Goal: Information Seeking & Learning: Learn about a topic

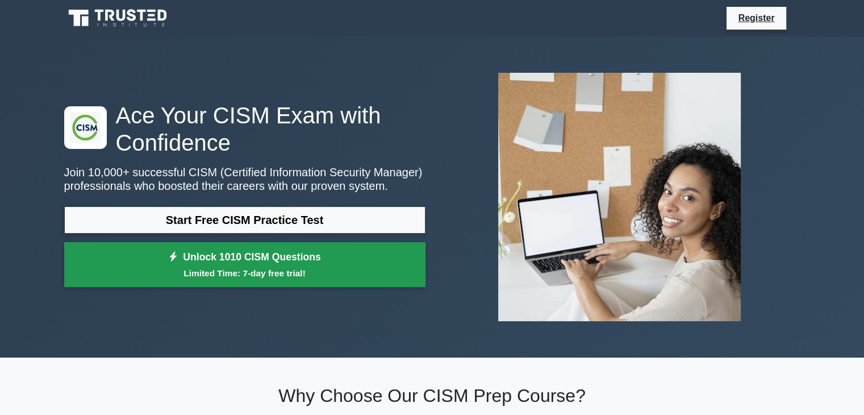
click at [241, 271] on small "Limited Time: 7-day free trial!" at bounding box center [244, 272] width 333 height 13
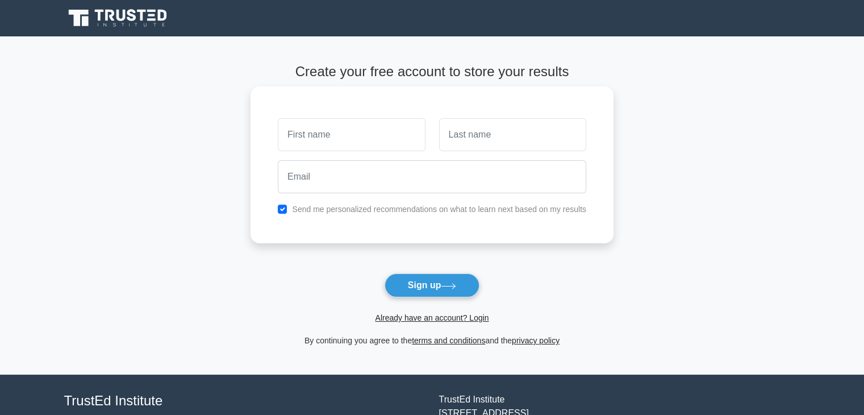
click at [352, 135] on input "text" at bounding box center [351, 134] width 147 height 33
type input "[PERSON_NAME]"
click at [463, 142] on input "text" at bounding box center [512, 134] width 147 height 33
type input "Moraes"
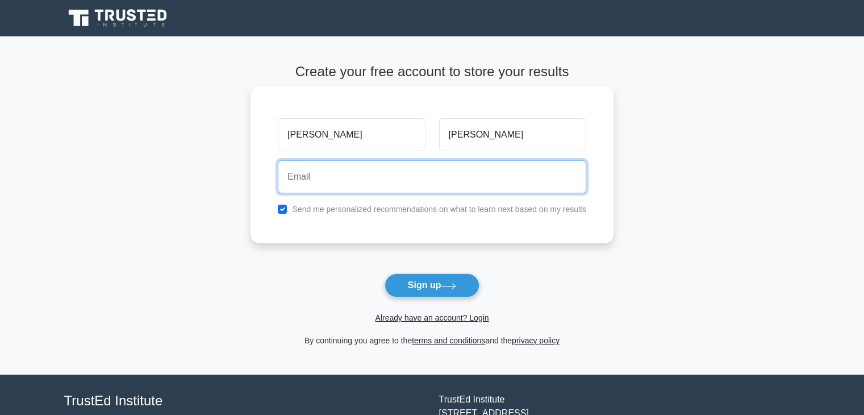
click at [438, 191] on input "email" at bounding box center [432, 176] width 308 height 33
type input "moraes.31@gmail.com"
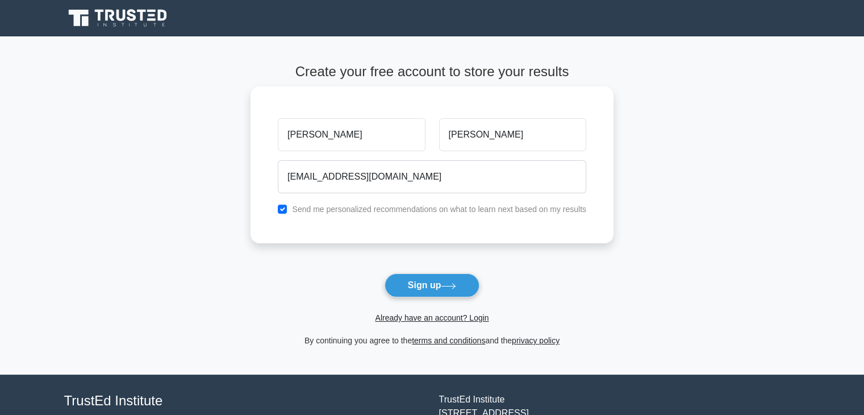
click at [411, 213] on label "Send me personalized recommendations on what to learn next based on my results" at bounding box center [439, 208] width 294 height 9
click at [285, 209] on input "checkbox" at bounding box center [282, 208] width 9 height 9
checkbox input "false"
click at [425, 292] on button "Sign up" at bounding box center [431, 285] width 95 height 24
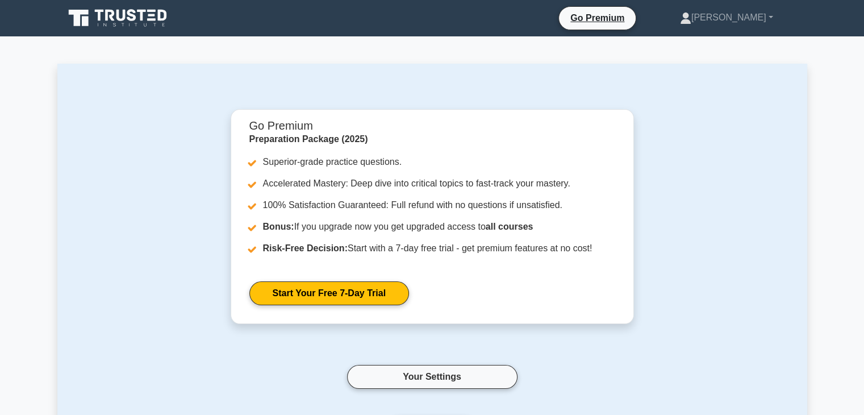
click at [110, 16] on icon at bounding box center [109, 15] width 9 height 11
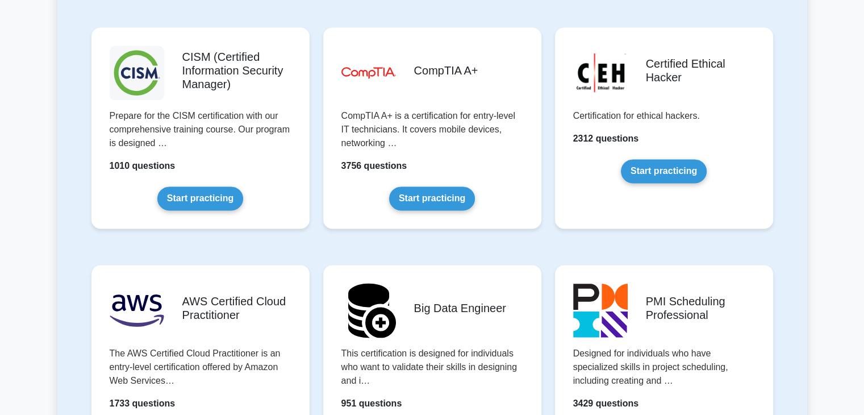
scroll to position [1647, 0]
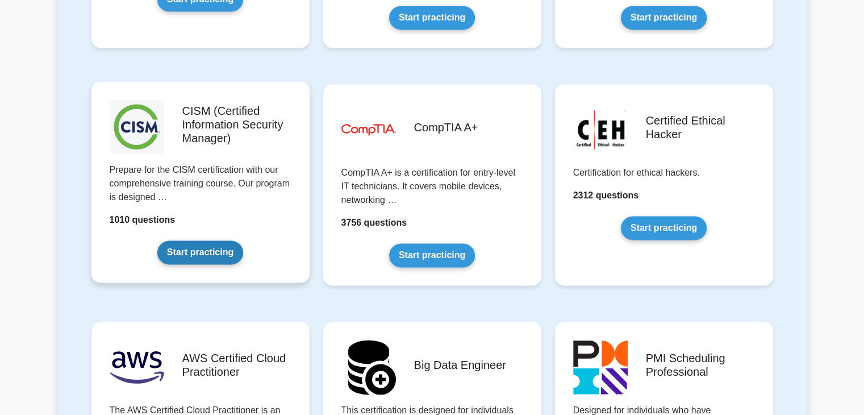
click at [189, 240] on link "Start practicing" at bounding box center [200, 252] width 86 height 24
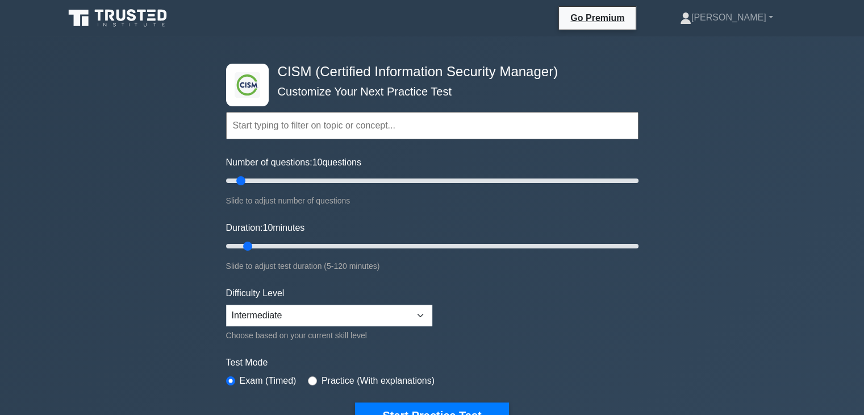
scroll to position [57, 0]
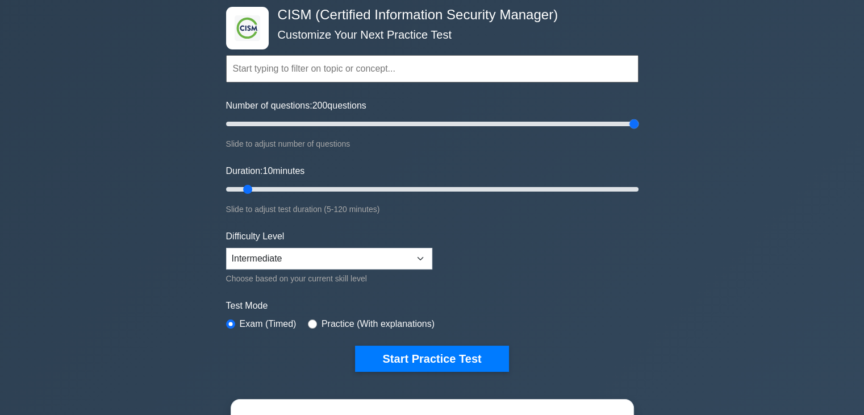
drag, startPoint x: 243, startPoint y: 122, endPoint x: 691, endPoint y: 132, distance: 448.2
type input "200"
click at [638, 131] on input "Number of questions: 200 questions" at bounding box center [432, 124] width 412 height 14
drag, startPoint x: 248, startPoint y: 186, endPoint x: 579, endPoint y: 191, distance: 331.7
type input "105"
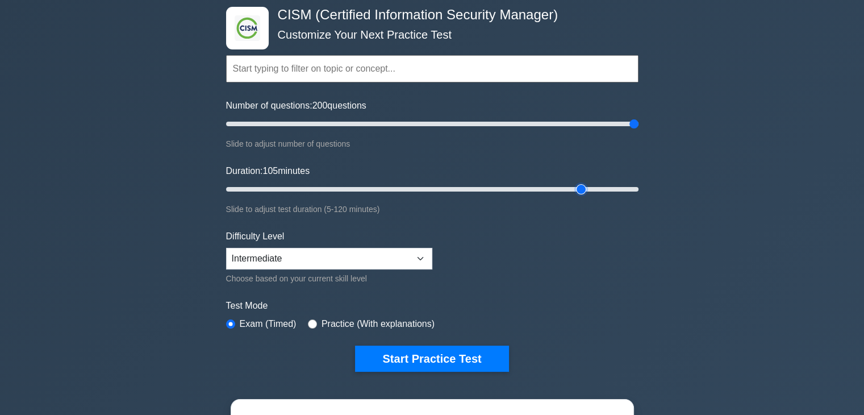
click at [579, 191] on input "Duration: 105 minutes" at bounding box center [432, 189] width 412 height 14
click at [363, 250] on select "Beginner Intermediate Expert" at bounding box center [329, 259] width 206 height 22
select select "expert"
click at [226, 248] on select "Beginner Intermediate Expert" at bounding box center [329, 259] width 206 height 22
click at [513, 269] on form "Topics Enterprise Governance Information Security Strategy Information Security…" at bounding box center [432, 195] width 412 height 351
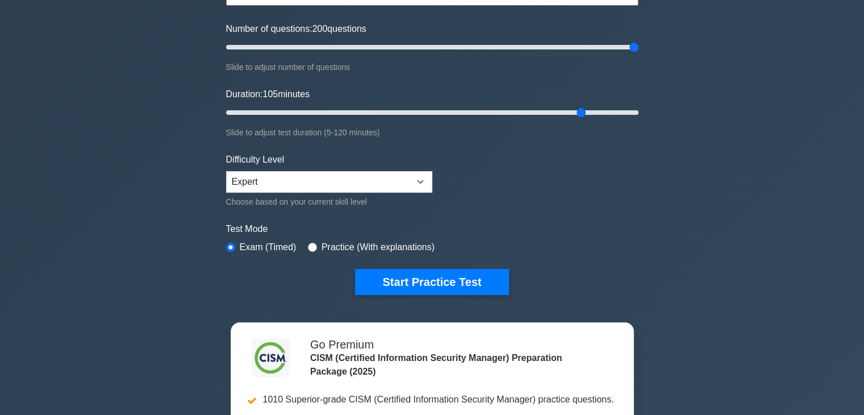
scroll to position [114, 0]
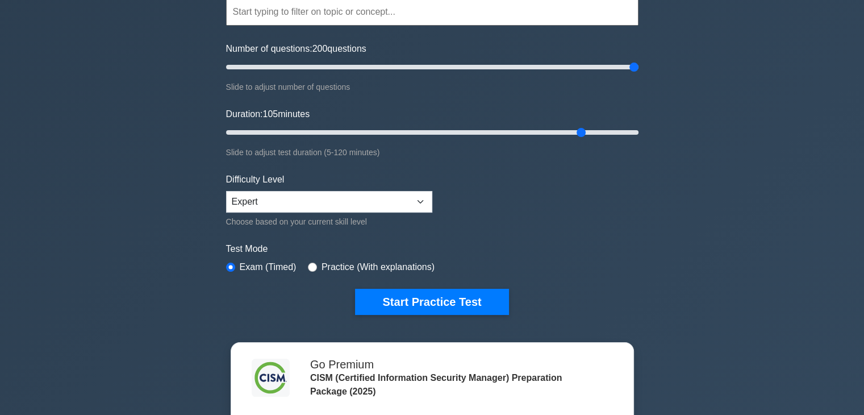
click at [322, 265] on label "Practice (With explanations)" at bounding box center [377, 267] width 113 height 14
click at [309, 263] on input "radio" at bounding box center [312, 266] width 9 height 9
radio input "true"
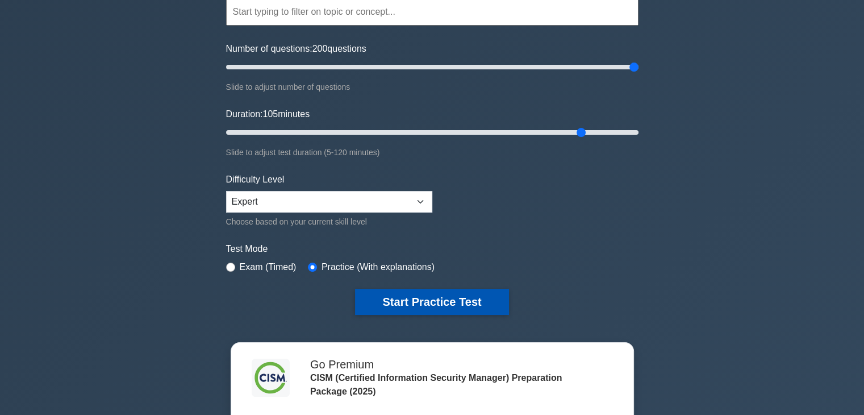
click at [425, 296] on button "Start Practice Test" at bounding box center [431, 301] width 153 height 26
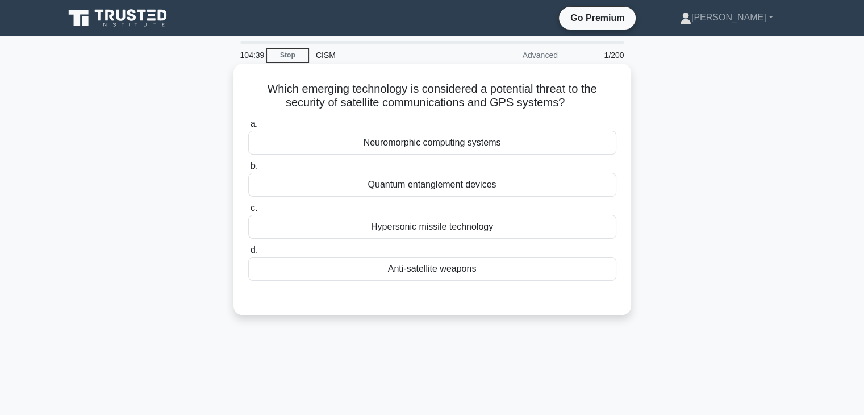
click at [438, 271] on div "Anti-satellite weapons" at bounding box center [432, 269] width 368 height 24
click at [248, 254] on input "d. Anti-satellite weapons" at bounding box center [248, 249] width 0 height 7
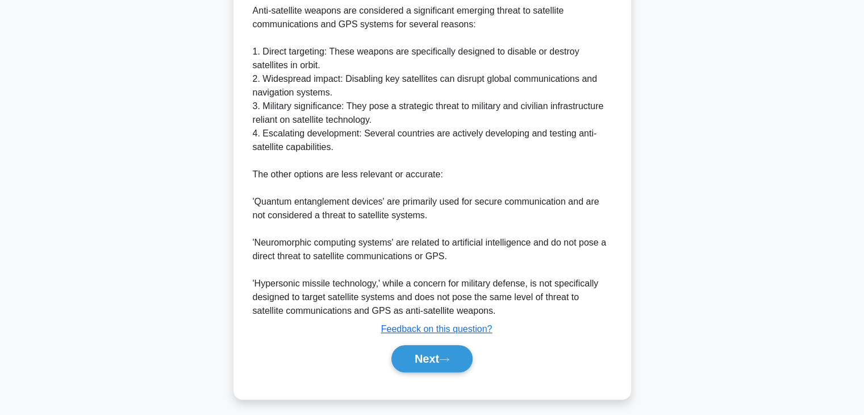
scroll to position [353, 0]
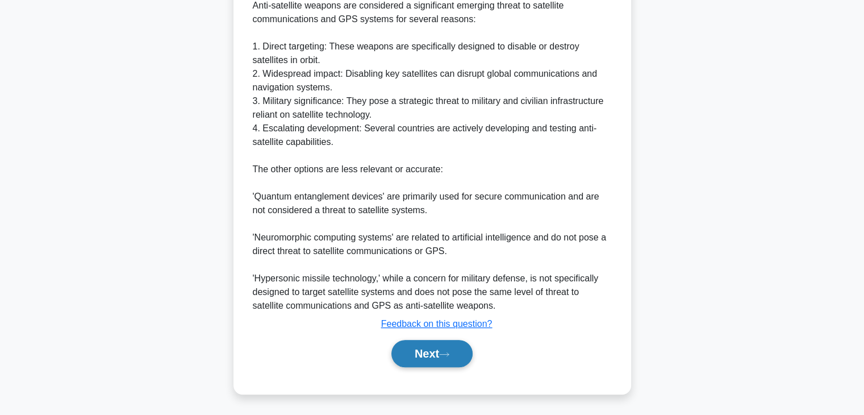
click at [422, 348] on button "Next" at bounding box center [431, 353] width 81 height 27
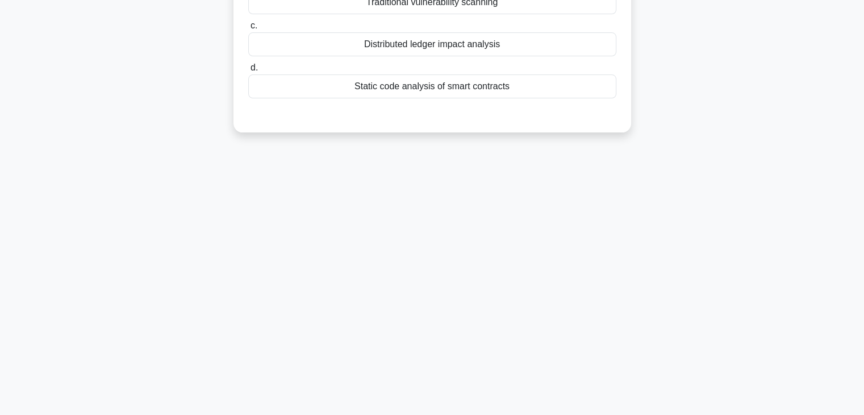
scroll to position [0, 0]
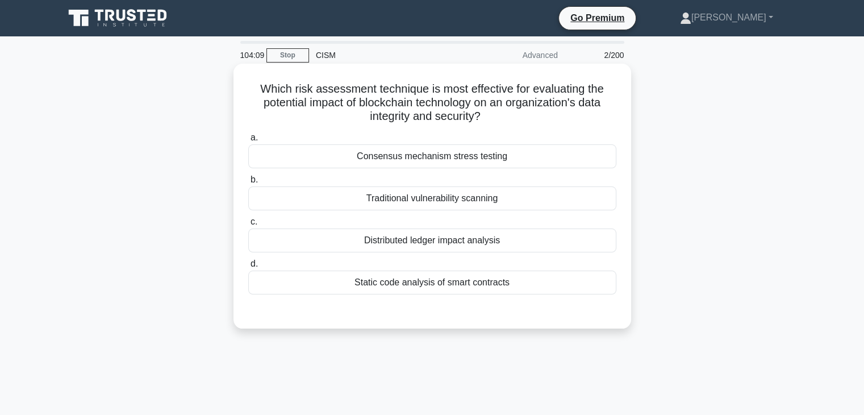
click at [472, 242] on div "Distributed ledger impact analysis" at bounding box center [432, 240] width 368 height 24
click at [248, 225] on input "c. Distributed ledger impact analysis" at bounding box center [248, 221] width 0 height 7
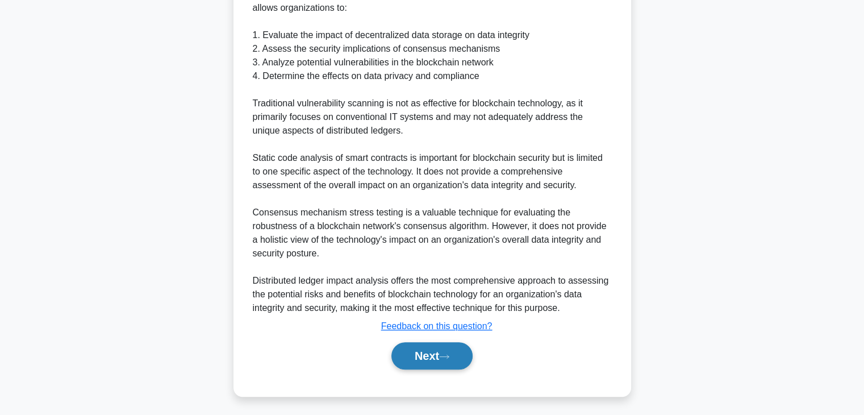
scroll to position [421, 0]
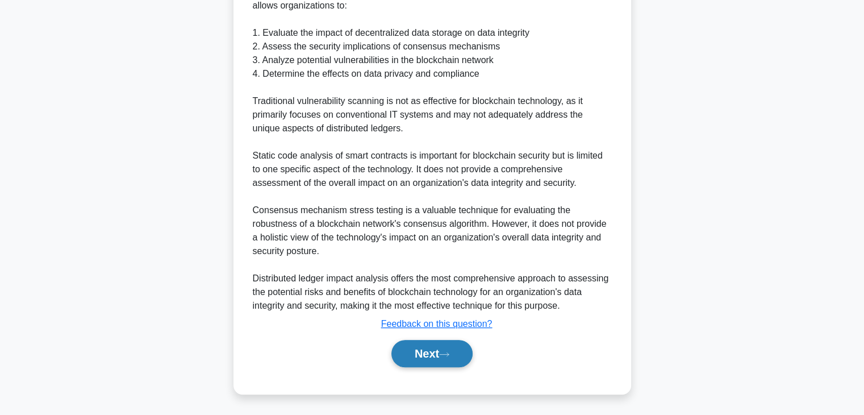
click at [463, 358] on button "Next" at bounding box center [431, 353] width 81 height 27
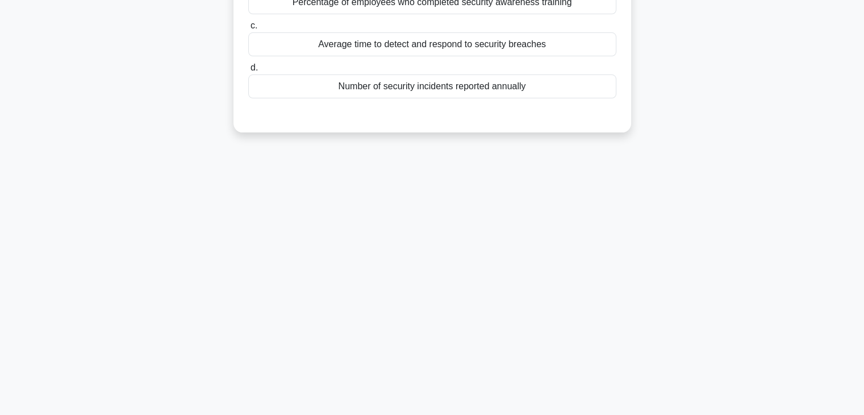
scroll to position [0, 0]
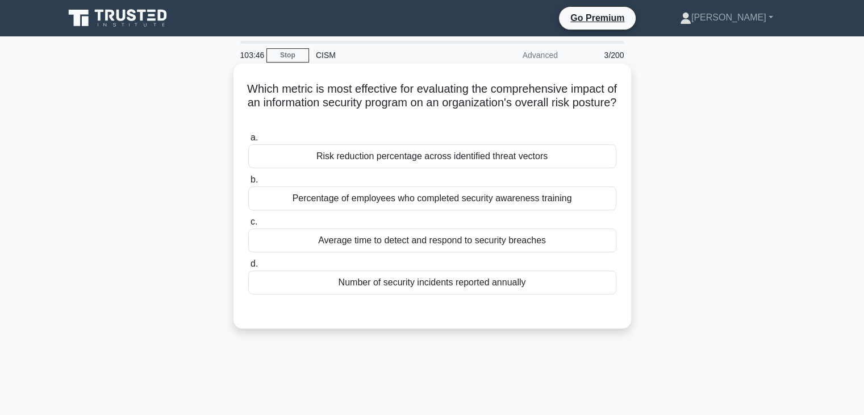
click at [534, 244] on div "Average time to detect and respond to security breaches" at bounding box center [432, 240] width 368 height 24
click at [248, 225] on input "c. Average time to detect and respond to security breaches" at bounding box center [248, 221] width 0 height 7
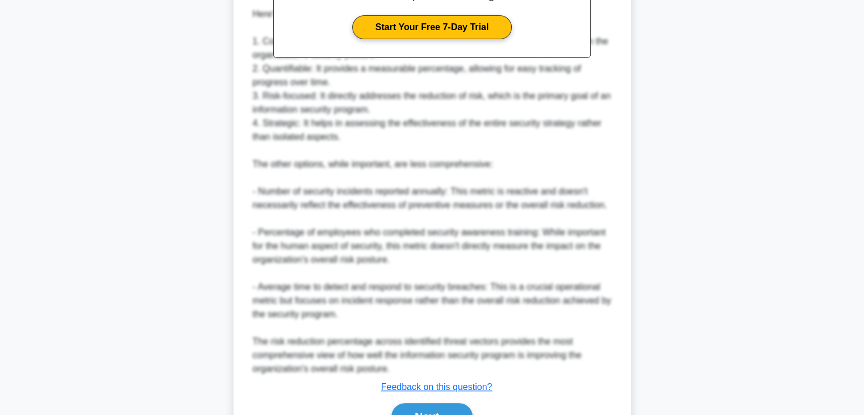
scroll to position [463, 0]
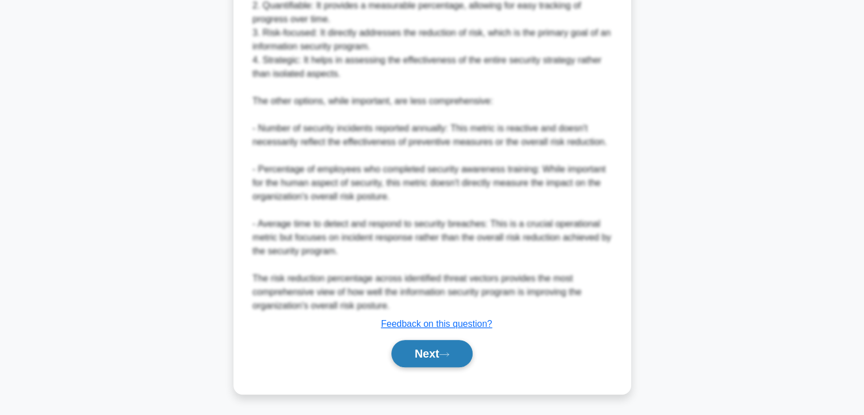
click at [426, 353] on button "Next" at bounding box center [431, 353] width 81 height 27
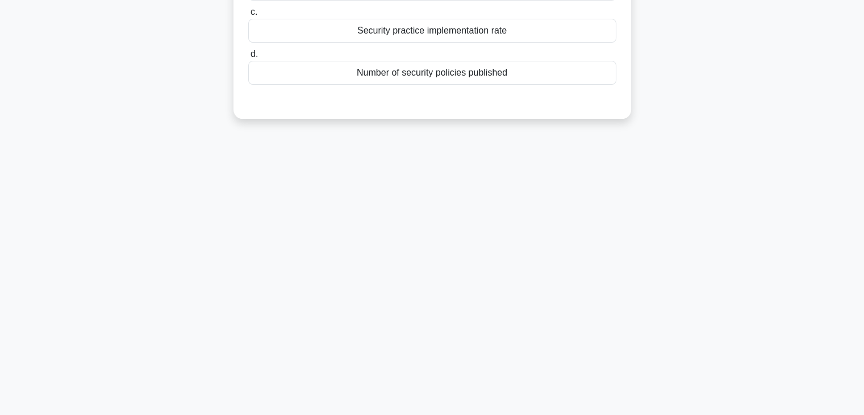
scroll to position [0, 0]
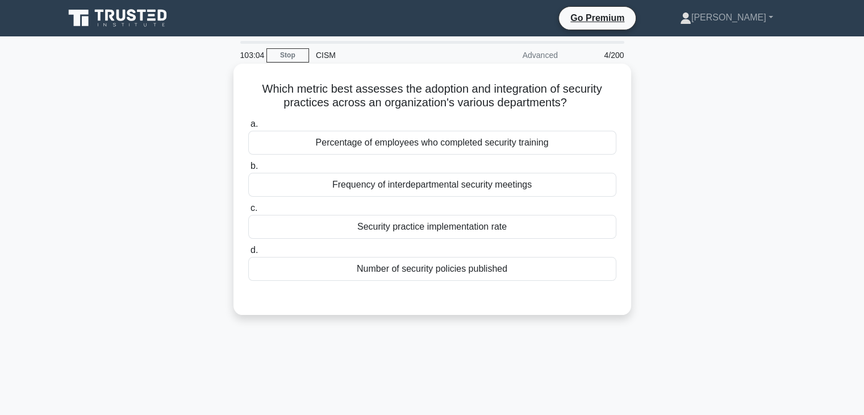
click at [478, 262] on div "Number of security policies published" at bounding box center [432, 269] width 368 height 24
click at [248, 254] on input "d. Number of security policies published" at bounding box center [248, 249] width 0 height 7
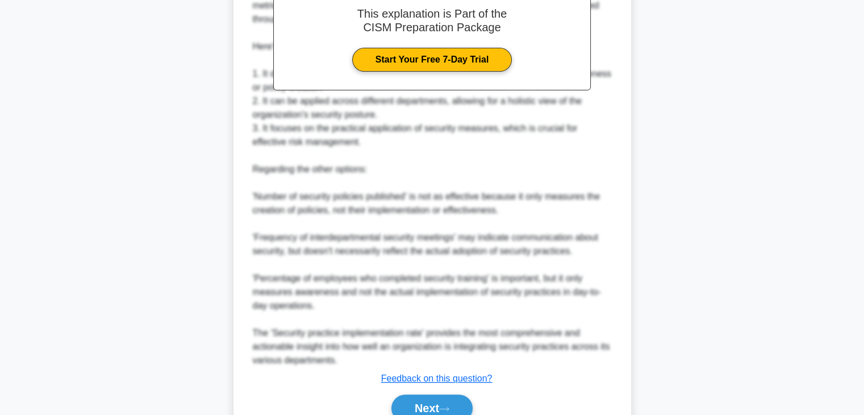
scroll to position [409, 0]
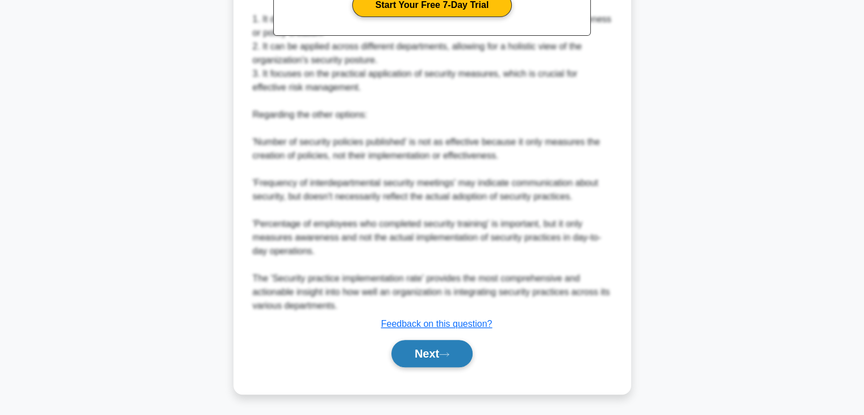
click at [420, 362] on button "Next" at bounding box center [431, 353] width 81 height 27
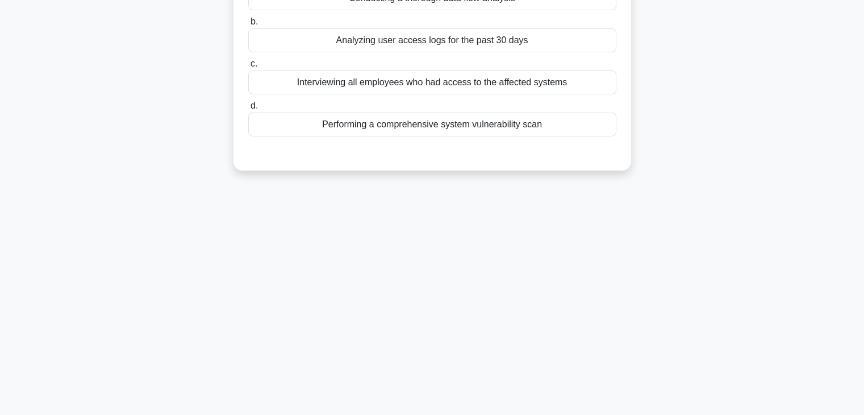
scroll to position [0, 0]
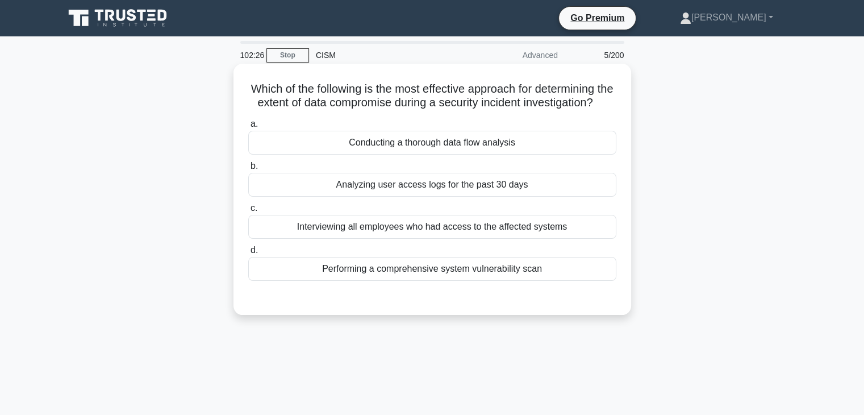
click at [452, 154] on div "Conducting a thorough data flow analysis" at bounding box center [432, 143] width 368 height 24
click at [248, 128] on input "a. Conducting a thorough data flow analysis" at bounding box center [248, 123] width 0 height 7
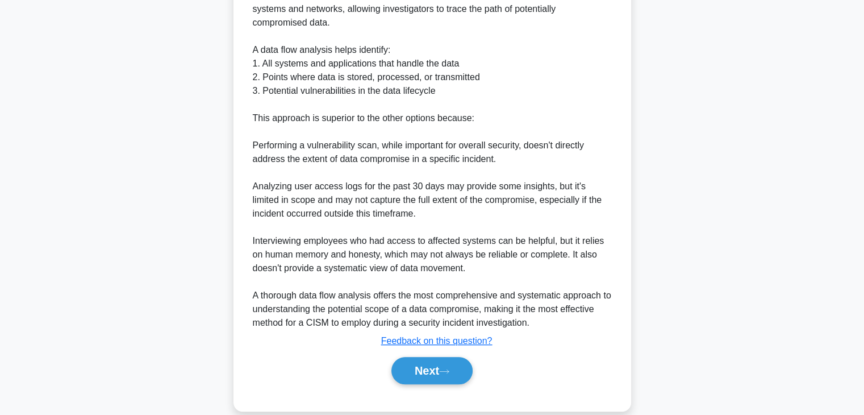
scroll to position [394, 0]
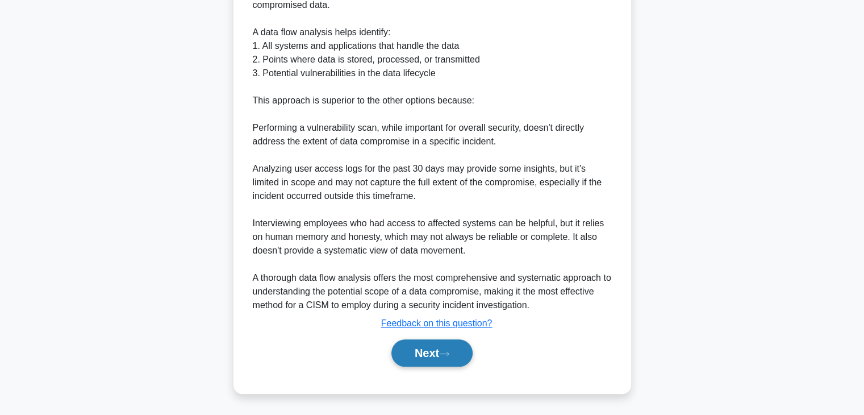
click at [436, 350] on button "Next" at bounding box center [431, 352] width 81 height 27
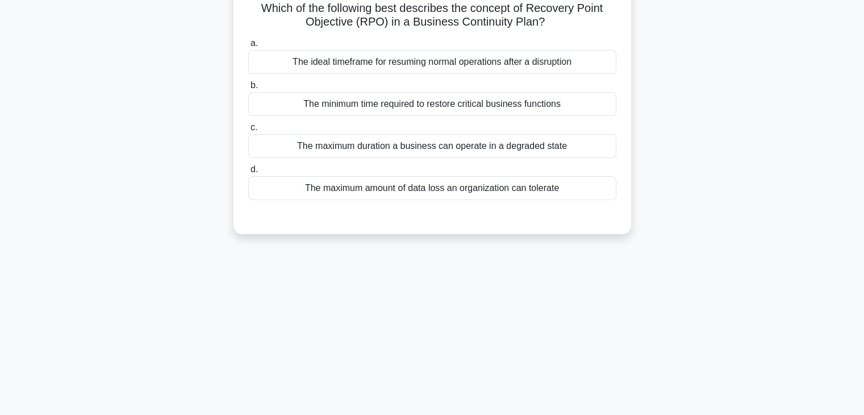
scroll to position [0, 0]
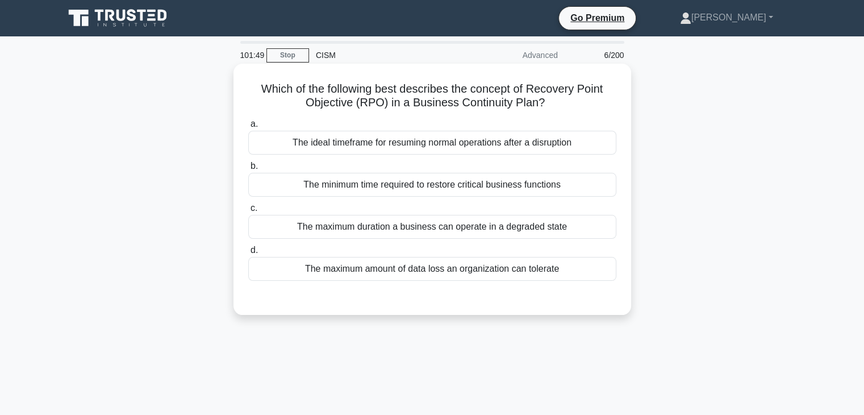
click at [432, 189] on div "The minimum time required to restore critical business functions" at bounding box center [432, 185] width 368 height 24
click at [248, 170] on input "b. The minimum time required to restore critical business functions" at bounding box center [248, 165] width 0 height 7
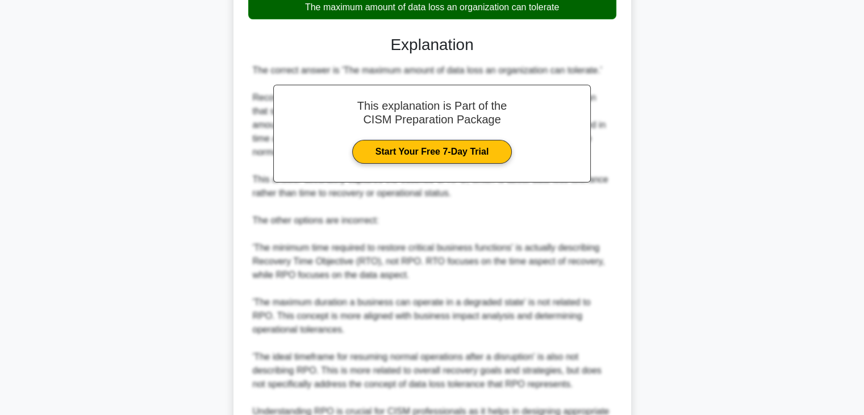
scroll to position [395, 0]
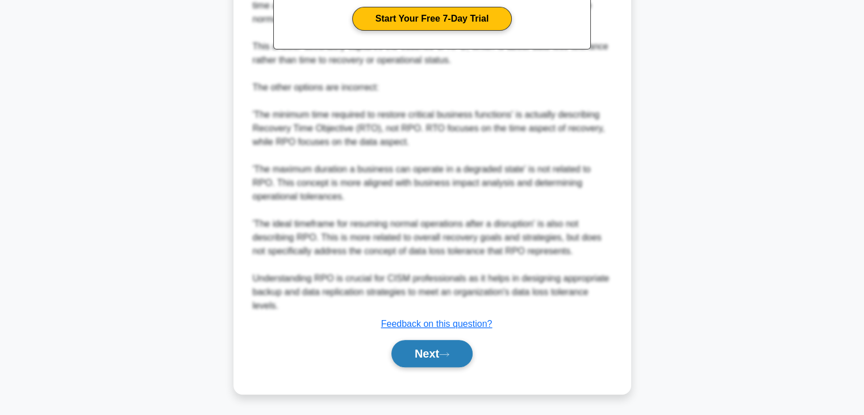
click at [440, 354] on button "Next" at bounding box center [431, 353] width 81 height 27
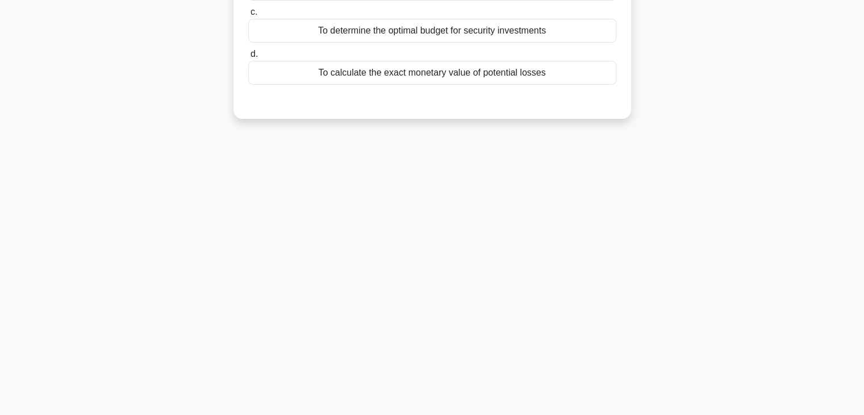
scroll to position [0, 0]
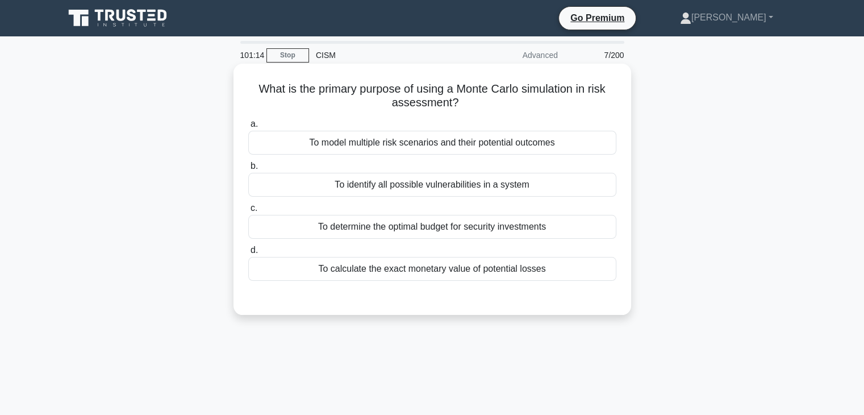
click at [482, 139] on div "To model multiple risk scenarios and their potential outcomes" at bounding box center [432, 143] width 368 height 24
click at [248, 128] on input "a. To model multiple risk scenarios and their potential outcomes" at bounding box center [248, 123] width 0 height 7
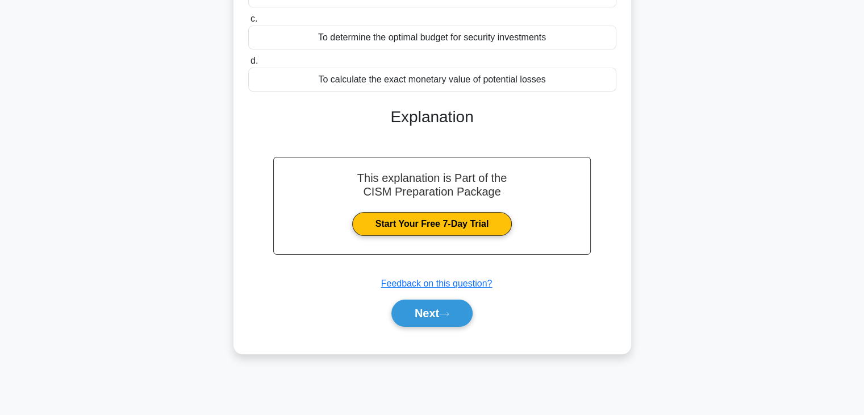
scroll to position [199, 0]
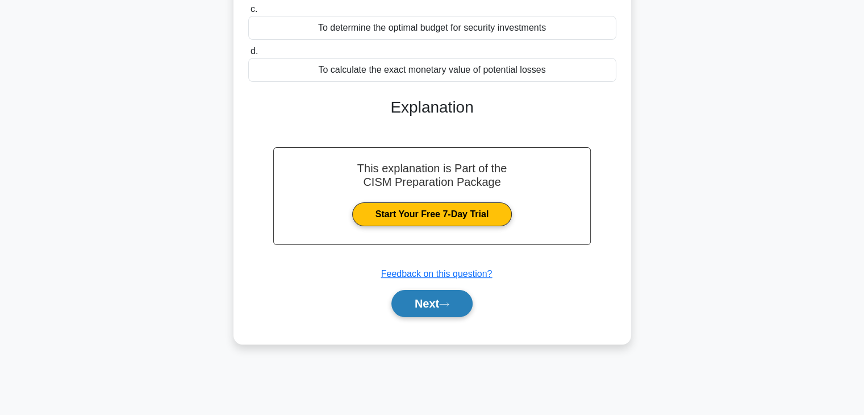
click at [438, 296] on button "Next" at bounding box center [431, 303] width 81 height 27
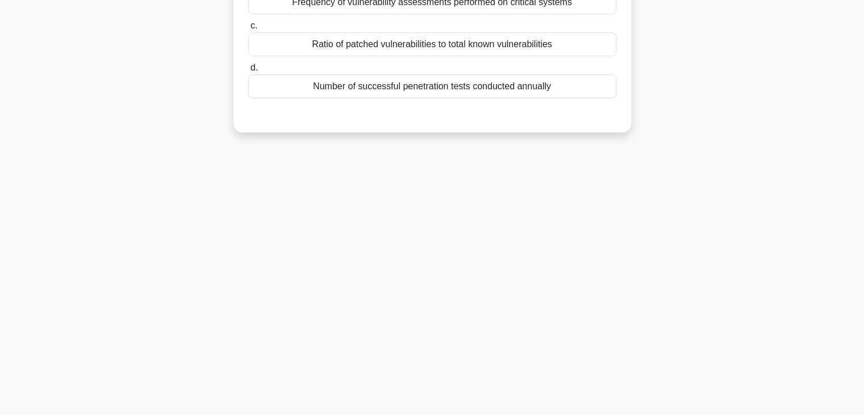
scroll to position [0, 0]
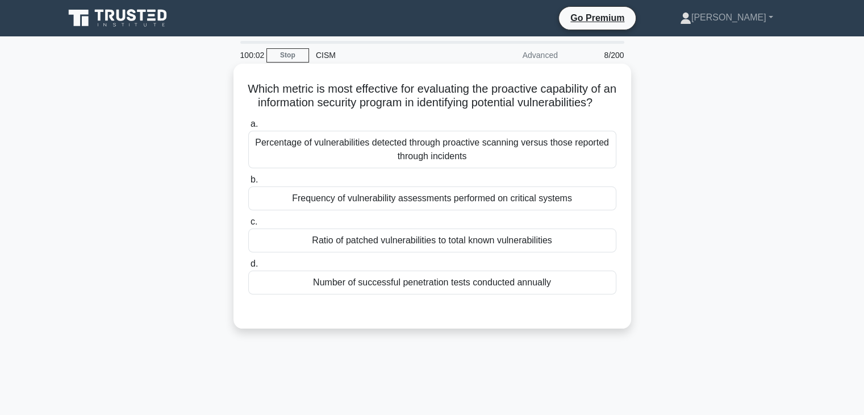
click at [387, 161] on div "Percentage of vulnerabilities detected through proactive scanning versus those …" at bounding box center [432, 149] width 368 height 37
click at [248, 128] on input "a. Percentage of vulnerabilities detected through proactive scanning versus tho…" at bounding box center [248, 123] width 0 height 7
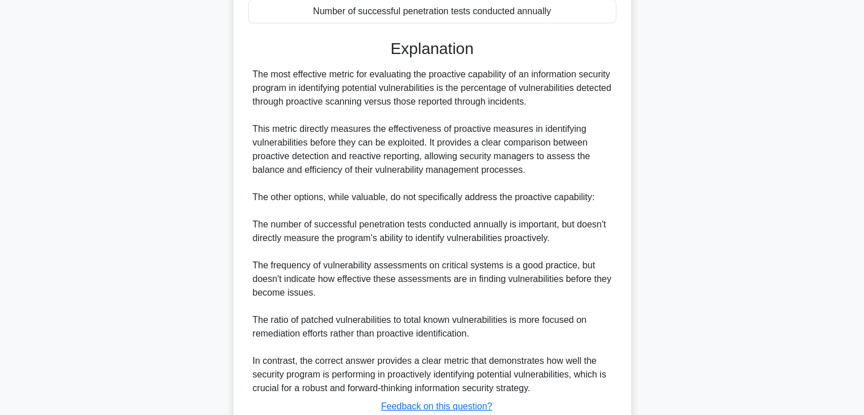
scroll to position [380, 0]
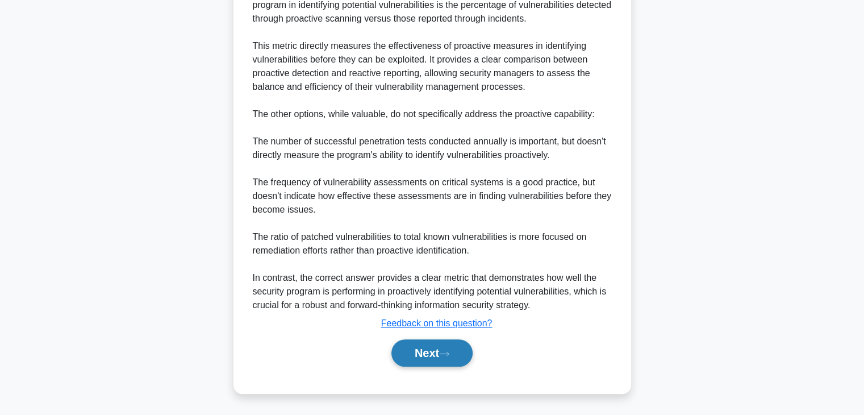
drag, startPoint x: 429, startPoint y: 357, endPoint x: 445, endPoint y: 349, distance: 18.0
click at [429, 357] on button "Next" at bounding box center [431, 352] width 81 height 27
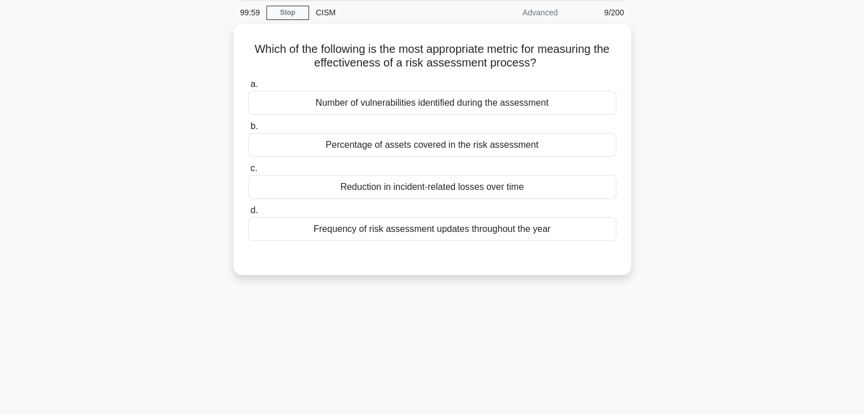
scroll to position [0, 0]
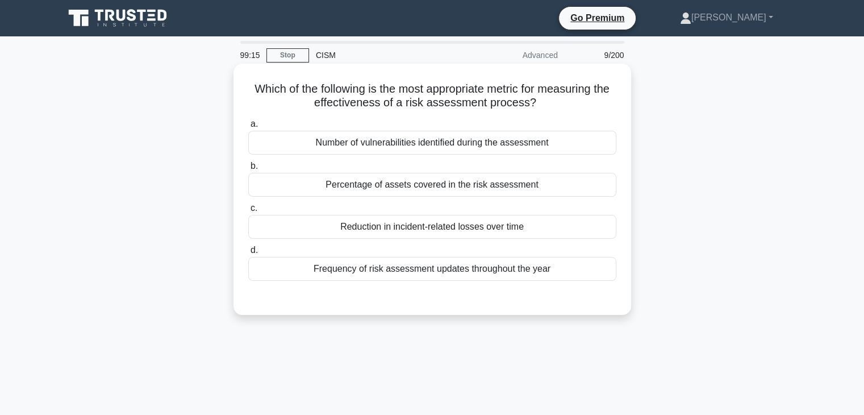
click at [466, 225] on div "Reduction in incident-related losses over time" at bounding box center [432, 227] width 368 height 24
click at [248, 212] on input "c. Reduction in incident-related losses over time" at bounding box center [248, 207] width 0 height 7
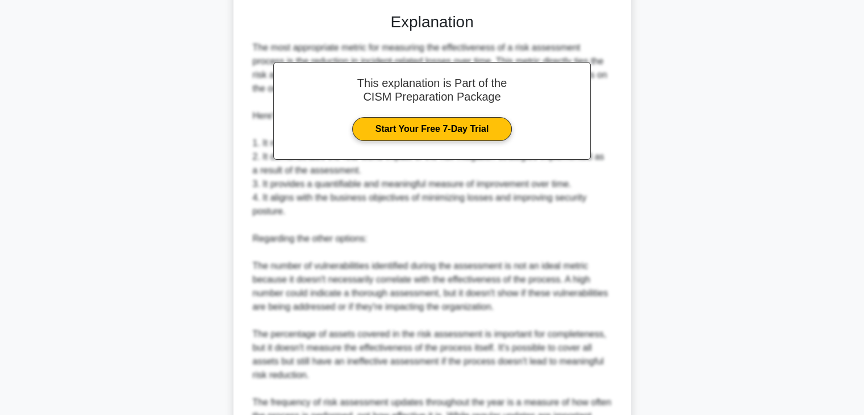
scroll to position [462, 0]
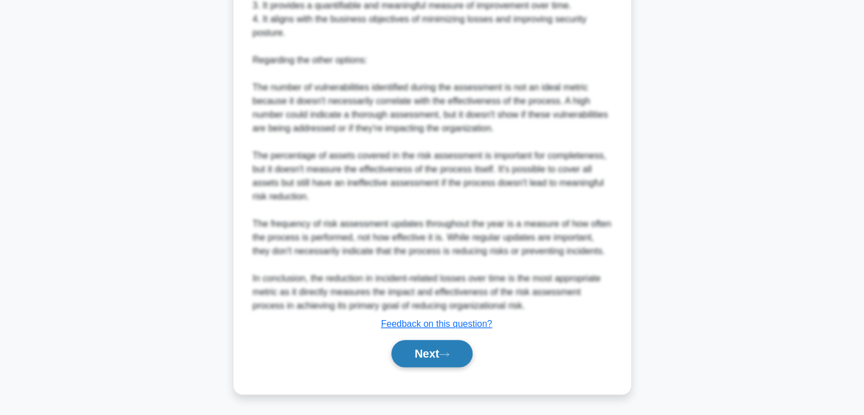
click at [416, 353] on button "Next" at bounding box center [431, 353] width 81 height 27
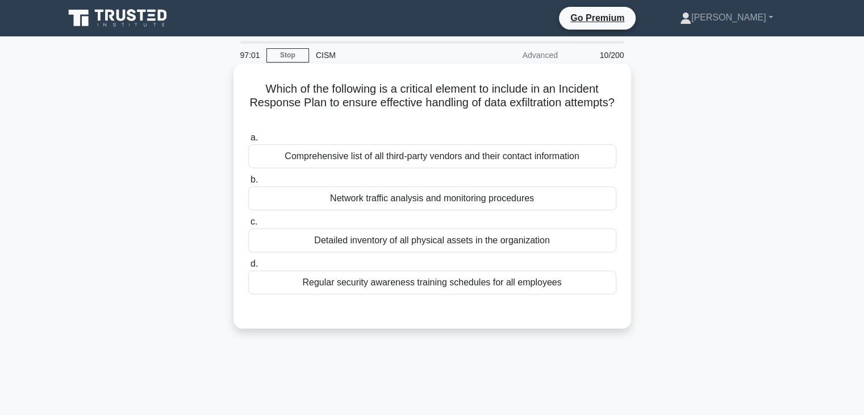
scroll to position [0, 0]
click at [343, 152] on div "Comprehensive list of all third-party vendors and their contact information" at bounding box center [432, 156] width 368 height 24
click at [248, 141] on input "a. Comprehensive list of all third-party vendors and their contact information" at bounding box center [248, 137] width 0 height 7
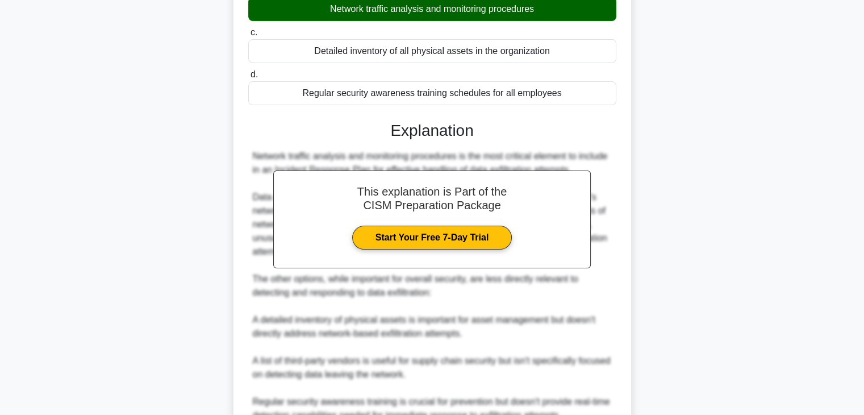
scroll to position [368, 0]
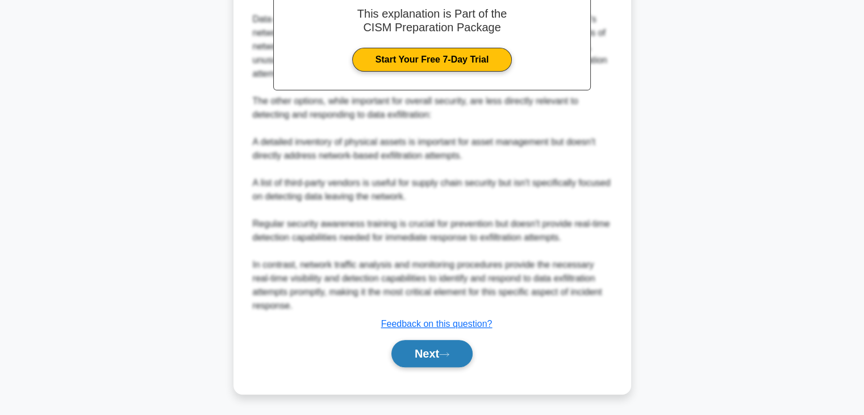
click at [414, 357] on button "Next" at bounding box center [431, 353] width 81 height 27
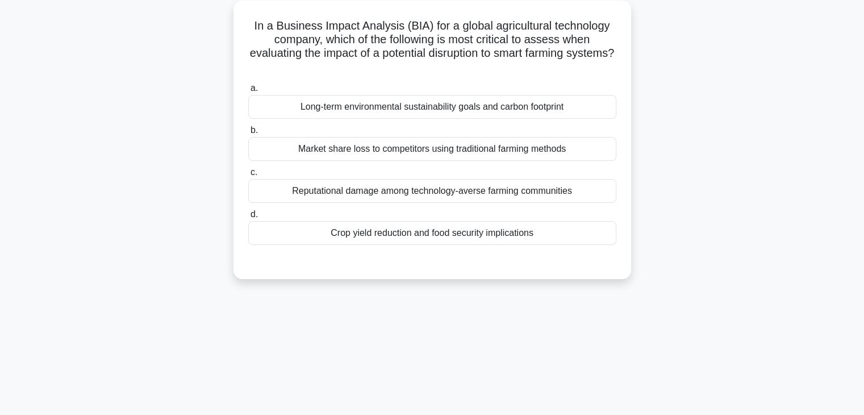
scroll to position [0, 0]
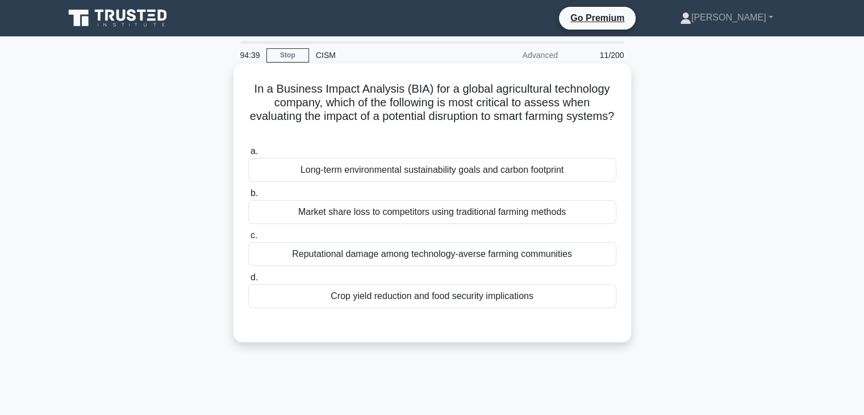
click at [462, 292] on div "Crop yield reduction and food security implications" at bounding box center [432, 296] width 368 height 24
click at [248, 281] on input "d. Crop yield reduction and food security implications" at bounding box center [248, 277] width 0 height 7
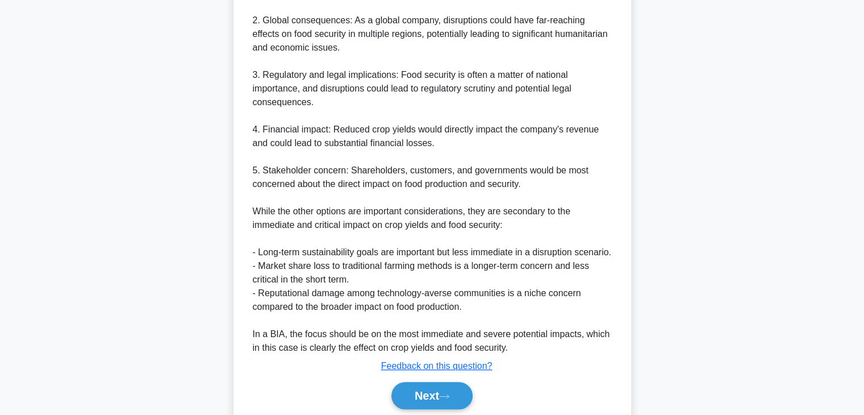
scroll to position [503, 0]
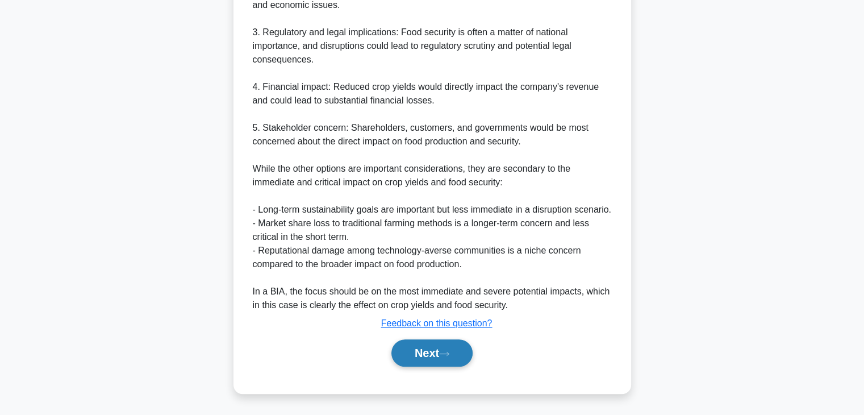
click at [428, 349] on button "Next" at bounding box center [431, 352] width 81 height 27
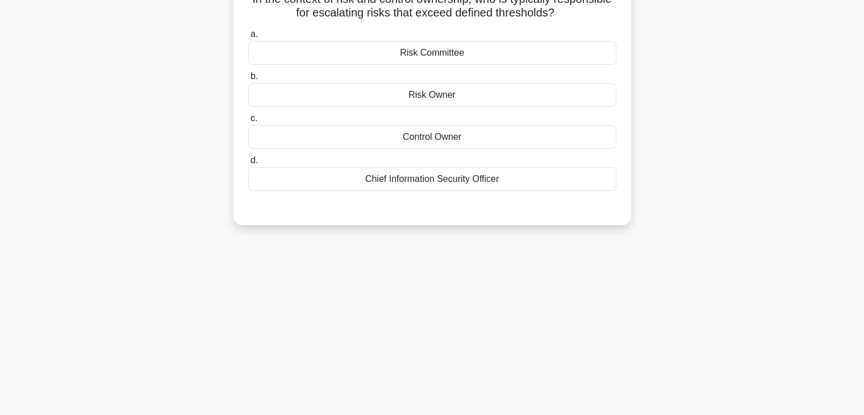
scroll to position [0, 0]
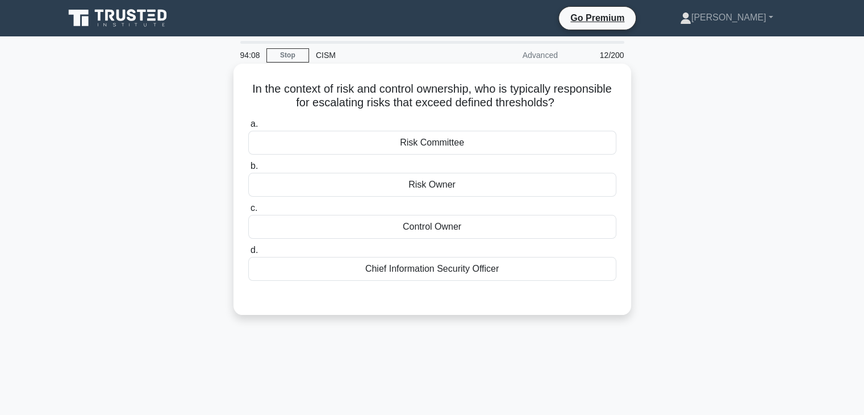
click at [470, 184] on div "Risk Owner" at bounding box center [432, 185] width 368 height 24
click at [248, 170] on input "b. Risk Owner" at bounding box center [248, 165] width 0 height 7
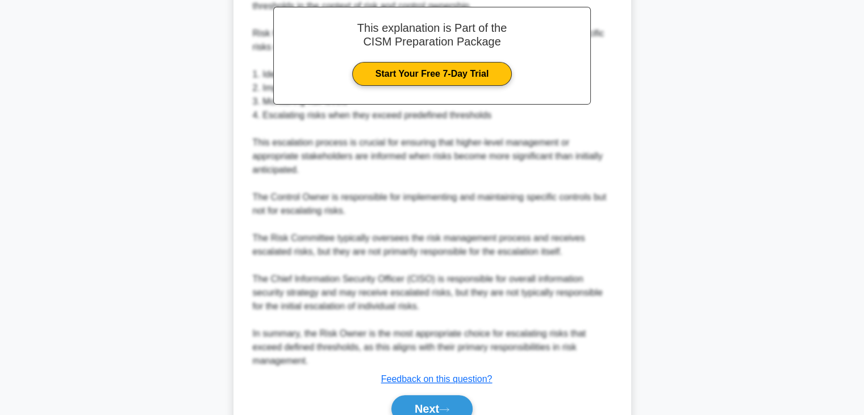
scroll to position [394, 0]
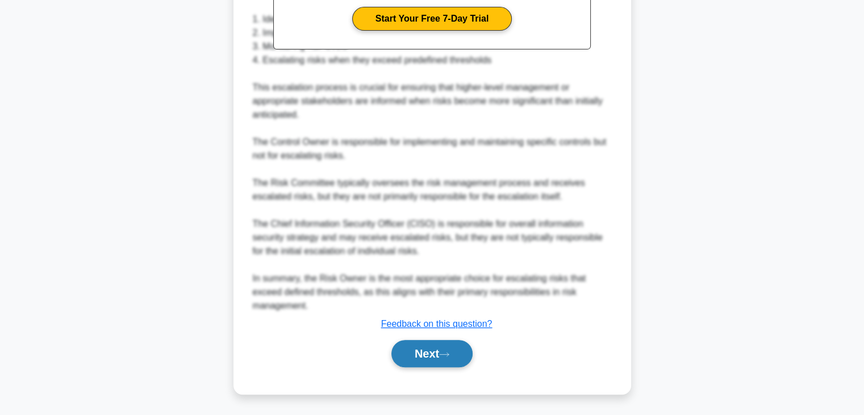
click at [420, 364] on button "Next" at bounding box center [431, 353] width 81 height 27
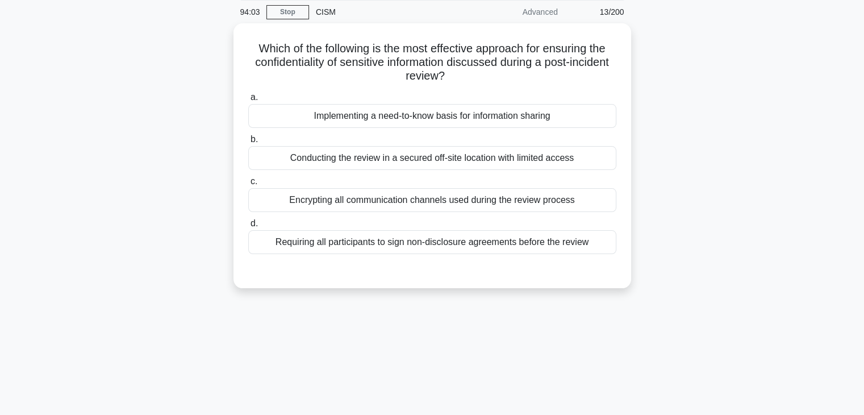
scroll to position [0, 0]
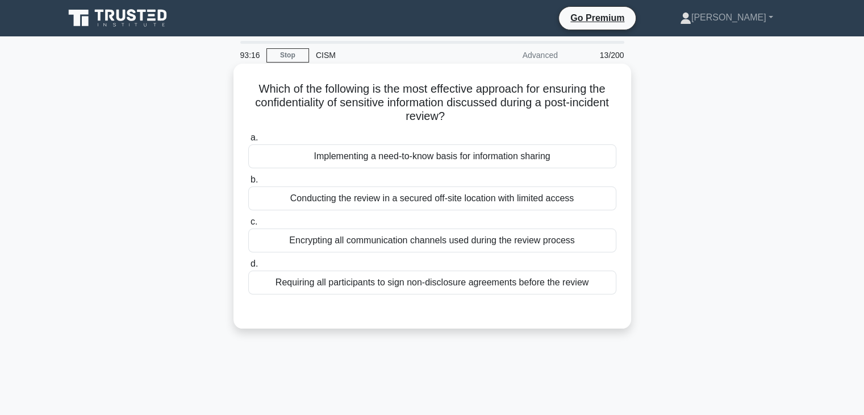
click at [459, 157] on div "Implementing a need-to-know basis for information sharing" at bounding box center [432, 156] width 368 height 24
click at [248, 141] on input "a. Implementing a need-to-know basis for information sharing" at bounding box center [248, 137] width 0 height 7
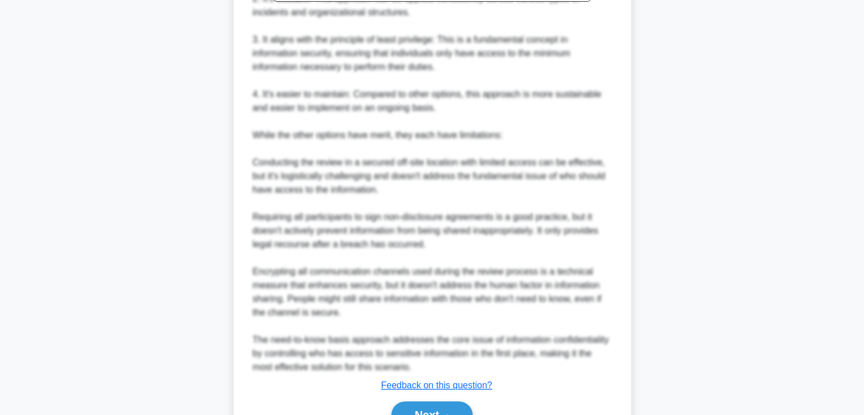
scroll to position [517, 0]
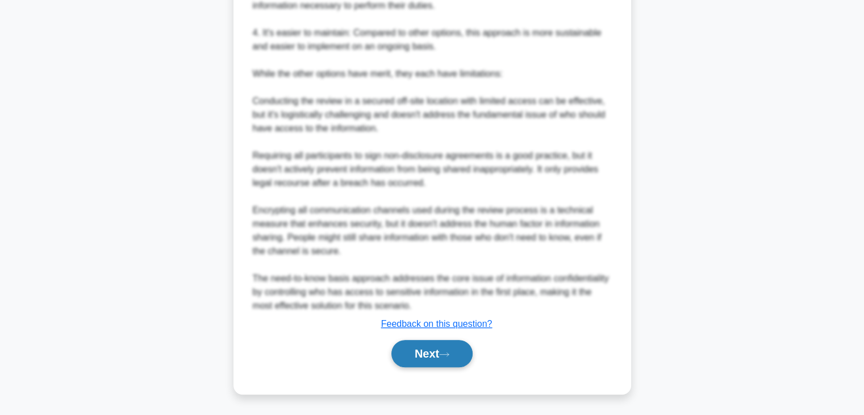
click at [429, 350] on button "Next" at bounding box center [431, 353] width 81 height 27
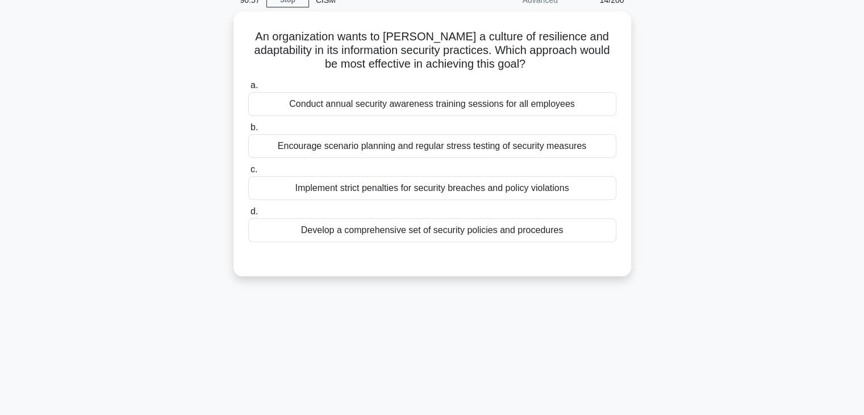
scroll to position [0, 0]
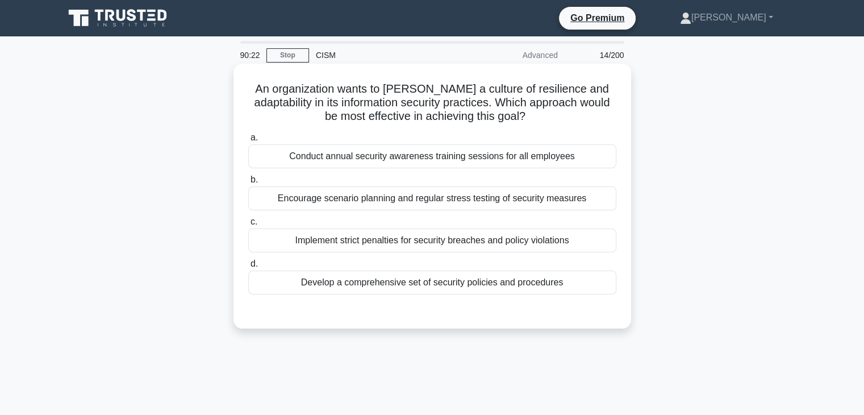
click at [457, 199] on div "Encourage scenario planning and regular stress testing of security measures" at bounding box center [432, 198] width 368 height 24
click at [248, 183] on input "b. Encourage scenario planning and regular stress testing of security measures" at bounding box center [248, 179] width 0 height 7
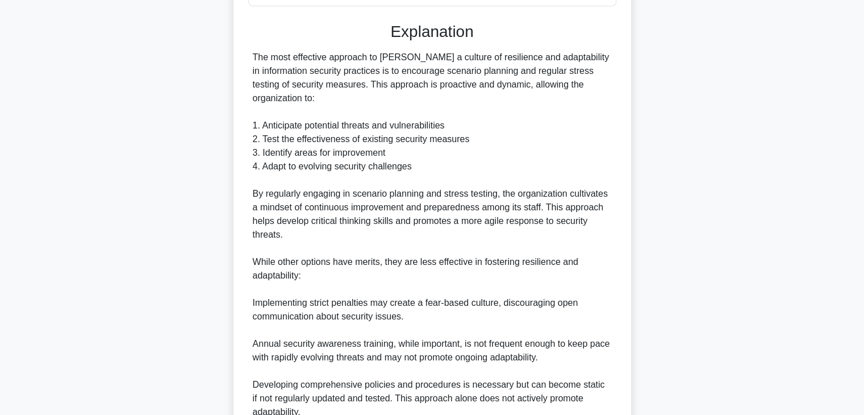
scroll to position [435, 0]
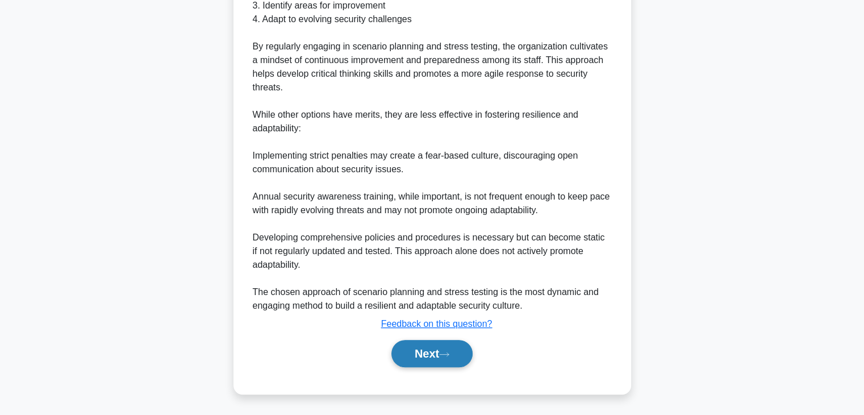
click at [433, 344] on button "Next" at bounding box center [431, 353] width 81 height 27
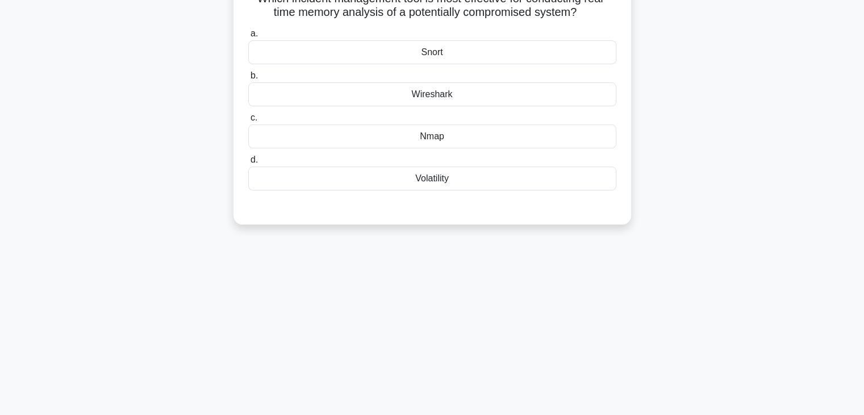
scroll to position [0, 0]
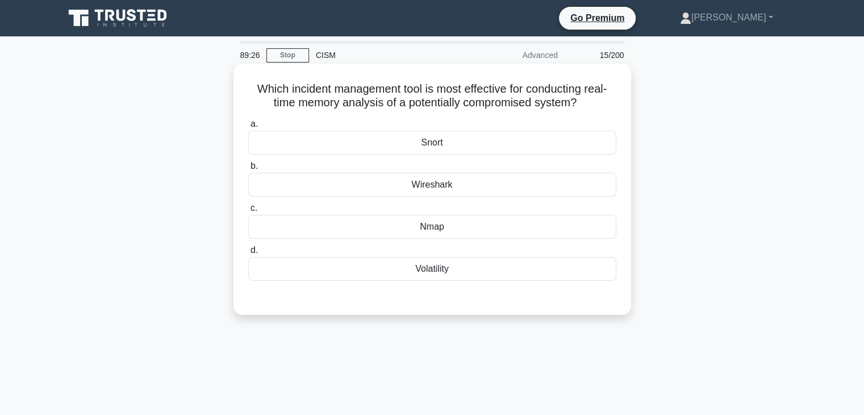
click at [493, 141] on div "Snort" at bounding box center [432, 143] width 368 height 24
click at [248, 128] on input "a. Snort" at bounding box center [248, 123] width 0 height 7
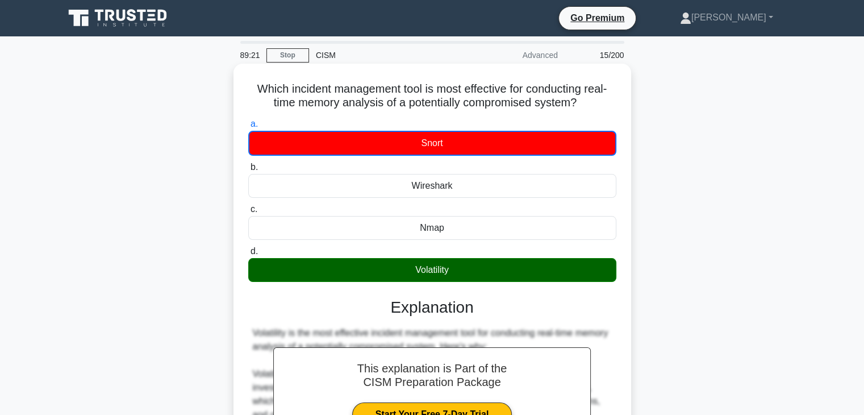
drag, startPoint x: 572, startPoint y: 104, endPoint x: 241, endPoint y: 91, distance: 330.8
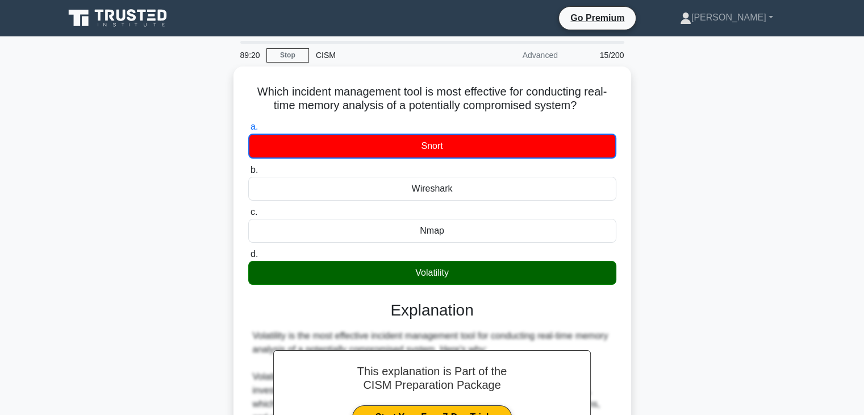
copy h5 "Which incident management tool is most effective for conducting real-time memor…"
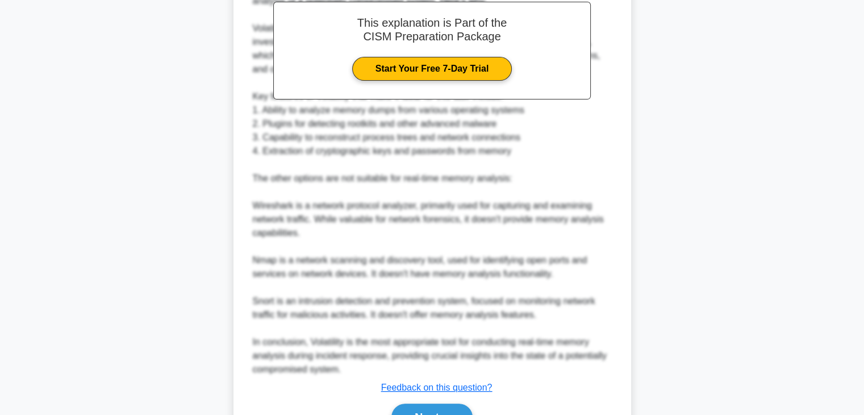
scroll to position [409, 0]
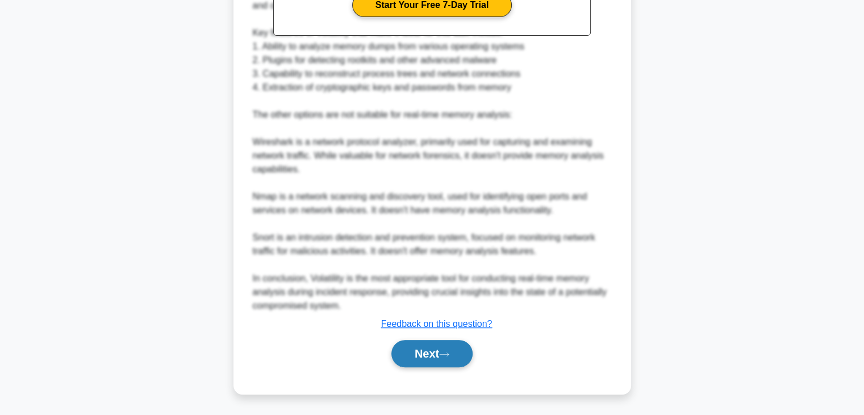
click at [425, 353] on button "Next" at bounding box center [431, 353] width 81 height 27
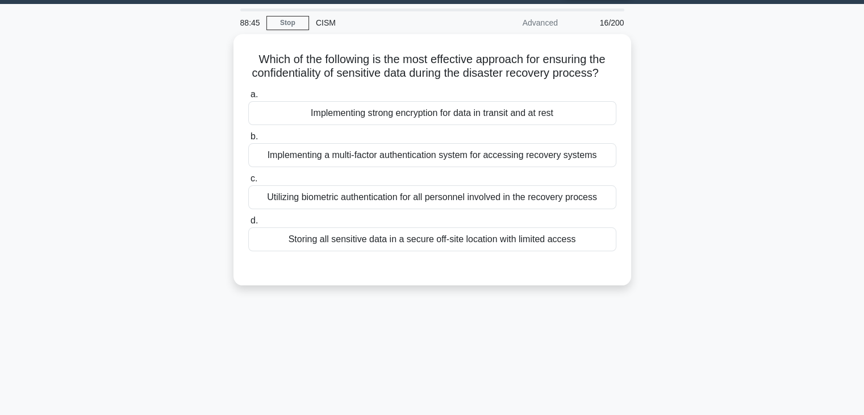
scroll to position [0, 0]
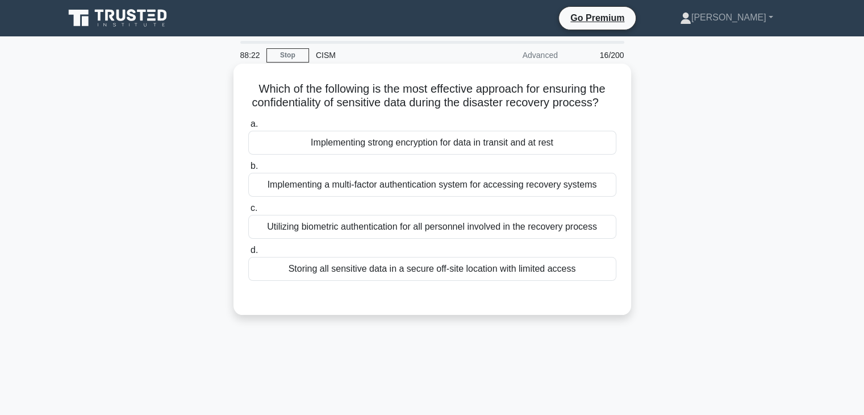
click at [570, 154] on div "Implementing strong encryption for data in transit and at rest" at bounding box center [432, 143] width 368 height 24
click at [248, 128] on input "a. Implementing strong encryption for data in transit and at rest" at bounding box center [248, 123] width 0 height 7
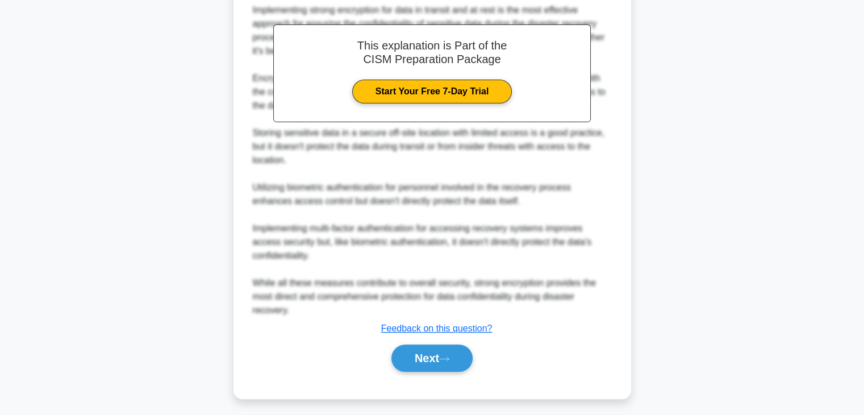
scroll to position [340, 0]
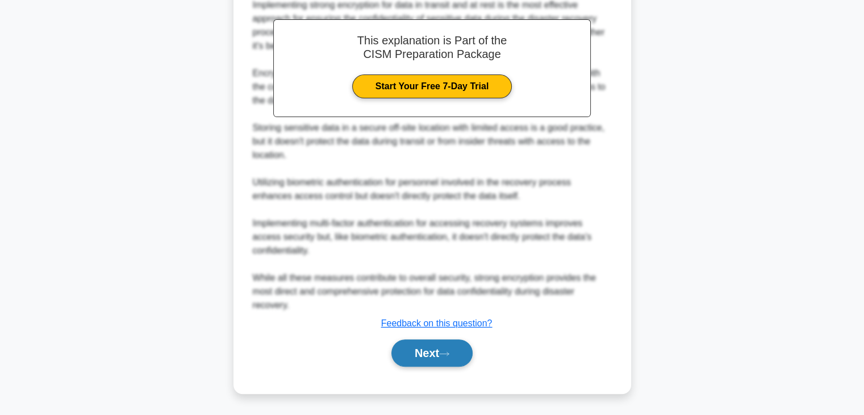
click at [436, 353] on button "Next" at bounding box center [431, 352] width 81 height 27
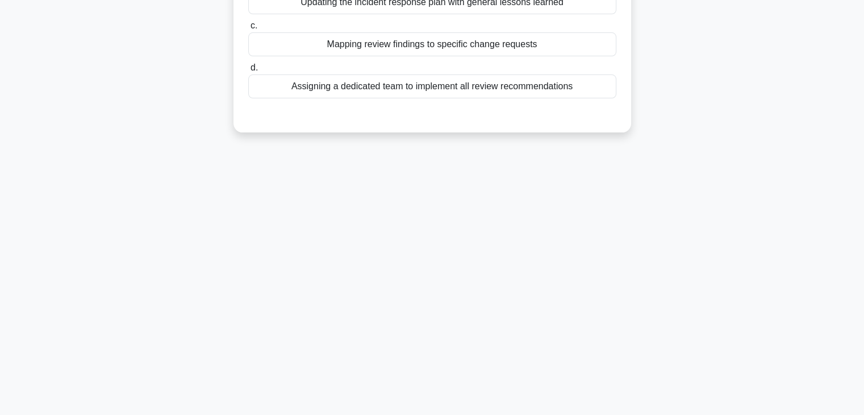
scroll to position [0, 0]
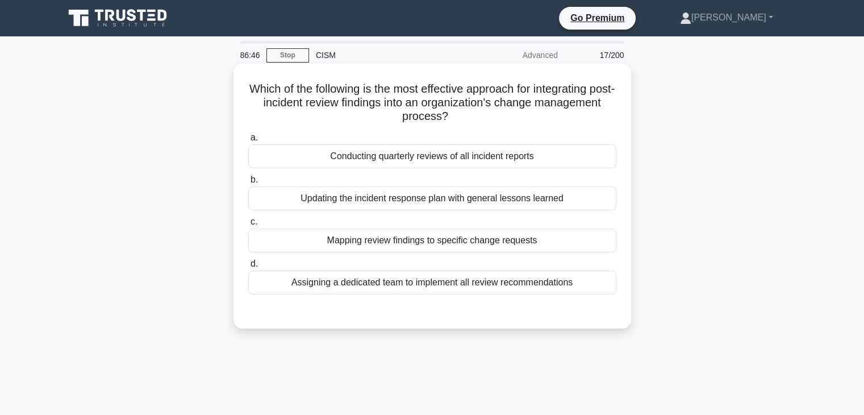
click at [563, 239] on div "Mapping review findings to specific change requests" at bounding box center [432, 240] width 368 height 24
click at [248, 225] on input "c. Mapping review findings to specific change requests" at bounding box center [248, 221] width 0 height 7
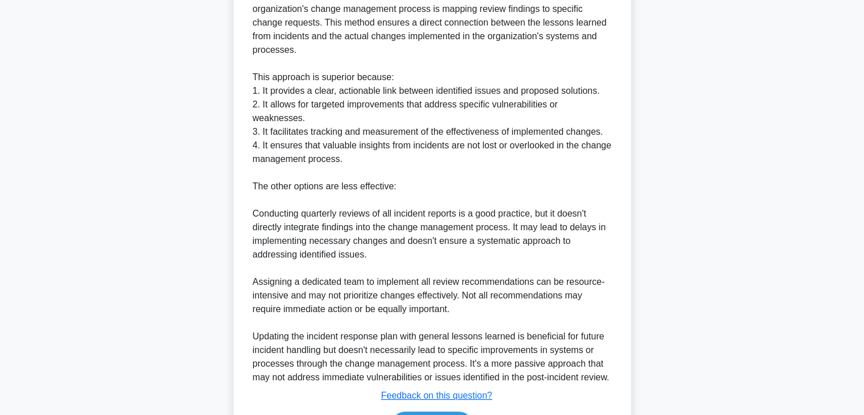
scroll to position [408, 0]
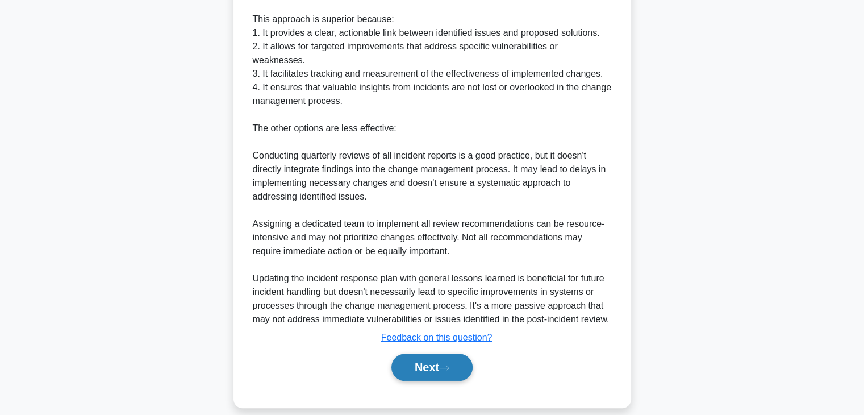
click at [423, 353] on button "Next" at bounding box center [431, 366] width 81 height 27
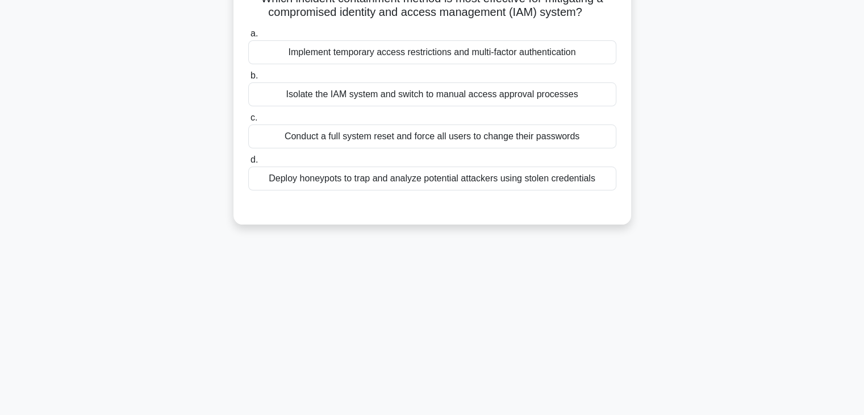
scroll to position [0, 0]
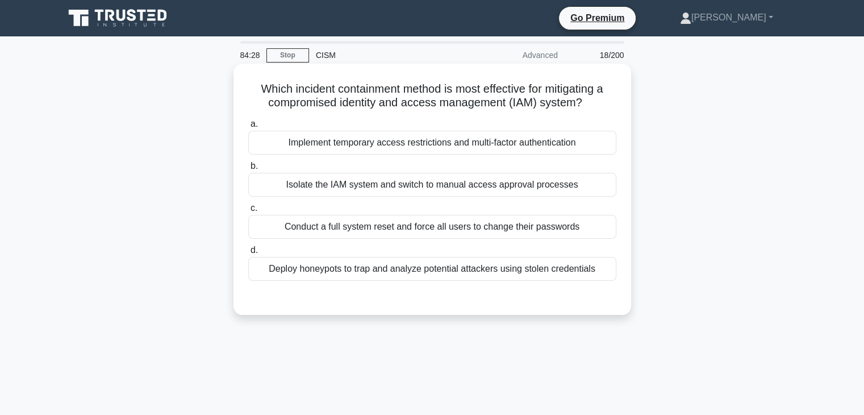
click at [449, 230] on div "Conduct a full system reset and force all users to change their passwords" at bounding box center [432, 227] width 368 height 24
click at [248, 212] on input "c. Conduct a full system reset and force all users to change their passwords" at bounding box center [248, 207] width 0 height 7
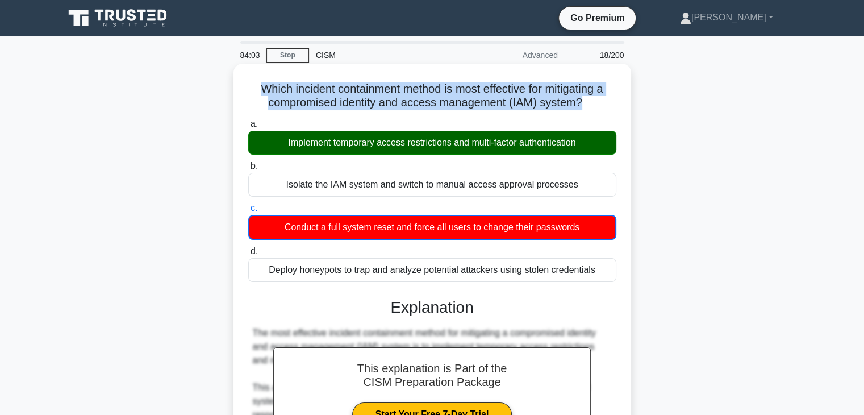
drag, startPoint x: 584, startPoint y: 106, endPoint x: 251, endPoint y: 94, distance: 333.0
click at [251, 94] on h5 "Which incident containment method is most effective for mitigating a compromise…" at bounding box center [432, 96] width 370 height 28
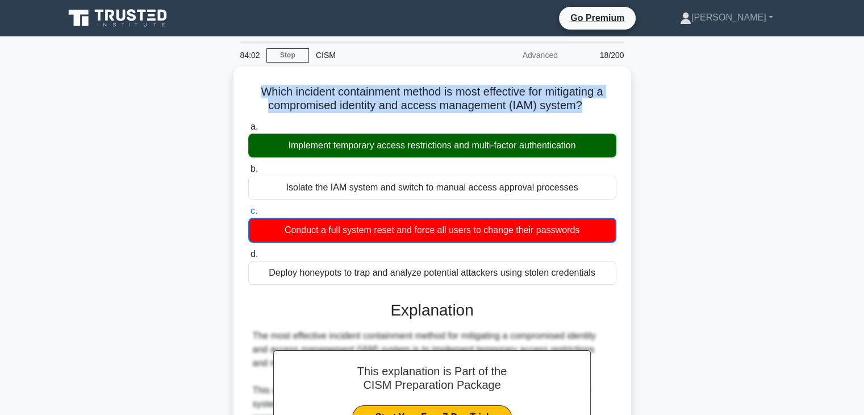
copy h5 "Which incident containment method is most effective for mitigating a compromise…"
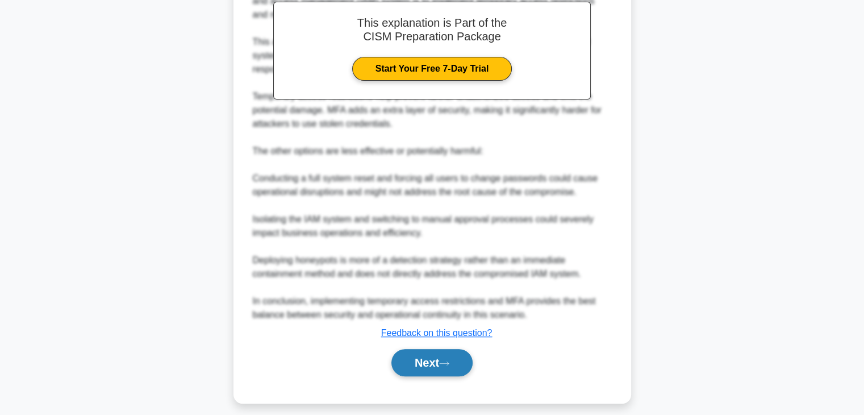
scroll to position [354, 0]
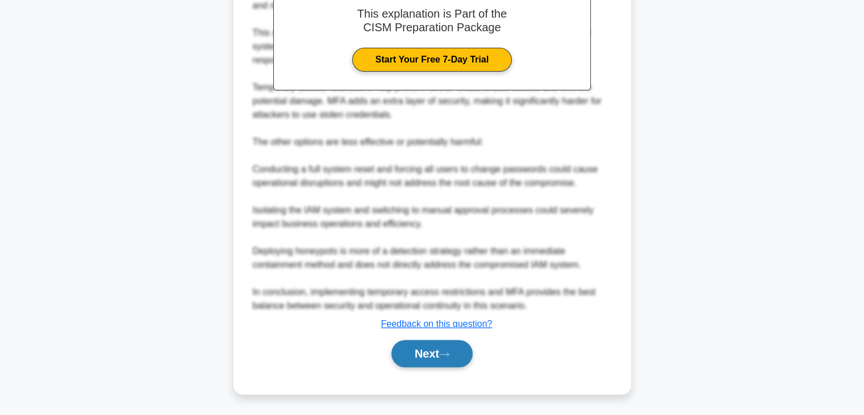
click at [433, 360] on button "Next" at bounding box center [431, 353] width 81 height 27
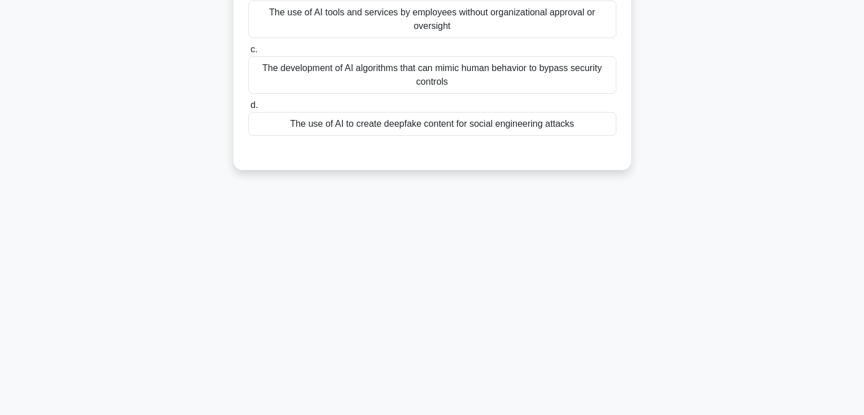
scroll to position [0, 0]
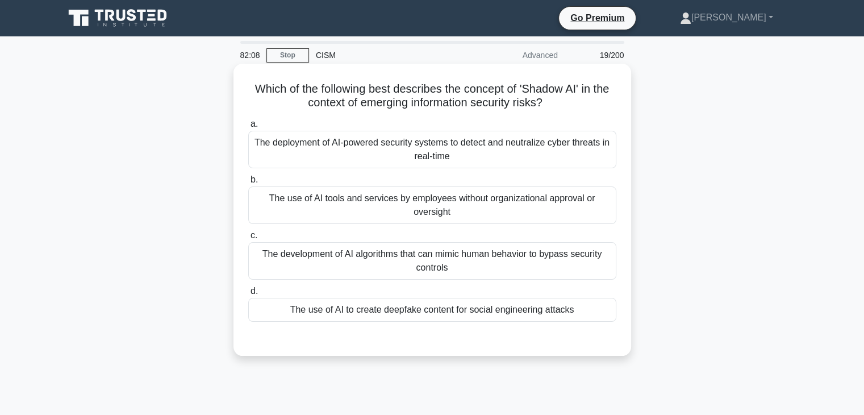
click at [459, 312] on div "The use of AI to create deepfake content for social engineering attacks" at bounding box center [432, 310] width 368 height 24
click at [248, 295] on input "d. The use of AI to create deepfake content for social engineering attacks" at bounding box center [248, 290] width 0 height 7
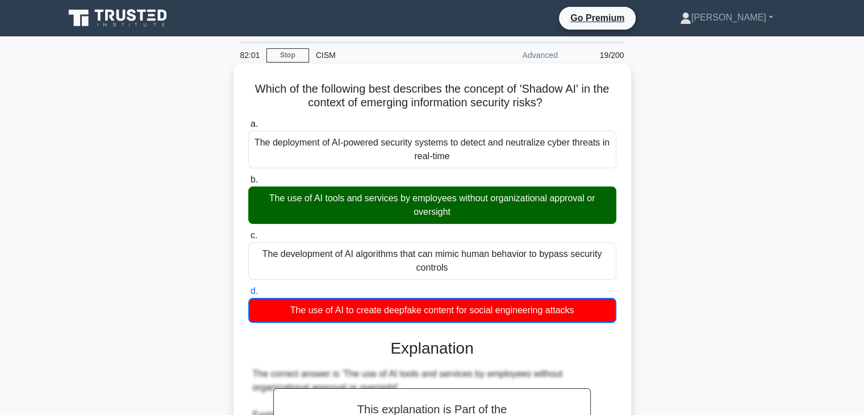
drag, startPoint x: 559, startPoint y: 112, endPoint x: 247, endPoint y: 83, distance: 313.1
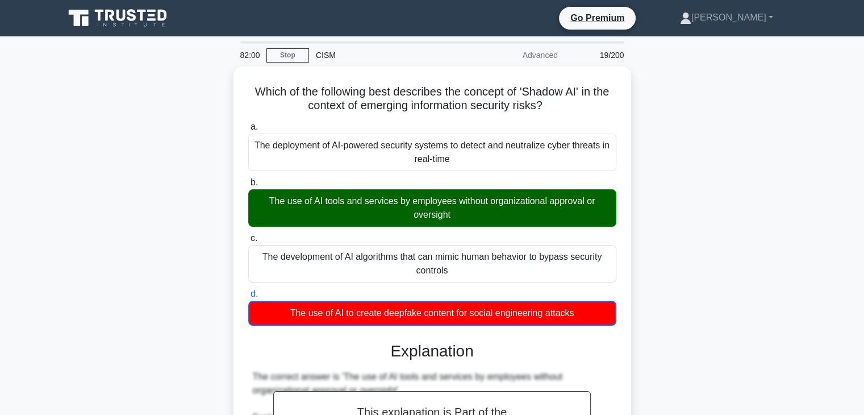
copy h5 "Which of the following best describes the concept of 'Shadow AI' in the context…"
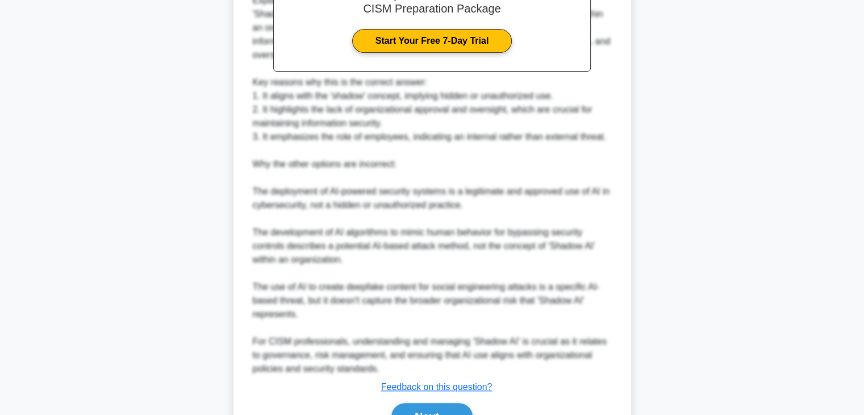
scroll to position [477, 0]
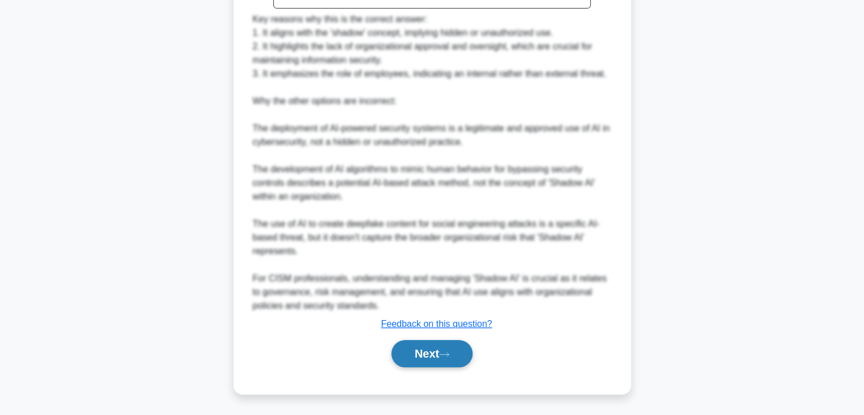
click at [429, 359] on button "Next" at bounding box center [431, 353] width 81 height 27
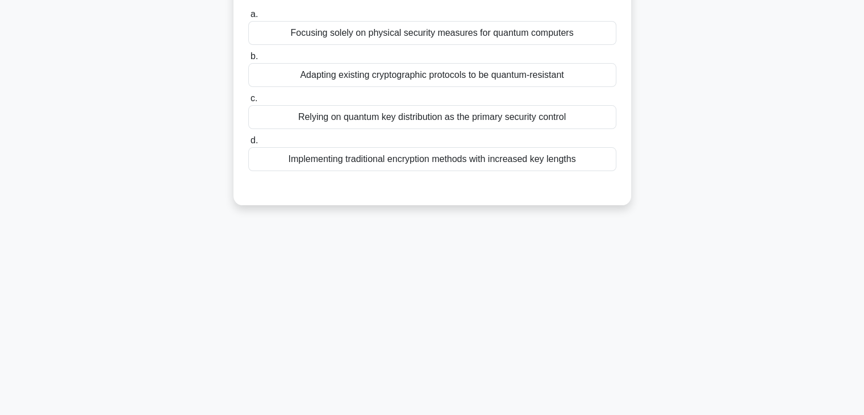
scroll to position [0, 0]
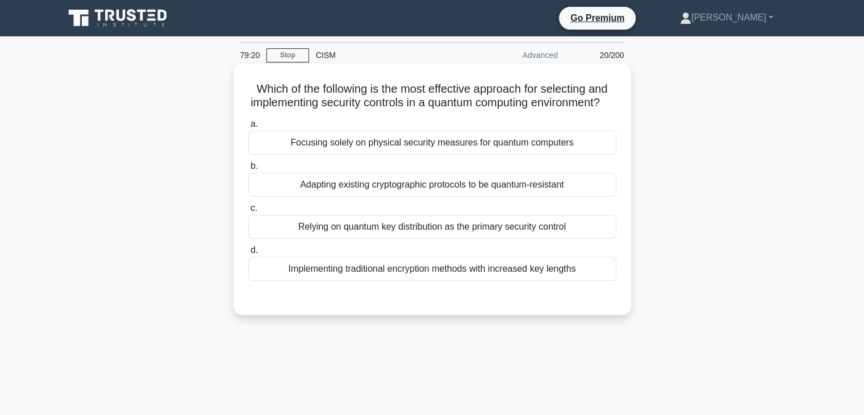
click at [407, 239] on div "Relying on quantum key distribution as the primary security control" at bounding box center [432, 227] width 368 height 24
click at [248, 212] on input "c. Relying on quantum key distribution as the primary security control" at bounding box center [248, 207] width 0 height 7
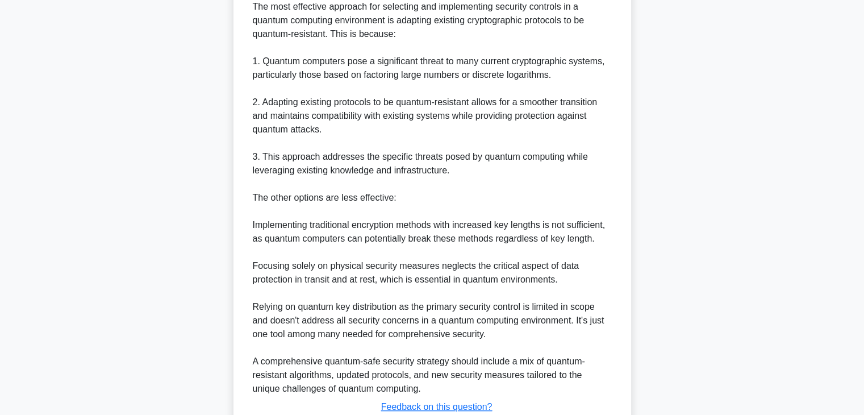
scroll to position [422, 0]
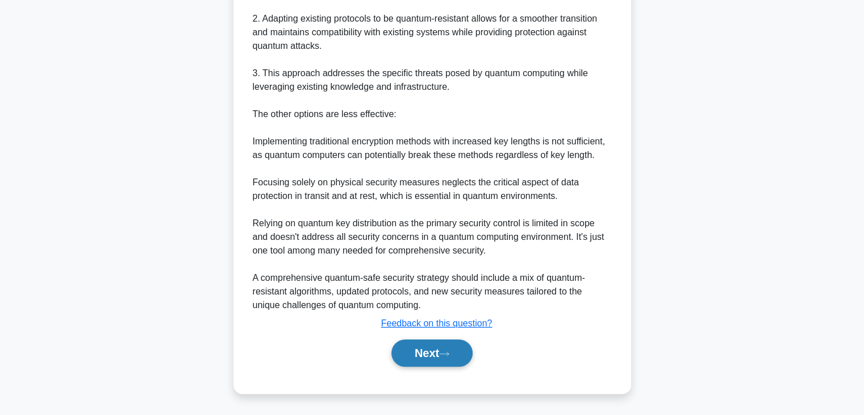
click at [419, 360] on button "Next" at bounding box center [431, 352] width 81 height 27
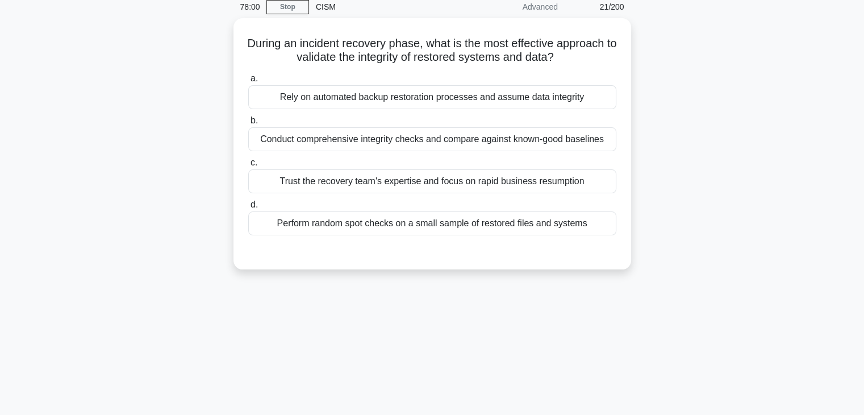
scroll to position [0, 0]
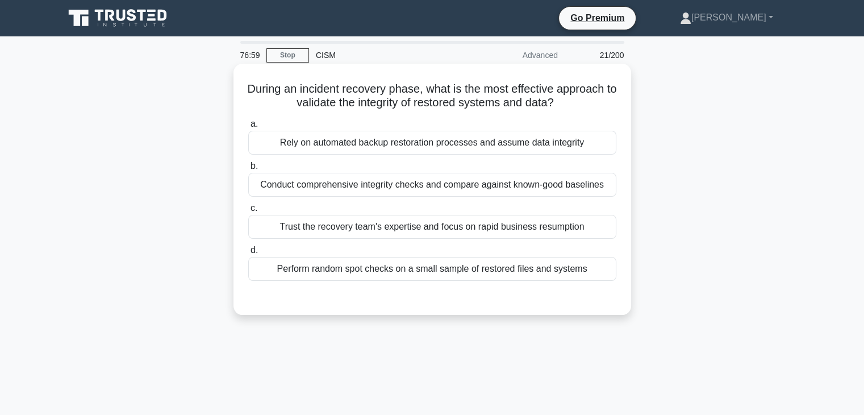
click at [433, 183] on div "Conduct comprehensive integrity checks and compare against known-good baselines" at bounding box center [432, 185] width 368 height 24
click at [248, 170] on input "b. Conduct comprehensive integrity checks and compare against known-good baseli…" at bounding box center [248, 165] width 0 height 7
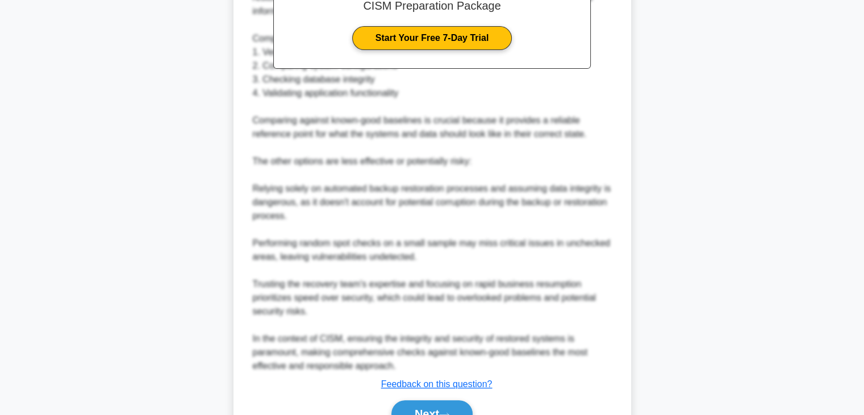
scroll to position [435, 0]
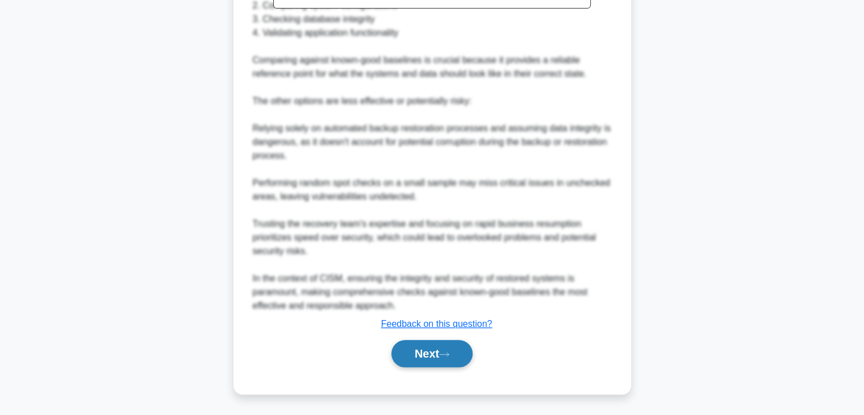
click at [432, 361] on button "Next" at bounding box center [431, 353] width 81 height 27
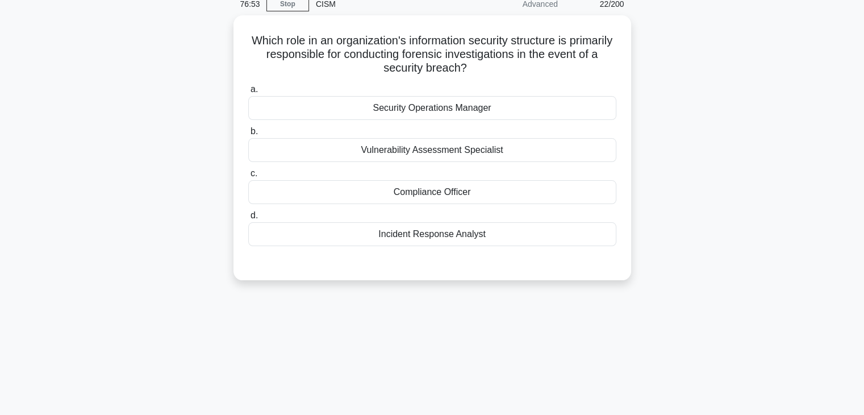
scroll to position [0, 0]
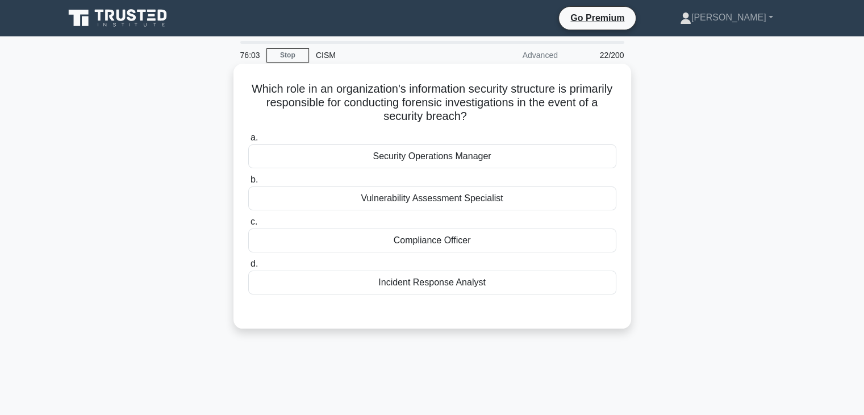
click at [502, 202] on div "Vulnerability Assessment Specialist" at bounding box center [432, 198] width 368 height 24
click at [248, 183] on input "b. Vulnerability Assessment Specialist" at bounding box center [248, 179] width 0 height 7
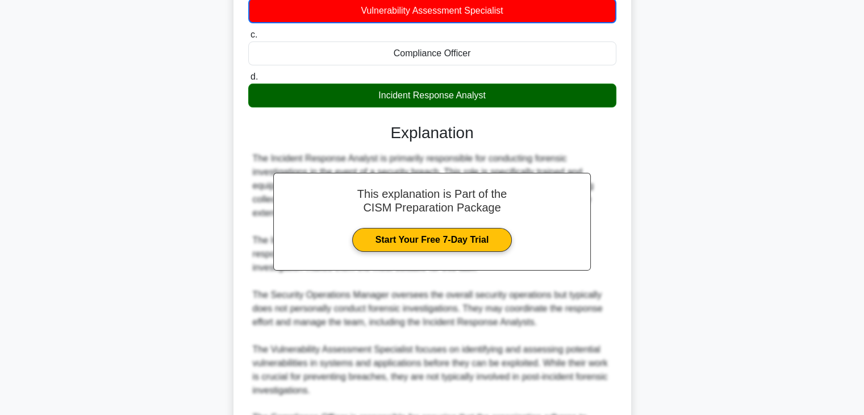
scroll to position [341, 0]
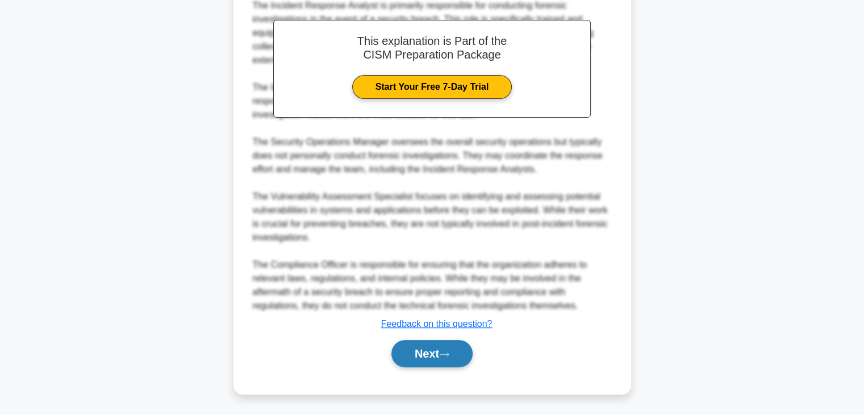
click at [420, 351] on button "Next" at bounding box center [431, 353] width 81 height 27
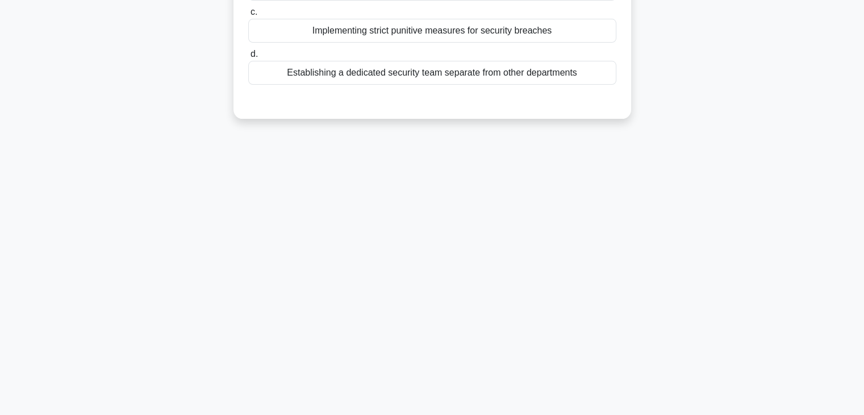
scroll to position [0, 0]
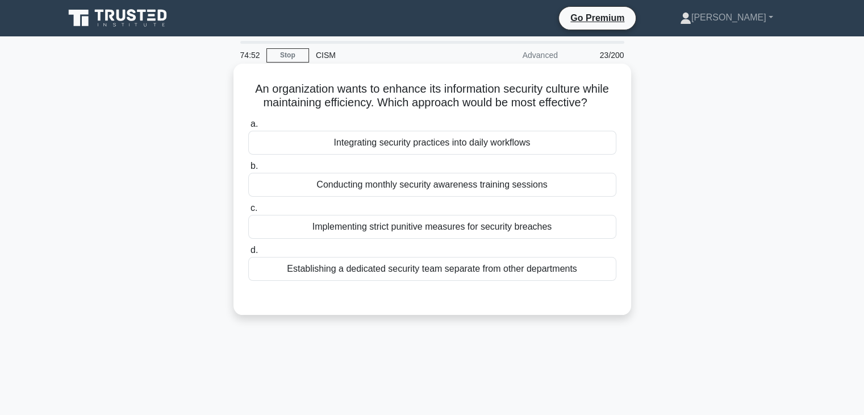
click at [476, 137] on div "Integrating security practices into daily workflows" at bounding box center [432, 143] width 368 height 24
click at [248, 128] on input "a. Integrating security practices into daily workflows" at bounding box center [248, 123] width 0 height 7
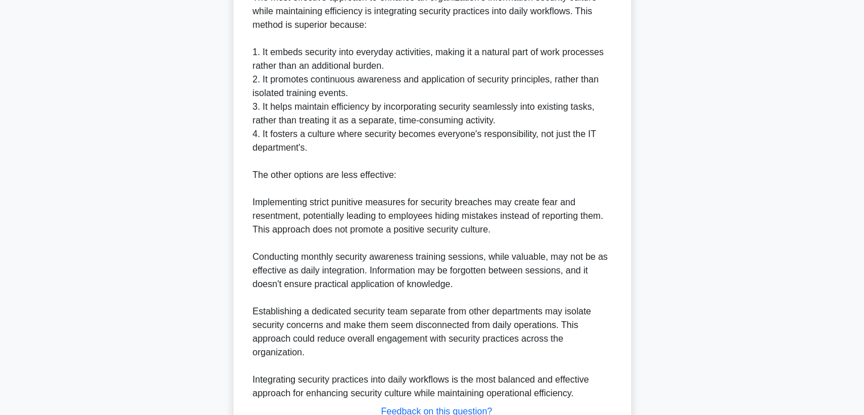
scroll to position [421, 0]
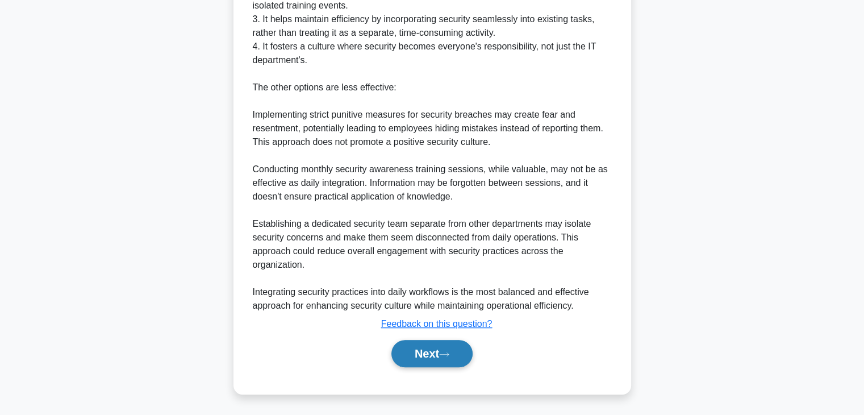
click at [432, 348] on button "Next" at bounding box center [431, 353] width 81 height 27
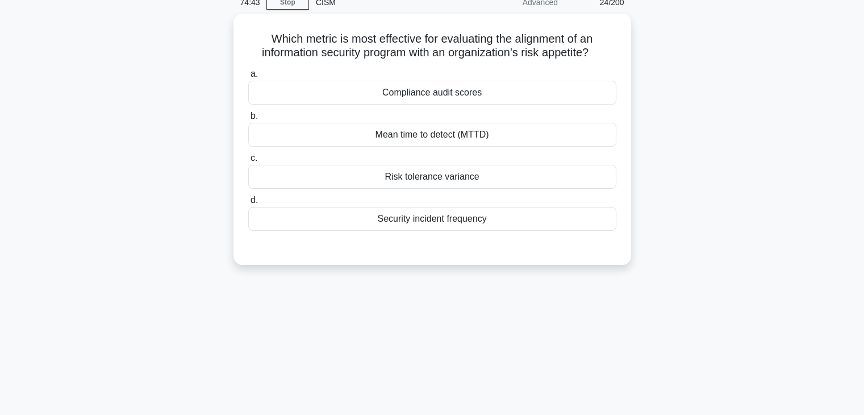
scroll to position [0, 0]
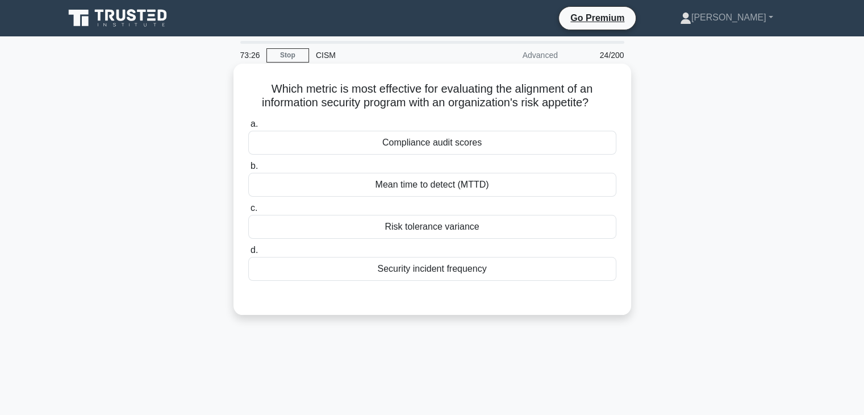
click at [567, 228] on div "Risk tolerance variance" at bounding box center [432, 227] width 368 height 24
click at [248, 212] on input "c. Risk tolerance variance" at bounding box center [248, 207] width 0 height 7
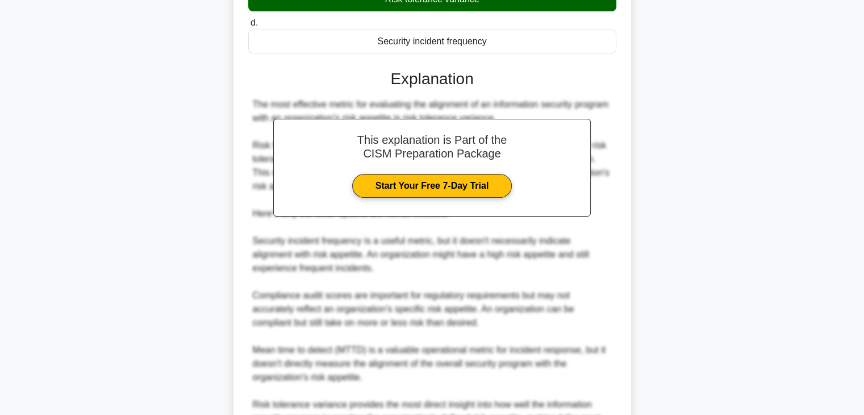
scroll to position [353, 0]
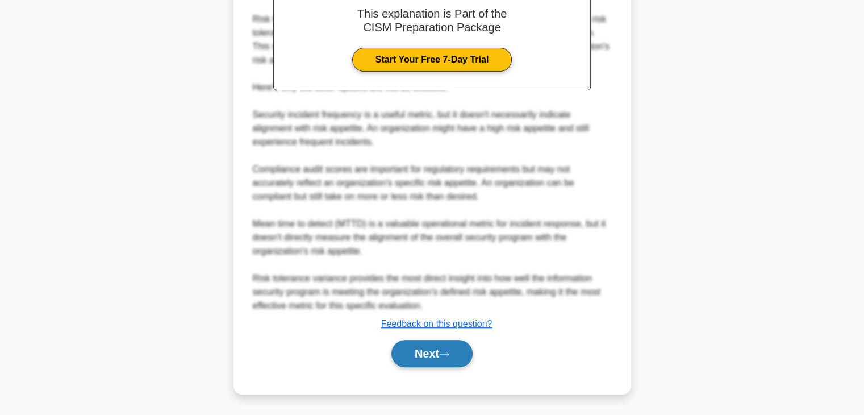
click at [429, 353] on button "Next" at bounding box center [431, 353] width 81 height 27
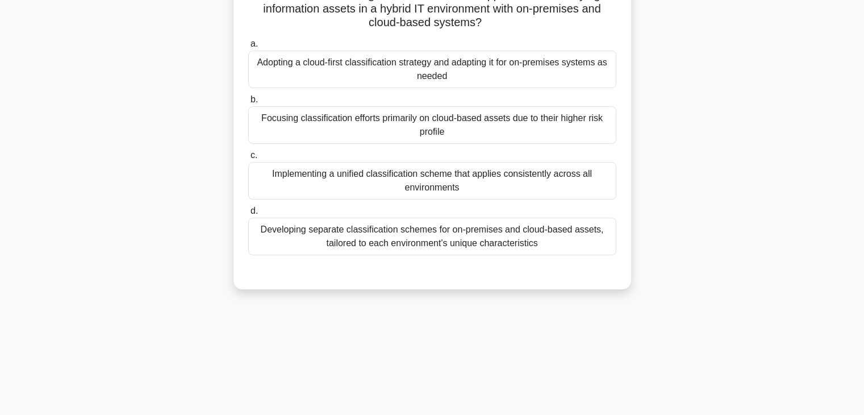
scroll to position [0, 0]
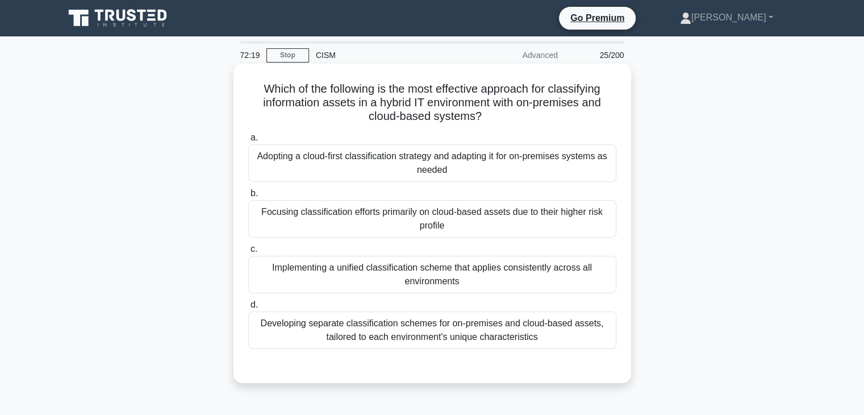
click at [538, 260] on div "Implementing a unified classification scheme that applies consistently across a…" at bounding box center [432, 274] width 368 height 37
click at [248, 253] on input "c. Implementing a unified classification scheme that applies consistently acros…" at bounding box center [248, 248] width 0 height 7
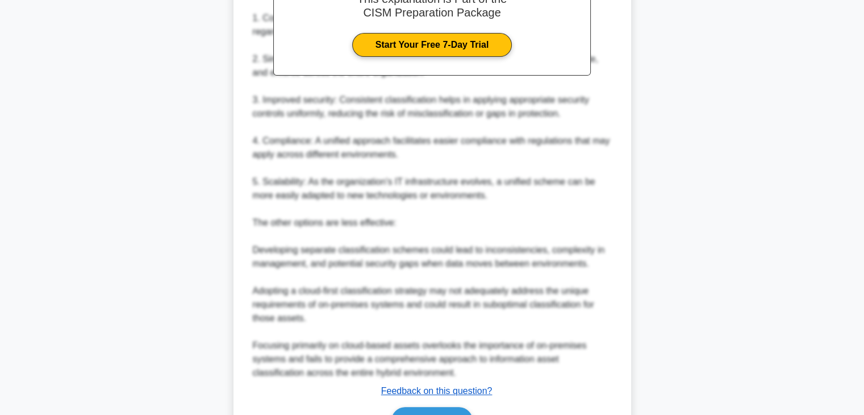
scroll to position [503, 0]
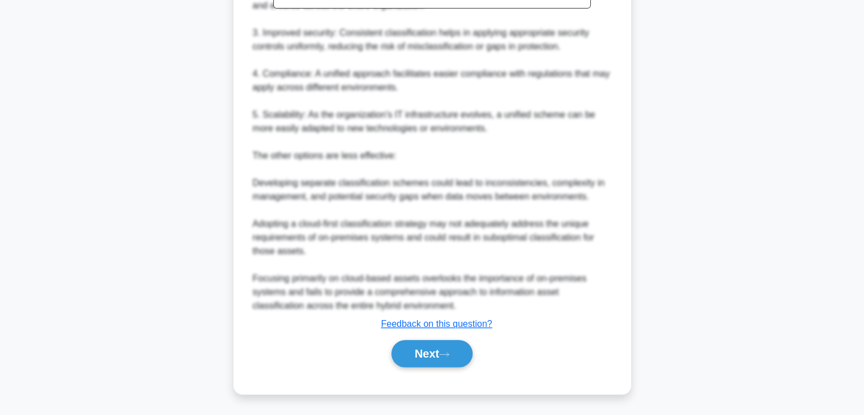
click at [427, 335] on div "This explanation is Part of the CISM Preparation Package Start Your Free 7-Day …" at bounding box center [432, 110] width 368 height 524
click at [425, 348] on button "Next" at bounding box center [431, 353] width 81 height 27
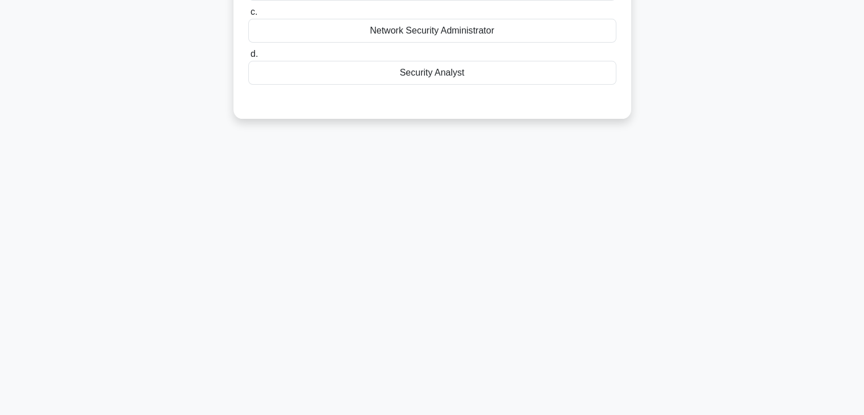
scroll to position [0, 0]
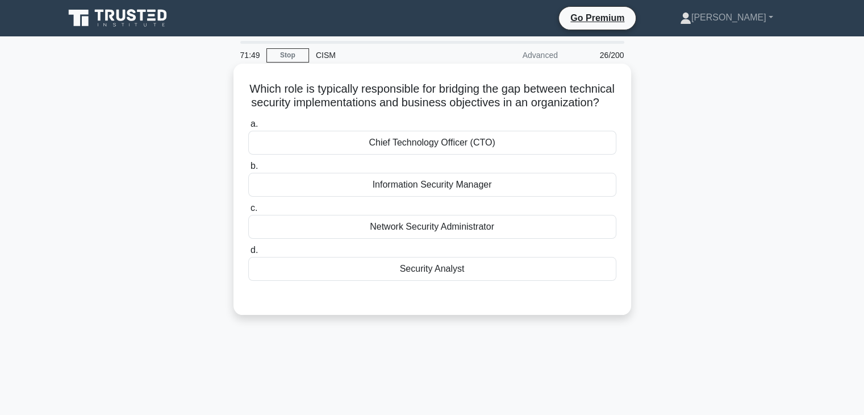
click at [432, 154] on div "Chief Technology Officer (CTO)" at bounding box center [432, 143] width 368 height 24
click at [248, 128] on input "a. Chief Technology Officer (CTO)" at bounding box center [248, 123] width 0 height 7
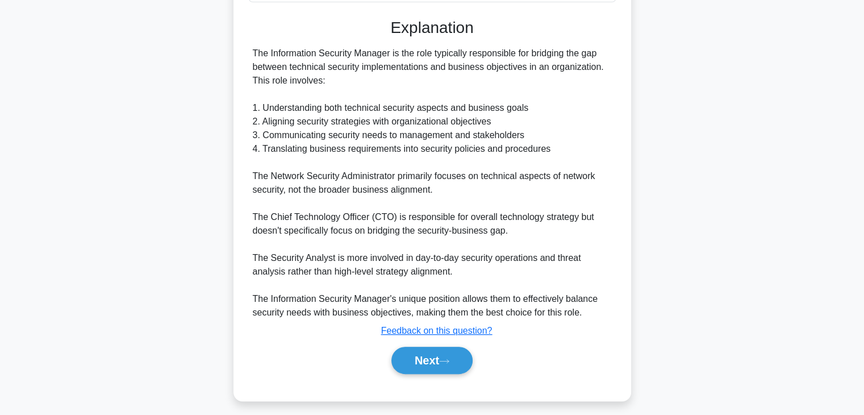
scroll to position [300, 0]
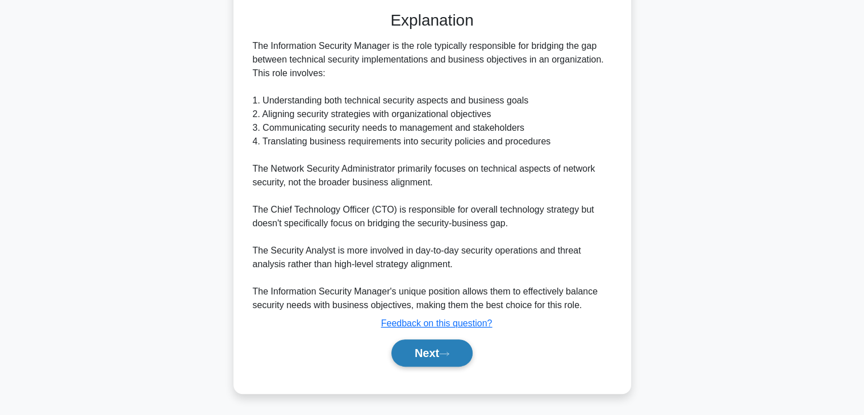
click at [432, 359] on button "Next" at bounding box center [431, 352] width 81 height 27
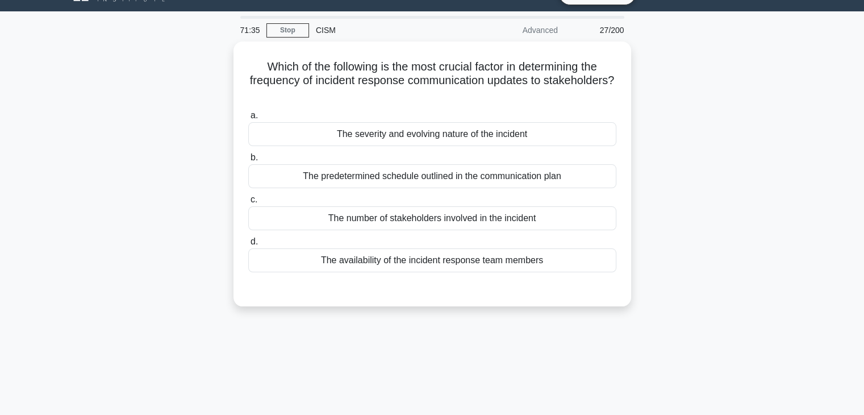
scroll to position [0, 0]
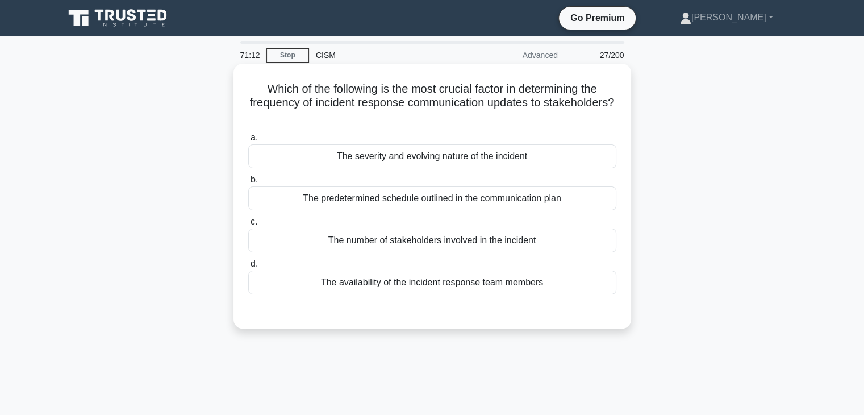
click at [448, 198] on div "The predetermined schedule outlined in the communication plan" at bounding box center [432, 198] width 368 height 24
click at [248, 183] on input "b. The predetermined schedule outlined in the communication plan" at bounding box center [248, 179] width 0 height 7
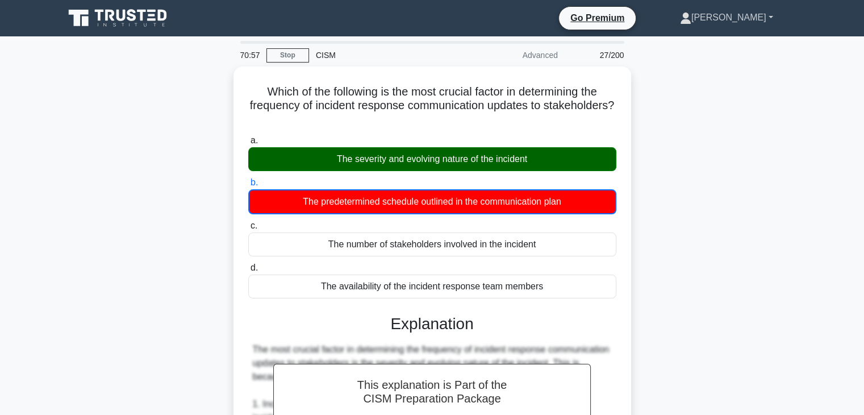
click at [760, 22] on link "[PERSON_NAME]" at bounding box center [726, 17] width 148 height 23
click at [760, 16] on link "[PERSON_NAME]" at bounding box center [726, 17] width 148 height 23
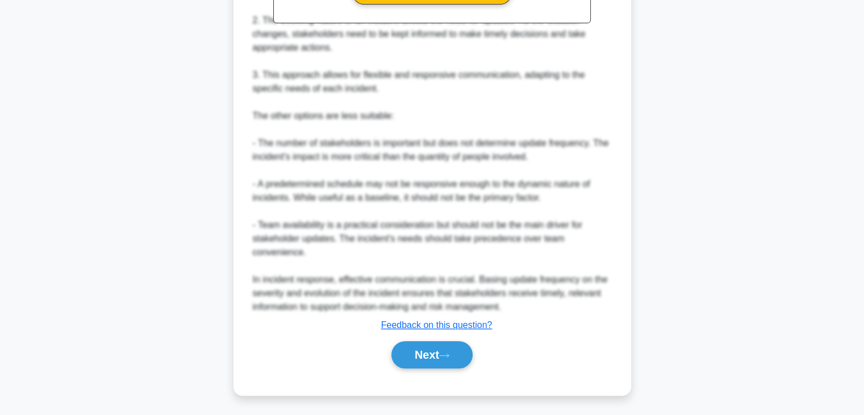
scroll to position [436, 0]
click at [422, 354] on button "Next" at bounding box center [431, 353] width 81 height 27
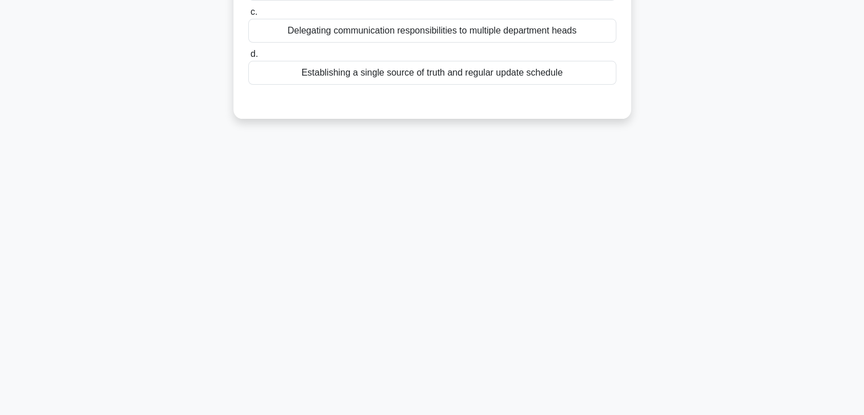
scroll to position [0, 0]
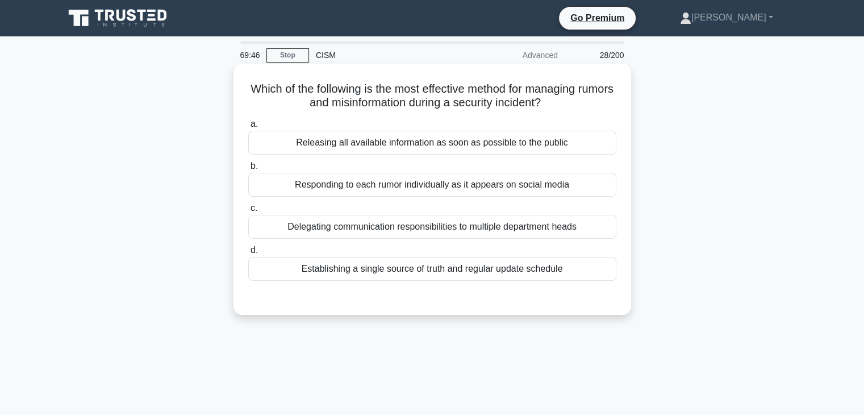
click at [478, 273] on div "Establishing a single source of truth and regular update schedule" at bounding box center [432, 269] width 368 height 24
click at [248, 254] on input "d. Establishing a single source of truth and regular update schedule" at bounding box center [248, 249] width 0 height 7
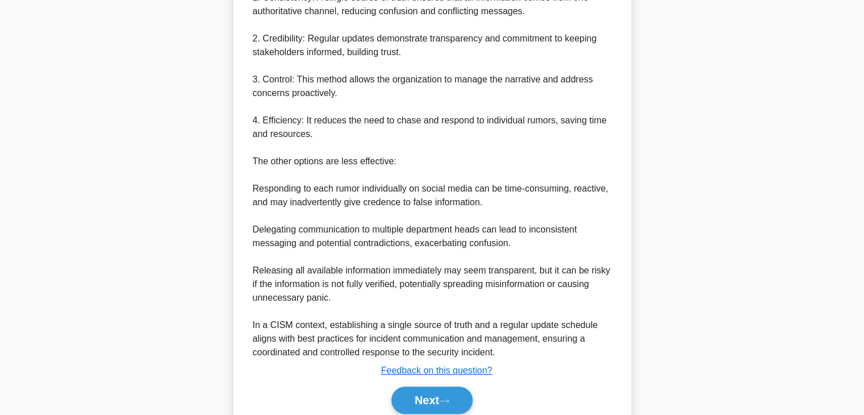
scroll to position [435, 0]
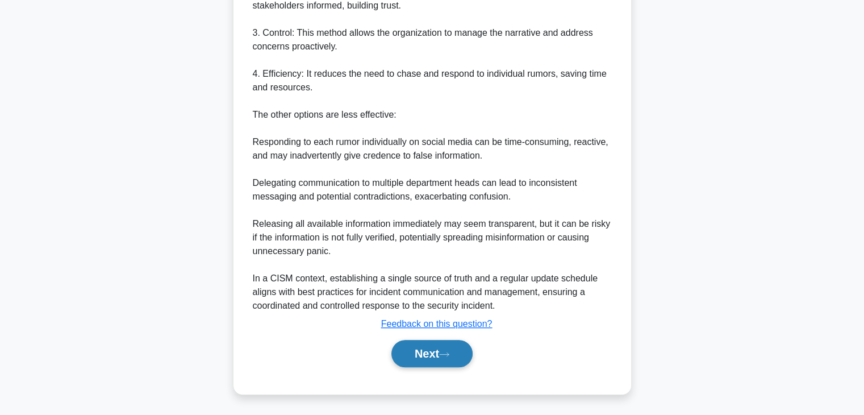
click at [445, 363] on button "Next" at bounding box center [431, 353] width 81 height 27
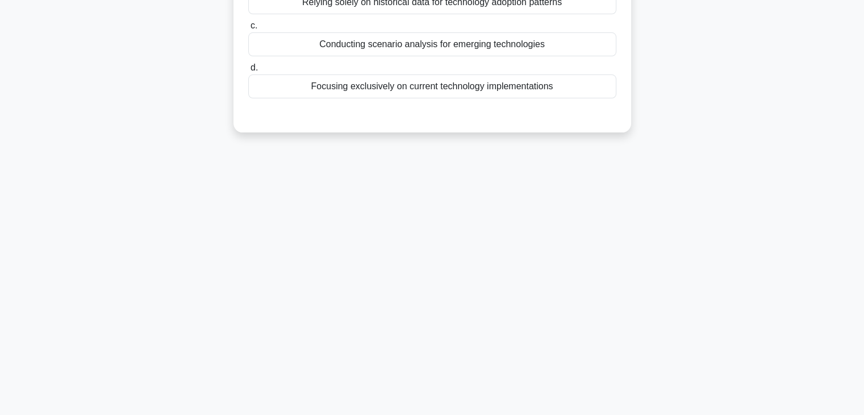
scroll to position [0, 0]
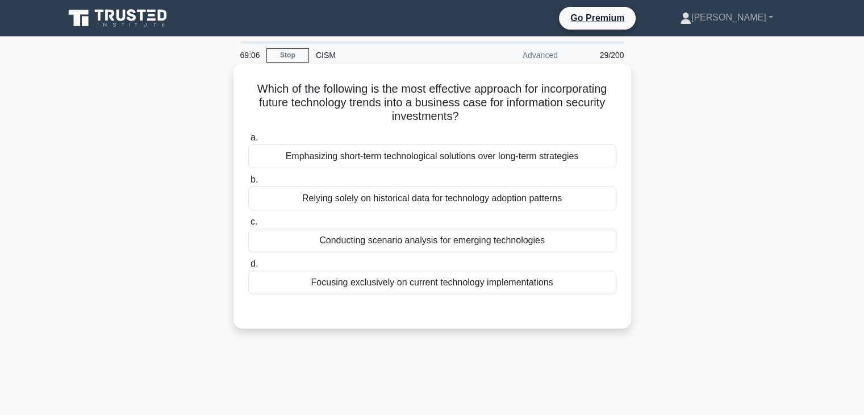
click at [425, 245] on div "Conducting scenario analysis for emerging technologies" at bounding box center [432, 240] width 368 height 24
click at [248, 225] on input "c. Conducting scenario analysis for emerging technologies" at bounding box center [248, 221] width 0 height 7
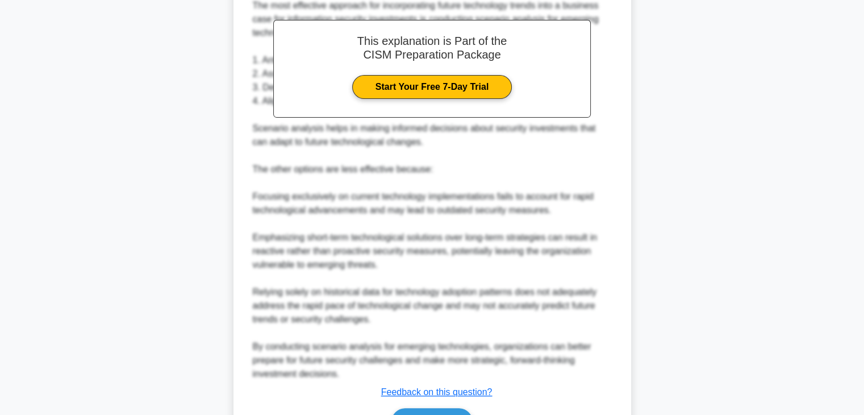
scroll to position [408, 0]
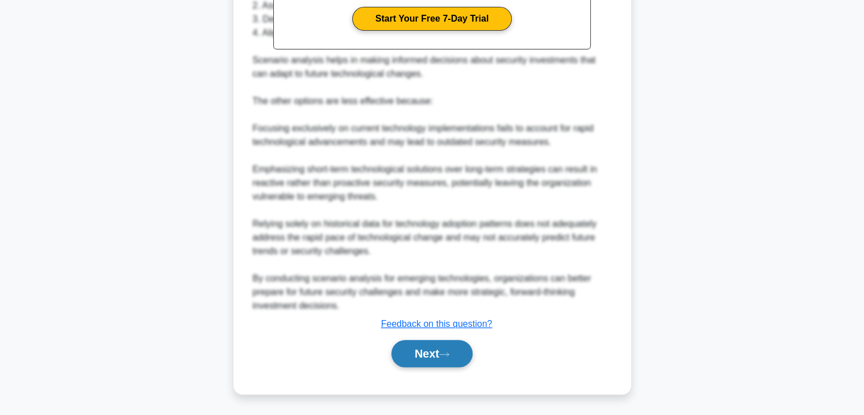
click at [453, 355] on button "Next" at bounding box center [431, 353] width 81 height 27
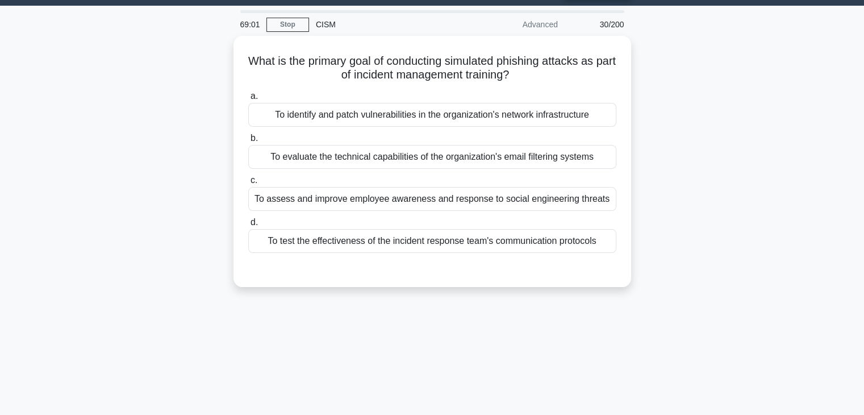
scroll to position [0, 0]
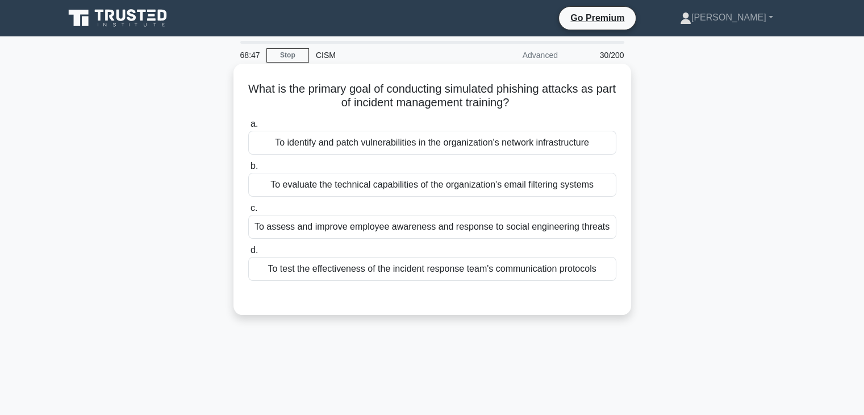
click at [461, 228] on div "To assess and improve employee awareness and response to social engineering thr…" at bounding box center [432, 227] width 368 height 24
click at [248, 212] on input "c. To assess and improve employee awareness and response to social engineering …" at bounding box center [248, 207] width 0 height 7
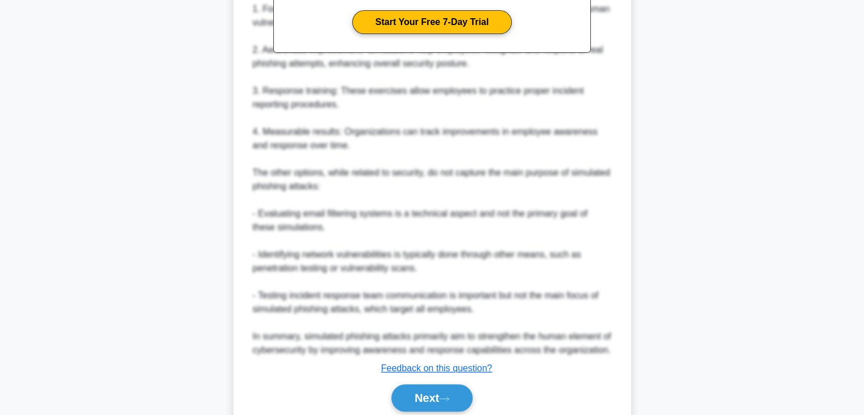
scroll to position [449, 0]
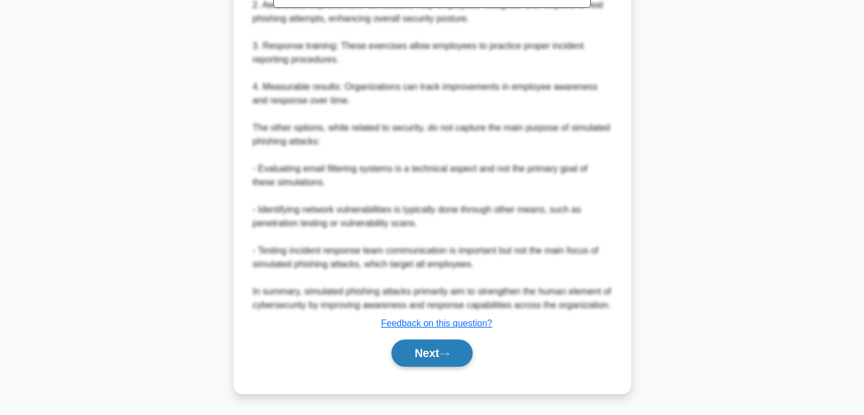
click at [432, 359] on button "Next" at bounding box center [431, 352] width 81 height 27
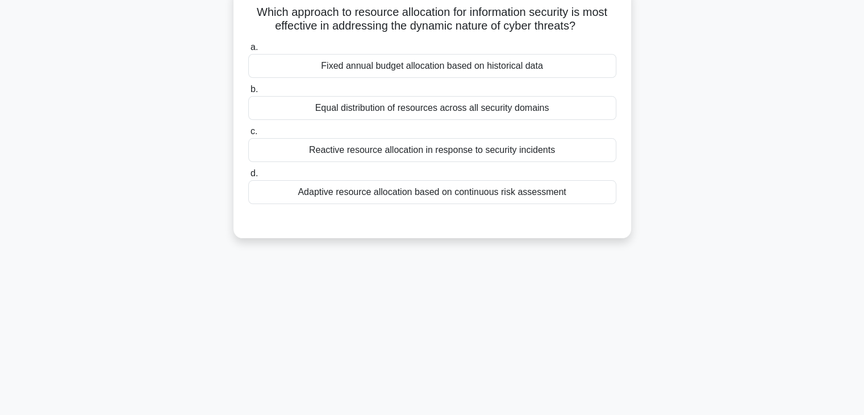
scroll to position [0, 0]
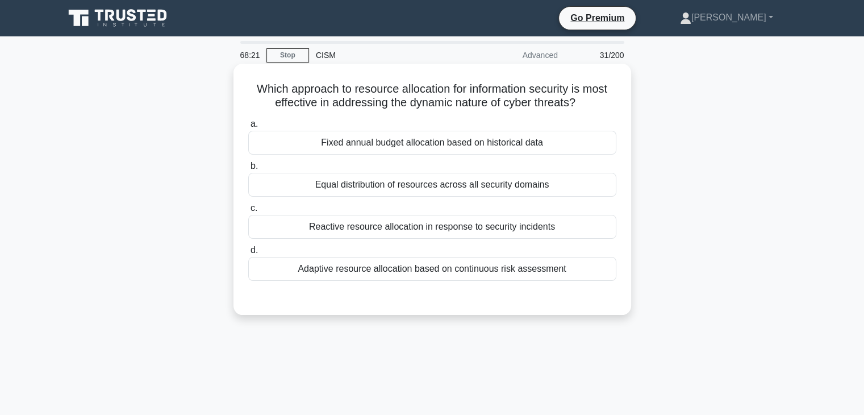
click at [509, 273] on div "Adaptive resource allocation based on continuous risk assessment" at bounding box center [432, 269] width 368 height 24
click at [248, 254] on input "d. Adaptive resource allocation based on continuous risk assessment" at bounding box center [248, 249] width 0 height 7
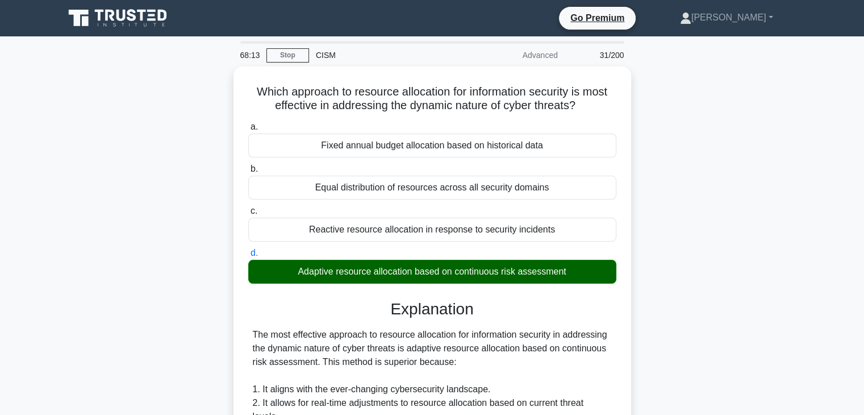
click at [684, 221] on div "Which approach to resource allocation for information security is most effectiv…" at bounding box center [432, 414] width 750 height 697
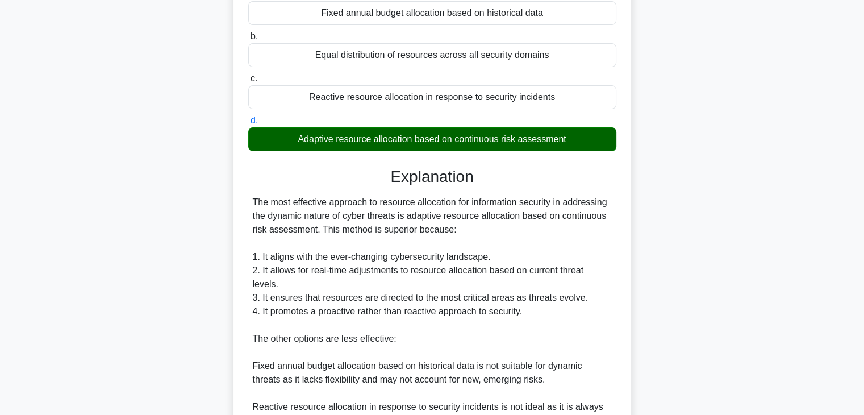
scroll to position [340, 0]
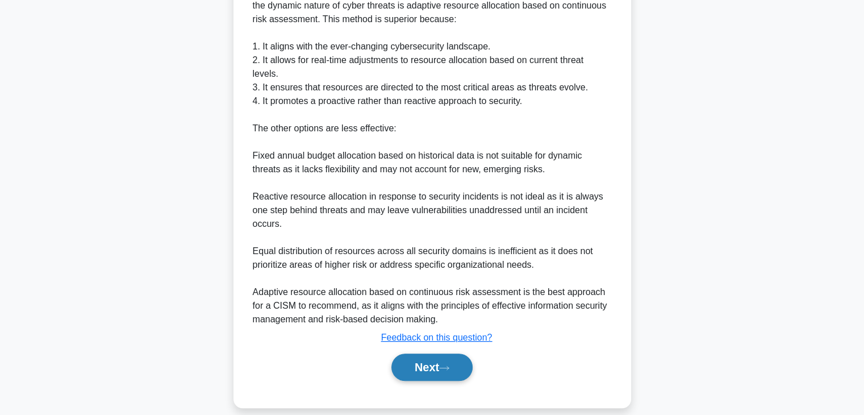
click at [426, 353] on button "Next" at bounding box center [431, 366] width 81 height 27
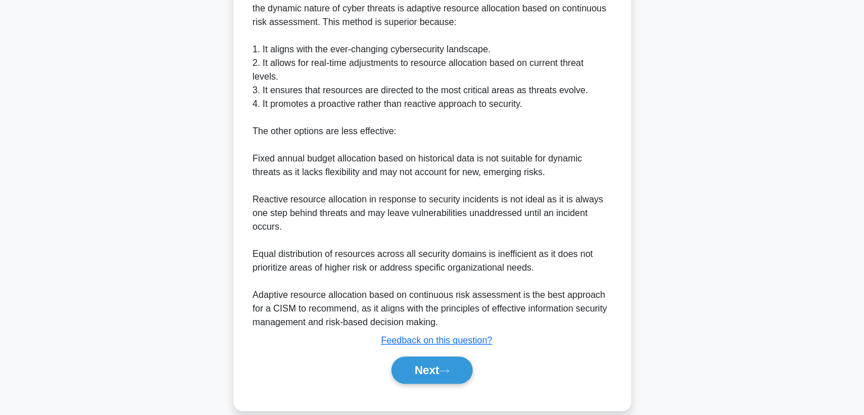
scroll to position [0, 0]
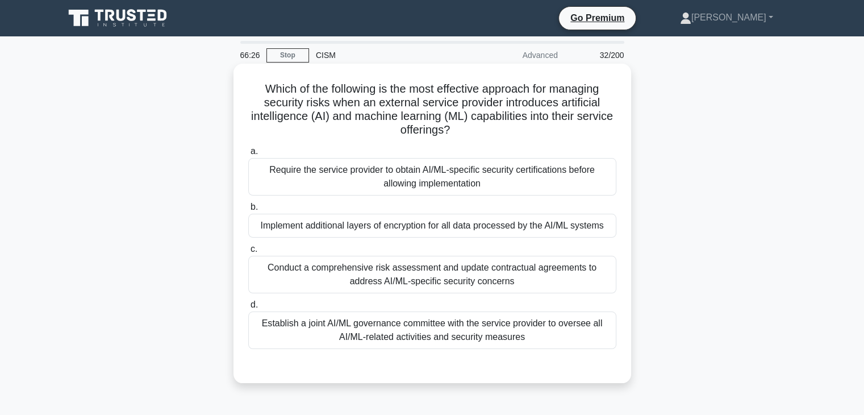
click at [446, 269] on div "Conduct a comprehensive risk assessment and update contractual agreements to ad…" at bounding box center [432, 274] width 368 height 37
click at [248, 253] on input "c. Conduct a comprehensive risk assessment and update contractual agreements to…" at bounding box center [248, 248] width 0 height 7
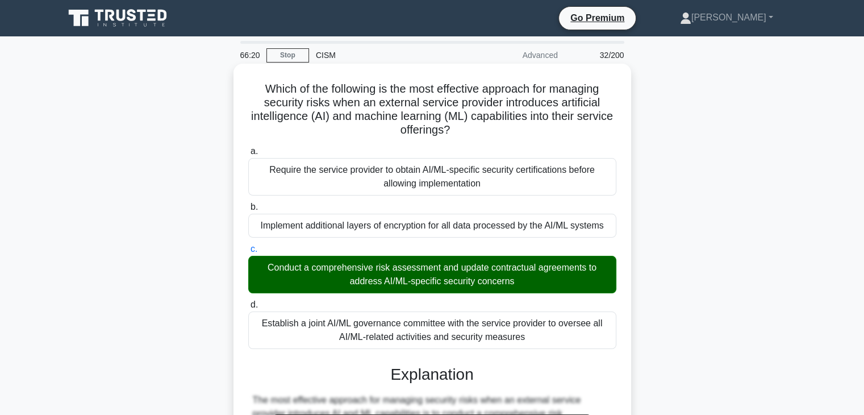
drag, startPoint x: 482, startPoint y: 136, endPoint x: 258, endPoint y: 92, distance: 228.1
click at [258, 92] on h5 "Which of the following is the most effective approach for managing security ris…" at bounding box center [432, 110] width 370 height 56
copy h5 "Which of the following is the most effective approach for managing security ris…"
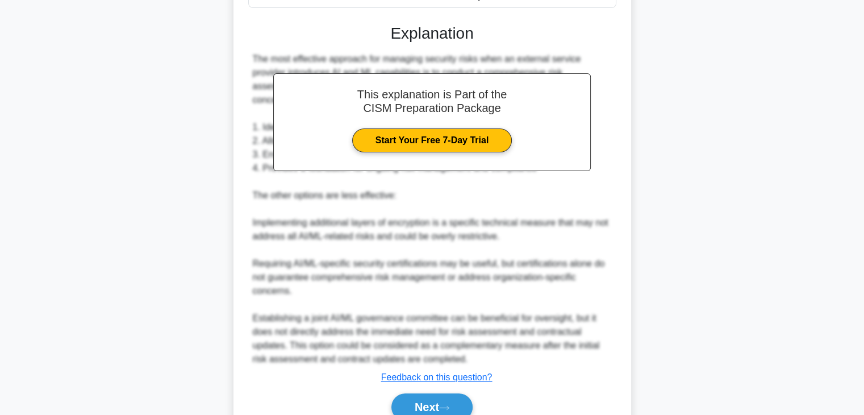
scroll to position [394, 0]
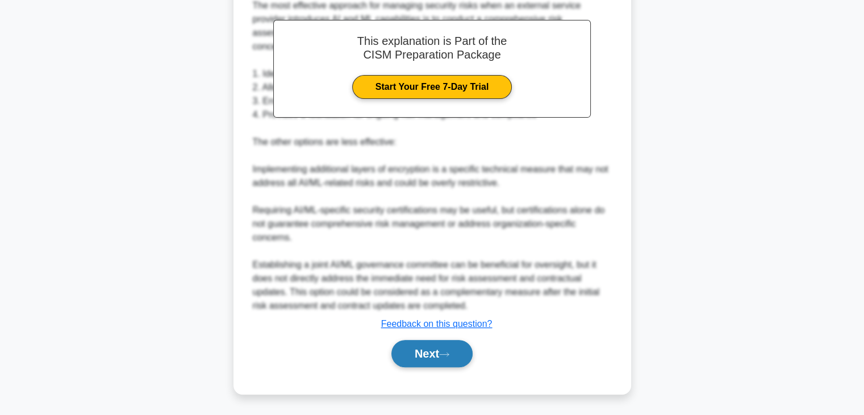
drag, startPoint x: 431, startPoint y: 359, endPoint x: 446, endPoint y: 359, distance: 14.8
click at [434, 359] on button "Next" at bounding box center [431, 353] width 81 height 27
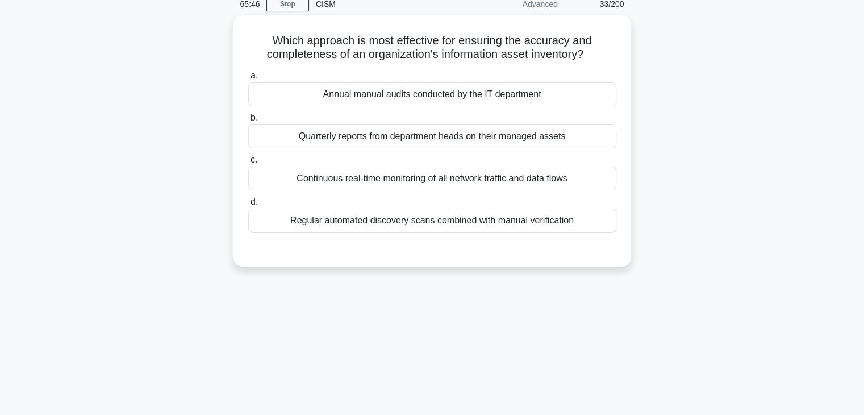
scroll to position [0, 0]
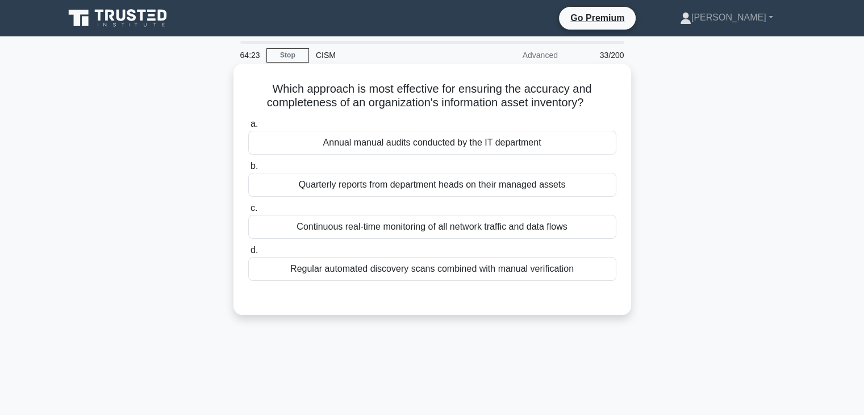
click at [463, 269] on div "Regular automated discovery scans combined with manual verification" at bounding box center [432, 269] width 368 height 24
click at [248, 254] on input "d. Regular automated discovery scans combined with manual verification" at bounding box center [248, 249] width 0 height 7
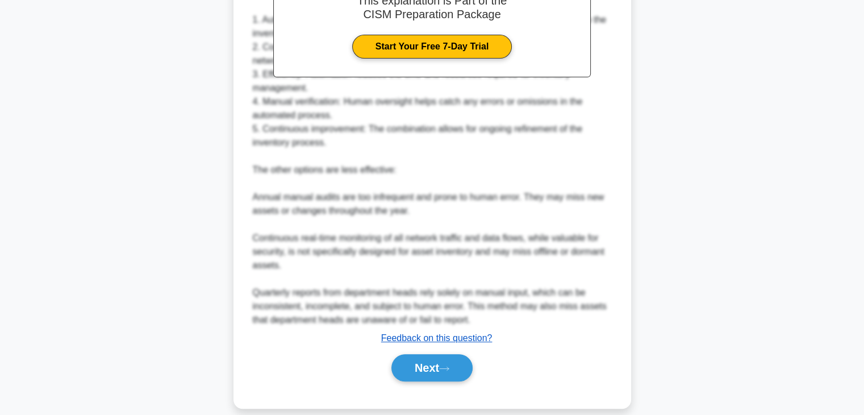
scroll to position [380, 0]
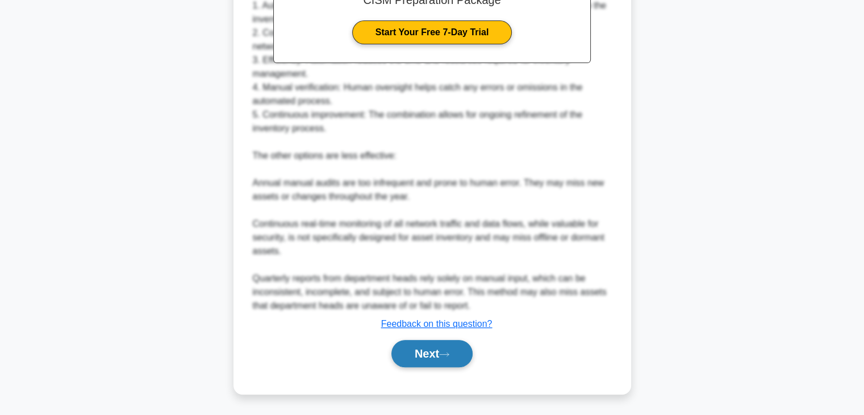
drag, startPoint x: 444, startPoint y: 349, endPoint x: 450, endPoint y: 345, distance: 6.6
click at [444, 349] on button "Next" at bounding box center [431, 353] width 81 height 27
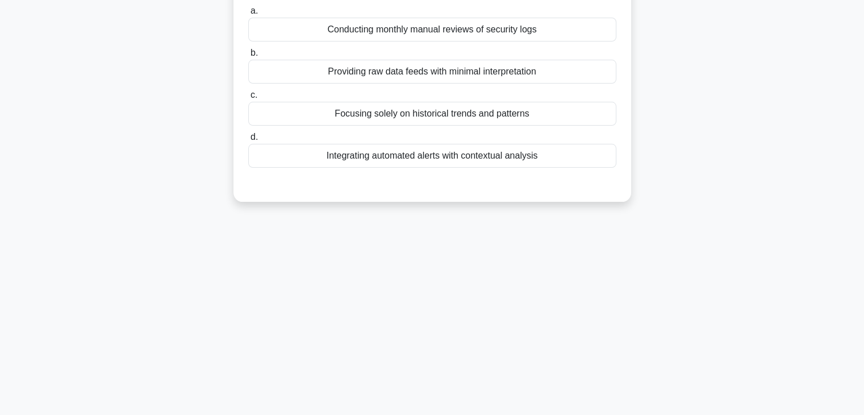
scroll to position [0, 0]
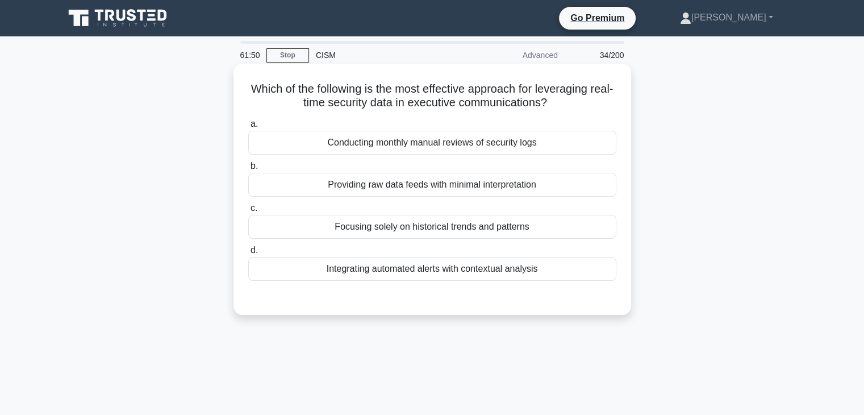
click at [476, 262] on div "Integrating automated alerts with contextual analysis" at bounding box center [432, 269] width 368 height 24
click at [248, 254] on input "d. Integrating automated alerts with contextual analysis" at bounding box center [248, 249] width 0 height 7
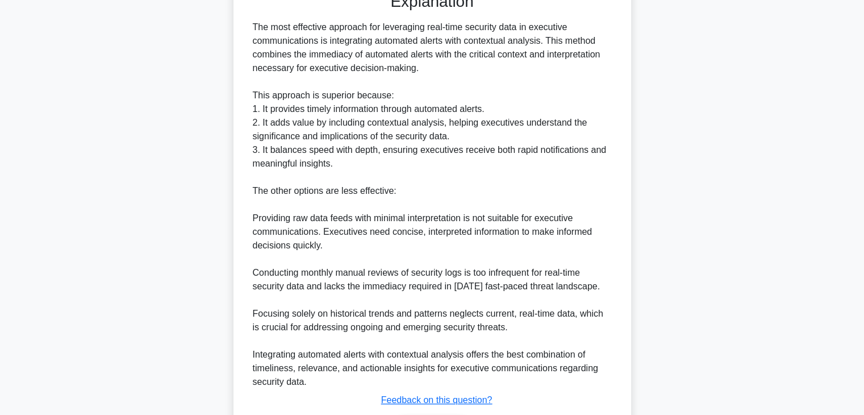
scroll to position [380, 0]
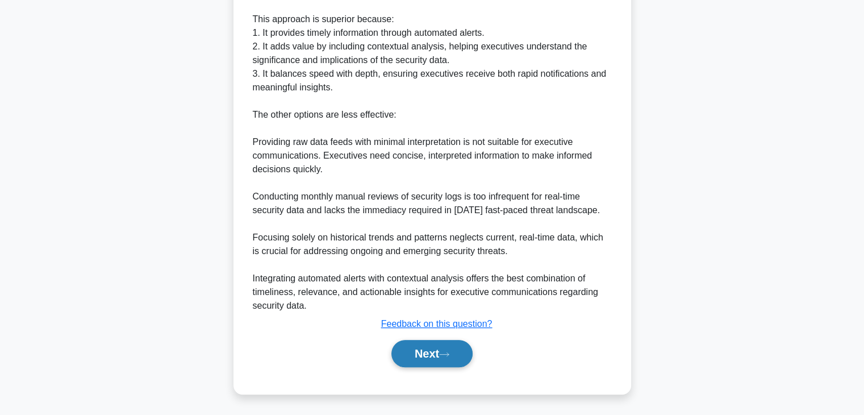
click at [439, 357] on button "Next" at bounding box center [431, 353] width 81 height 27
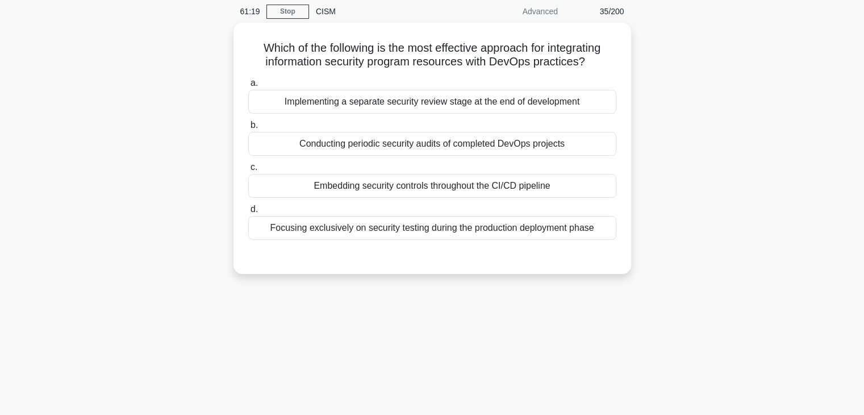
scroll to position [0, 0]
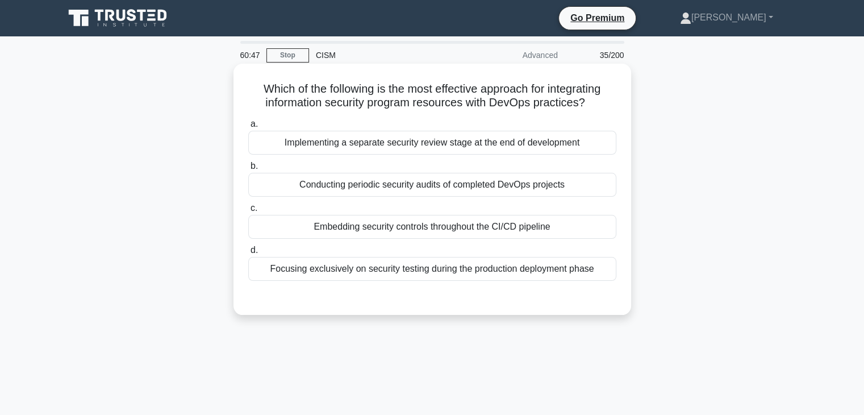
click at [581, 226] on div "Embedding security controls throughout the CI/CD pipeline" at bounding box center [432, 227] width 368 height 24
click at [248, 212] on input "c. Embedding security controls throughout the CI/CD pipeline" at bounding box center [248, 207] width 0 height 7
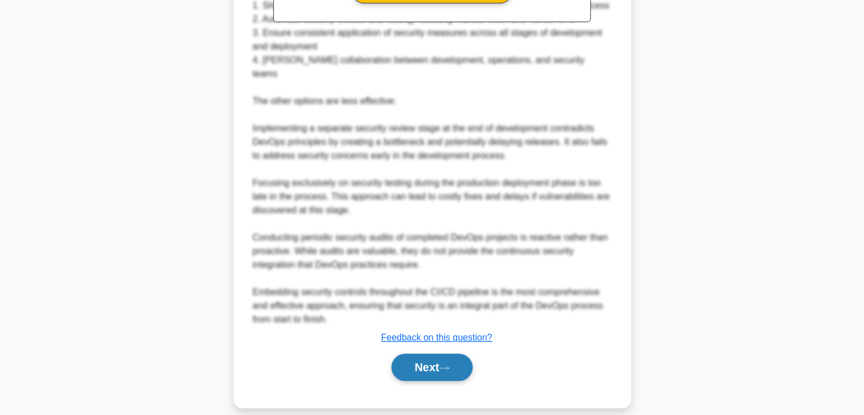
click at [429, 353] on button "Next" at bounding box center [431, 366] width 81 height 27
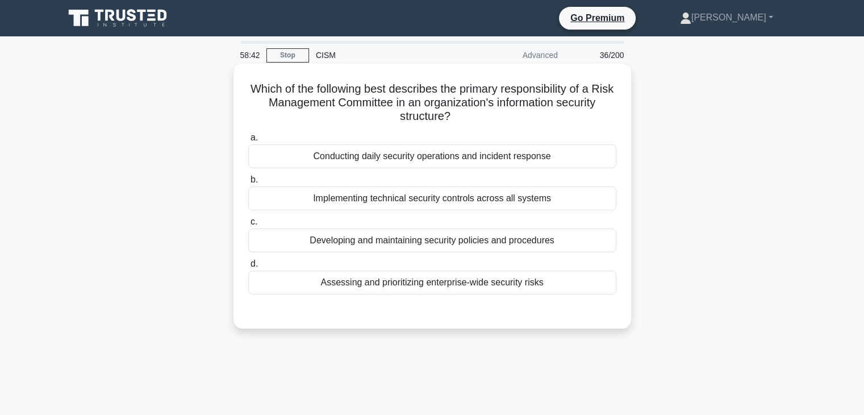
click at [520, 242] on div "Developing and maintaining security policies and procedures" at bounding box center [432, 240] width 368 height 24
click at [248, 225] on input "c. Developing and maintaining security policies and procedures" at bounding box center [248, 221] width 0 height 7
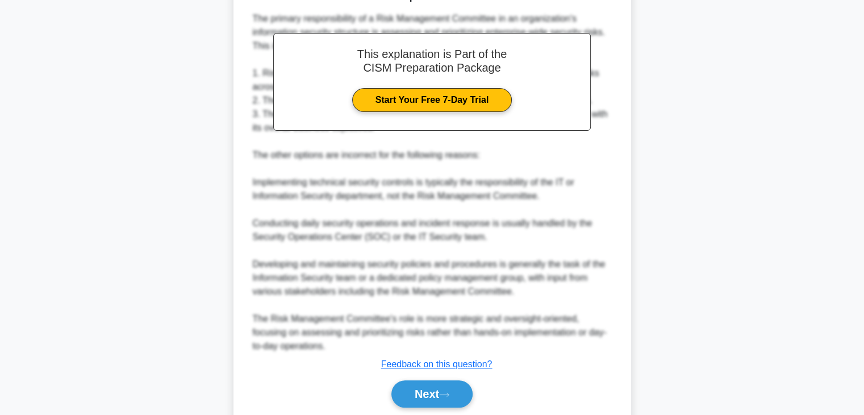
scroll to position [368, 0]
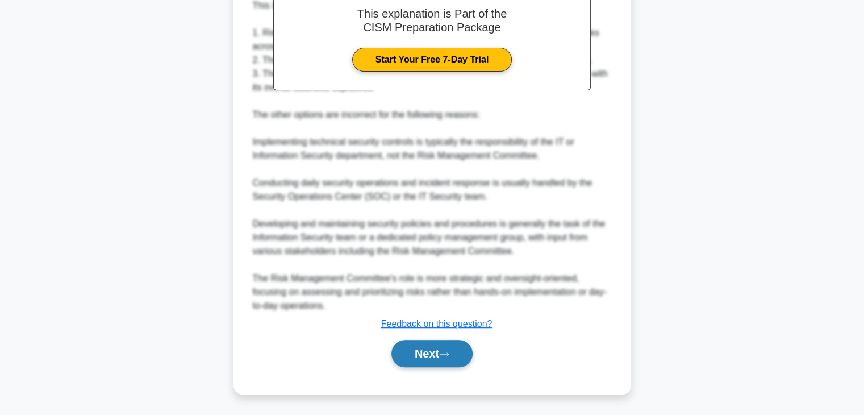
click at [408, 349] on button "Next" at bounding box center [431, 353] width 81 height 27
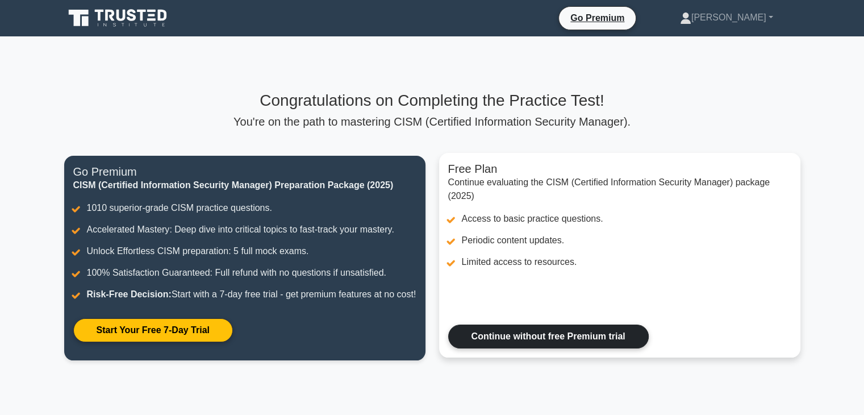
click at [576, 334] on link "Continue without free Premium trial" at bounding box center [548, 336] width 200 height 24
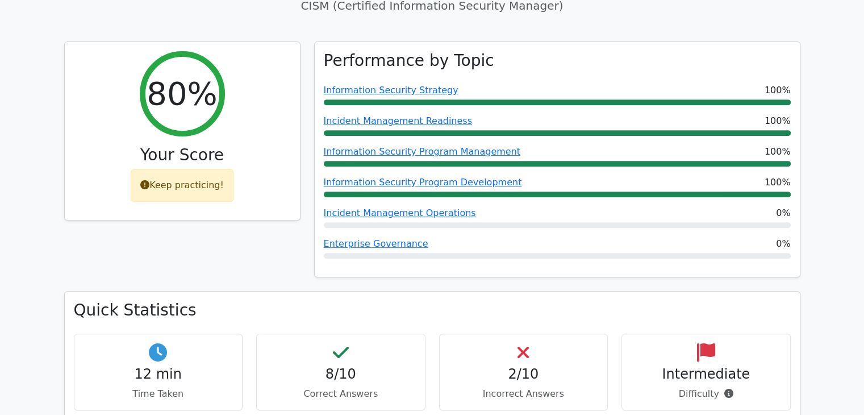
scroll to position [454, 0]
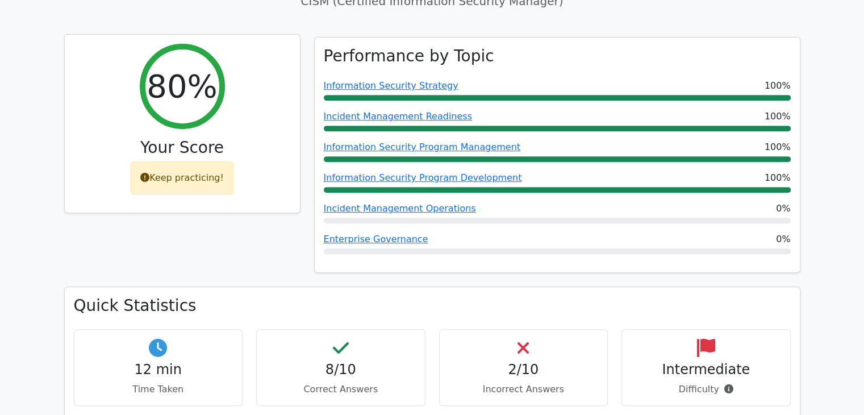
click at [197, 161] on div "Keep practicing!" at bounding box center [182, 177] width 103 height 33
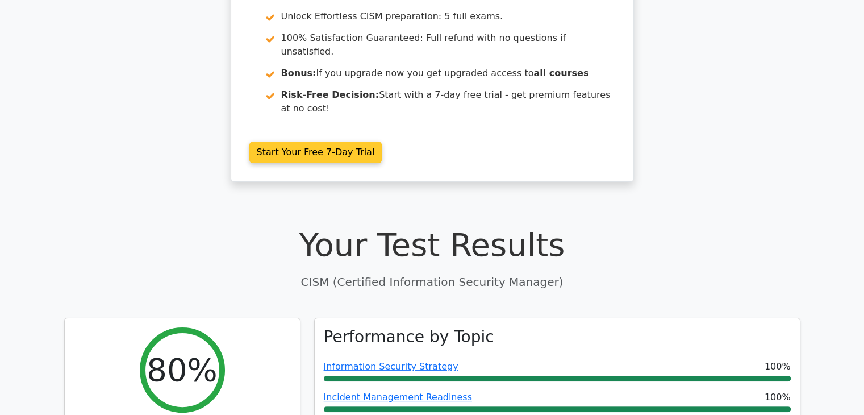
scroll to position [0, 0]
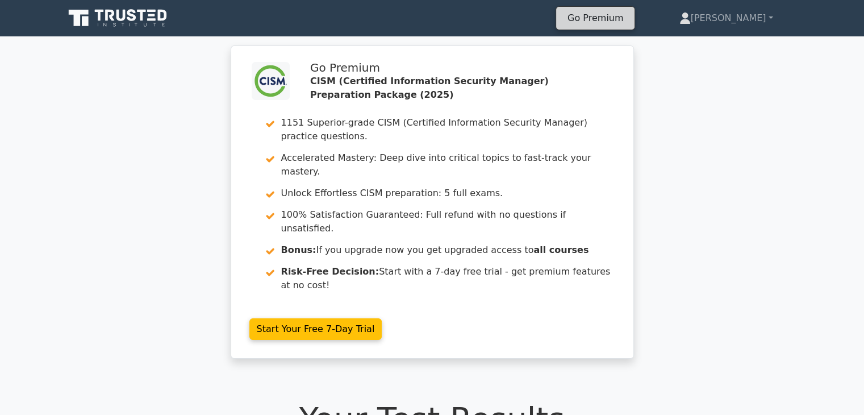
click at [630, 19] on link "Go Premium" at bounding box center [594, 17] width 69 height 15
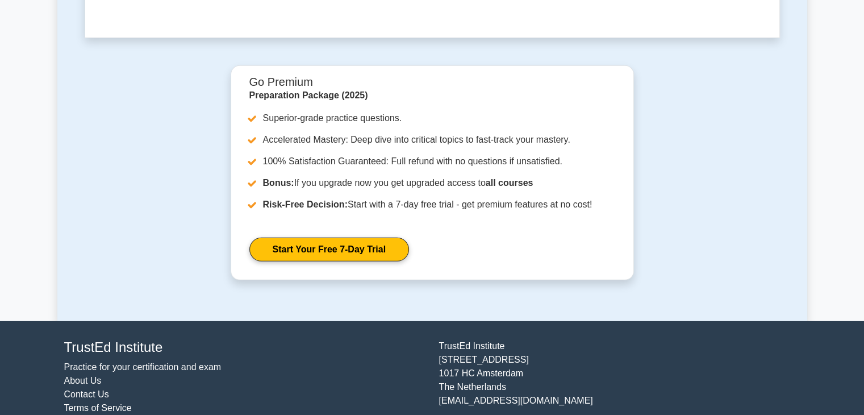
scroll to position [3501, 0]
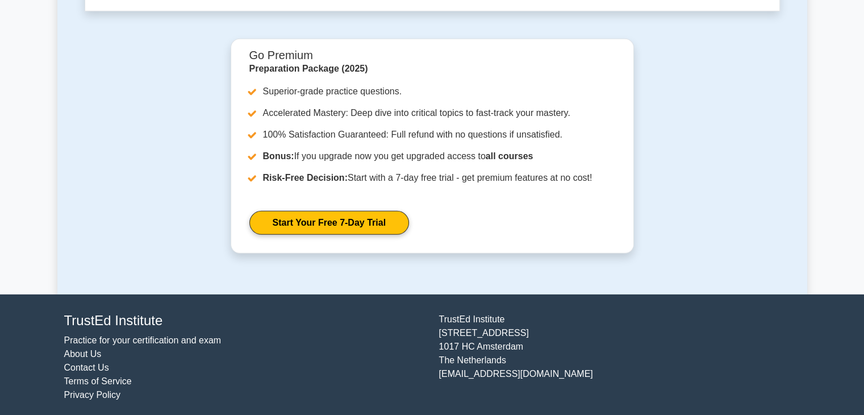
drag, startPoint x: 559, startPoint y: 369, endPoint x: 438, endPoint y: 370, distance: 120.4
click at [438, 370] on div "[GEOGRAPHIC_DATA][STREET_ADDRESS] [EMAIL_ADDRESS][DOMAIN_NAME]" at bounding box center [619, 356] width 375 height 89
copy div "[EMAIL_ADDRESS][DOMAIN_NAME]"
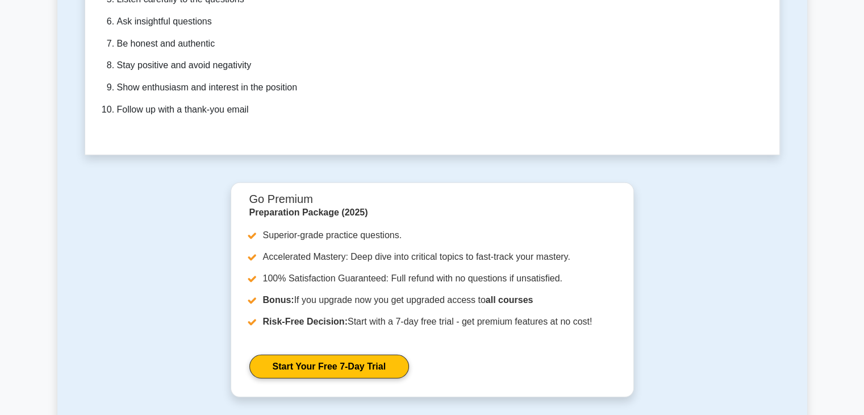
scroll to position [3331, 0]
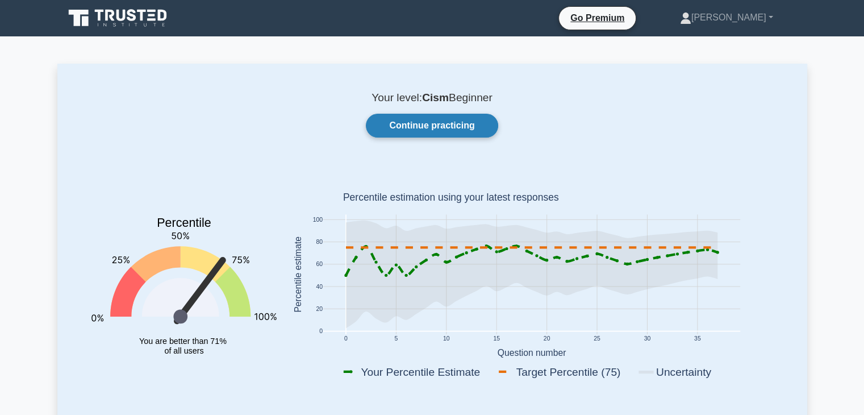
click at [430, 132] on link "Continue practicing" at bounding box center [432, 126] width 132 height 24
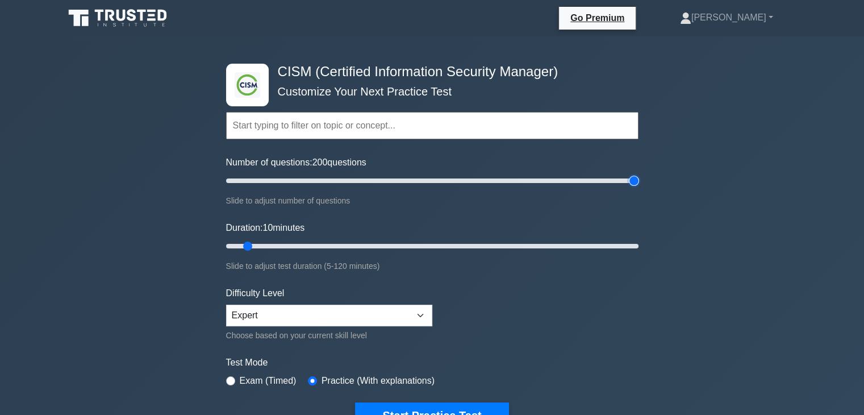
type input "200"
click at [631, 182] on input "Number of questions: 200 questions" at bounding box center [432, 181] width 412 height 14
click at [631, 252] on div "Duration: 10 minutes Slide to adjust test duration (5-120 minutes)" at bounding box center [432, 247] width 412 height 52
type input "120"
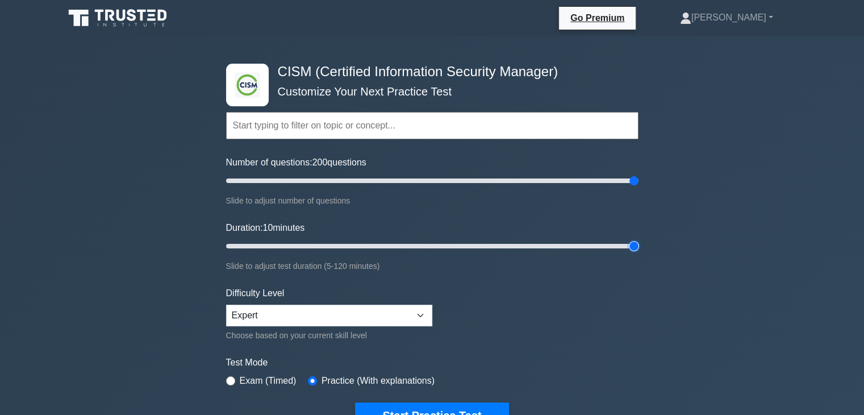
click at [629, 244] on input "Duration: 10 minutes" at bounding box center [432, 246] width 412 height 14
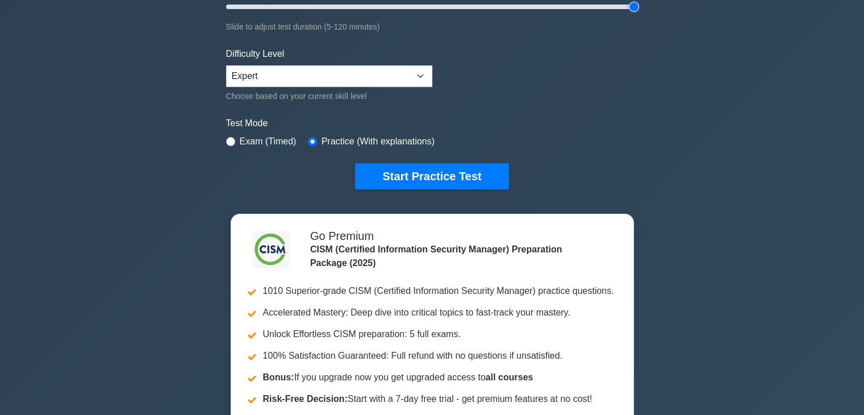
scroll to position [227, 0]
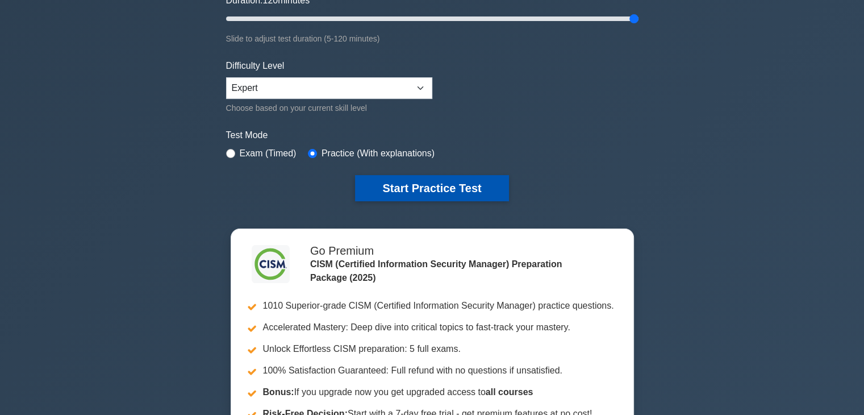
click at [431, 189] on button "Start Practice Test" at bounding box center [431, 188] width 153 height 26
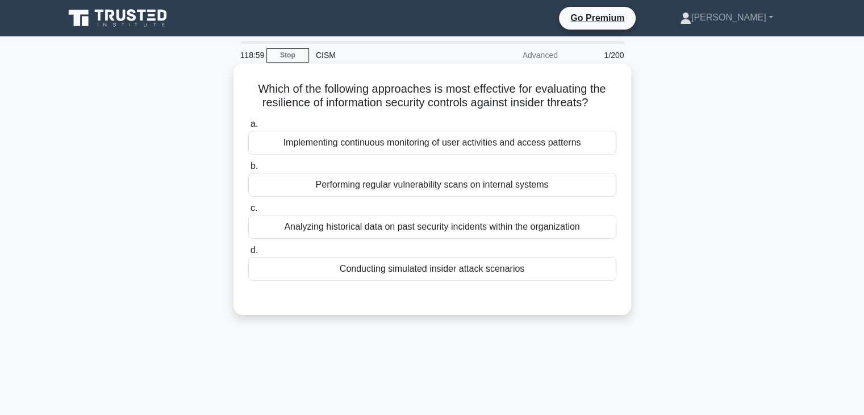
click at [467, 271] on div "Conducting simulated insider attack scenarios" at bounding box center [432, 269] width 368 height 24
click at [248, 254] on input "d. Conducting simulated insider attack scenarios" at bounding box center [248, 249] width 0 height 7
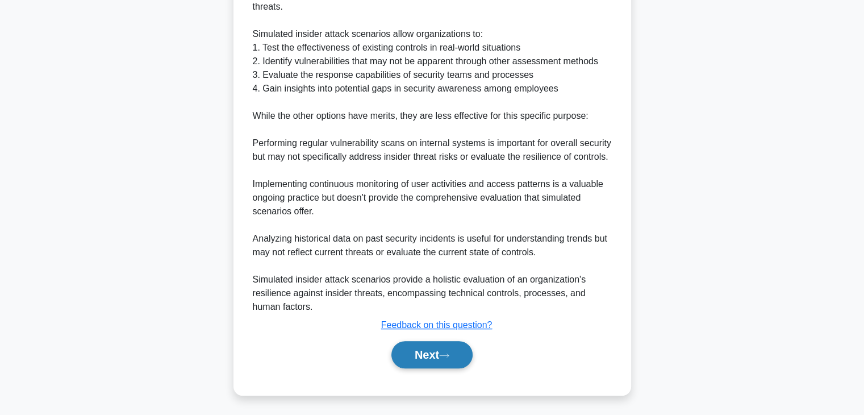
scroll to position [367, 0]
click at [440, 350] on button "Next" at bounding box center [431, 353] width 81 height 27
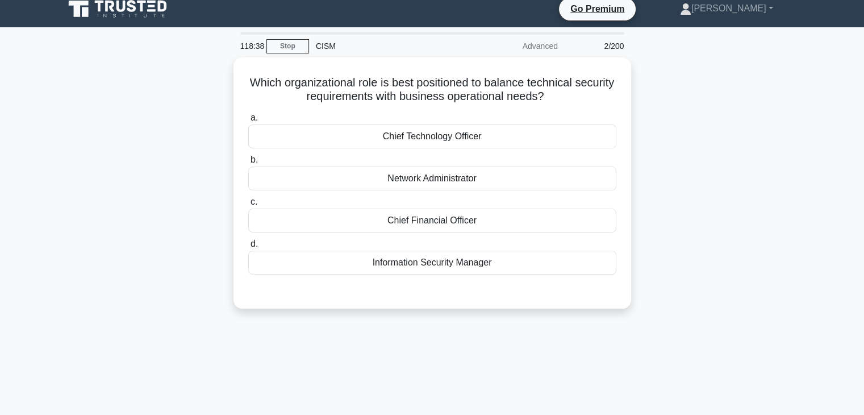
scroll to position [0, 0]
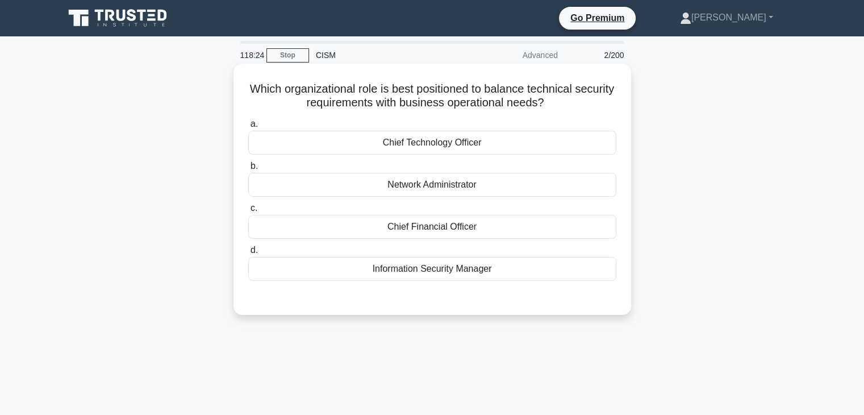
click at [589, 273] on div "Information Security Manager" at bounding box center [432, 269] width 368 height 24
click at [248, 254] on input "d. Information Security Manager" at bounding box center [248, 249] width 0 height 7
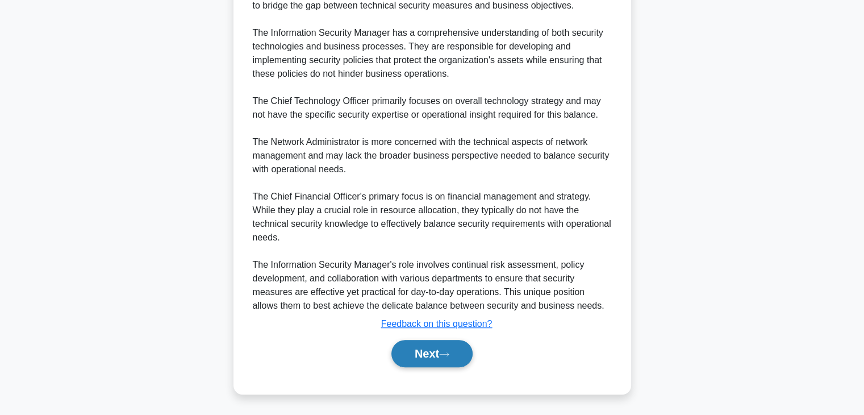
click at [419, 346] on button "Next" at bounding box center [431, 353] width 81 height 27
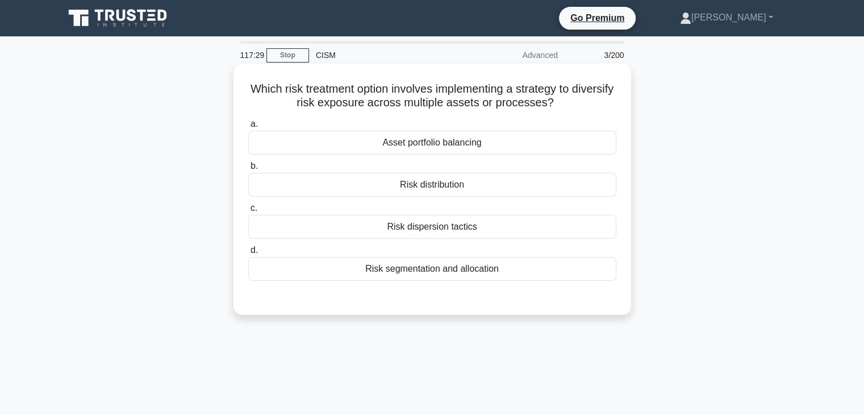
click at [548, 181] on div "Risk distribution" at bounding box center [432, 185] width 368 height 24
click at [248, 170] on input "b. Risk distribution" at bounding box center [248, 165] width 0 height 7
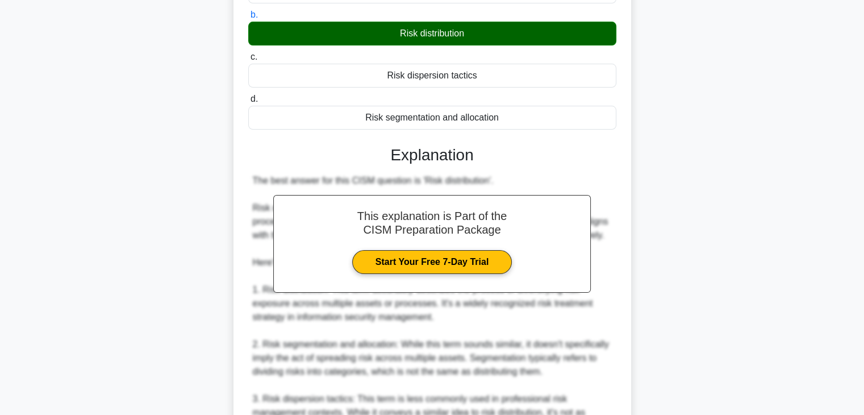
scroll to position [351, 0]
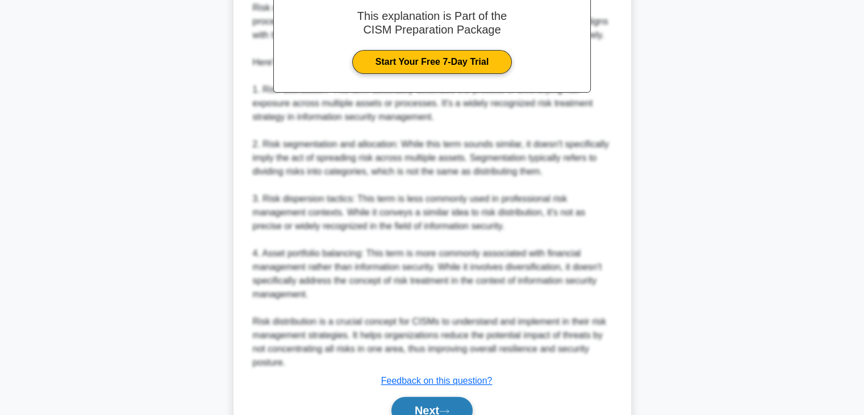
click at [419, 404] on button "Next" at bounding box center [431, 409] width 81 height 27
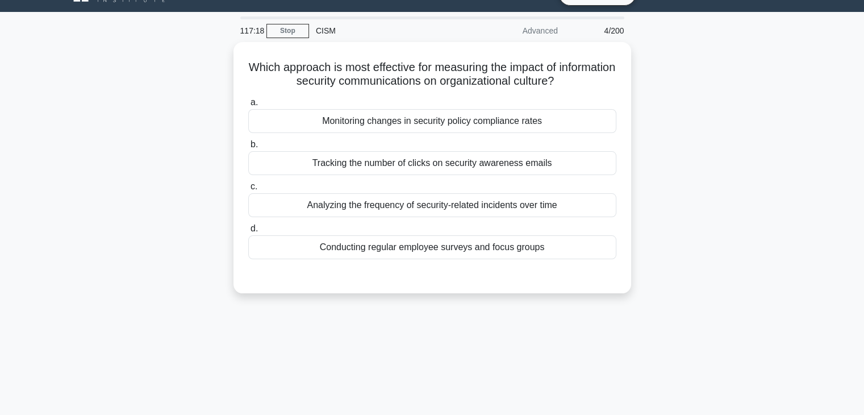
scroll to position [0, 0]
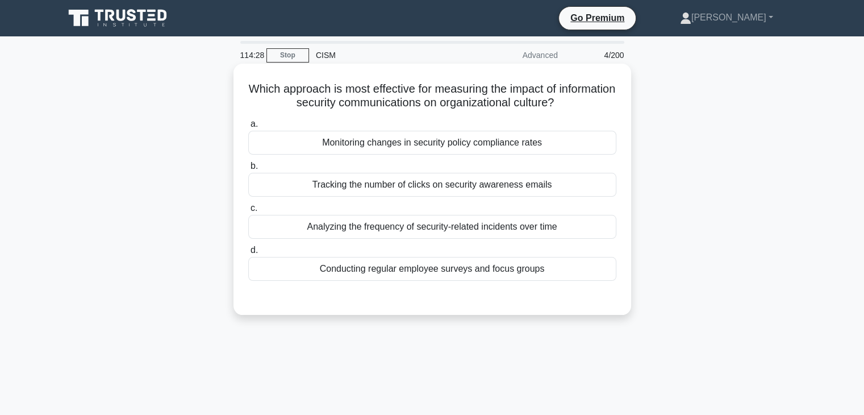
click at [533, 230] on div "Analyzing the frequency of security-related incidents over time" at bounding box center [432, 227] width 368 height 24
click at [248, 212] on input "c. Analyzing the frequency of security-related incidents over time" at bounding box center [248, 207] width 0 height 7
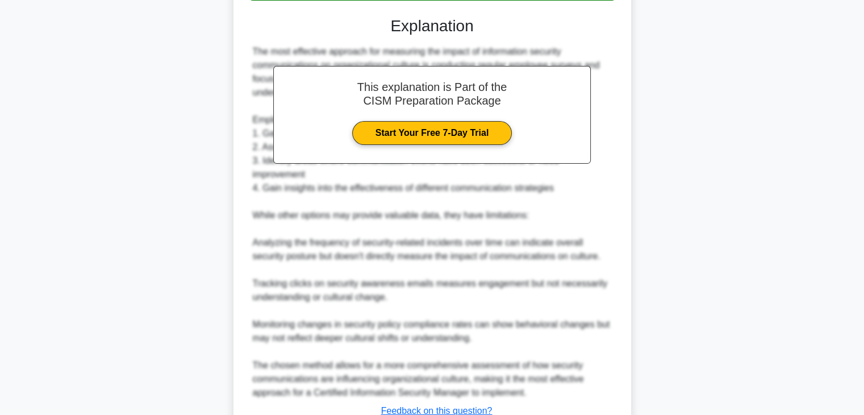
scroll to position [368, 0]
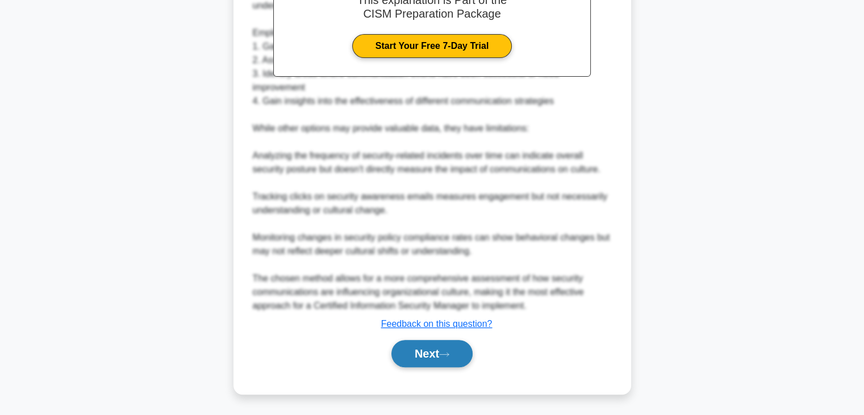
click at [449, 348] on button "Next" at bounding box center [431, 353] width 81 height 27
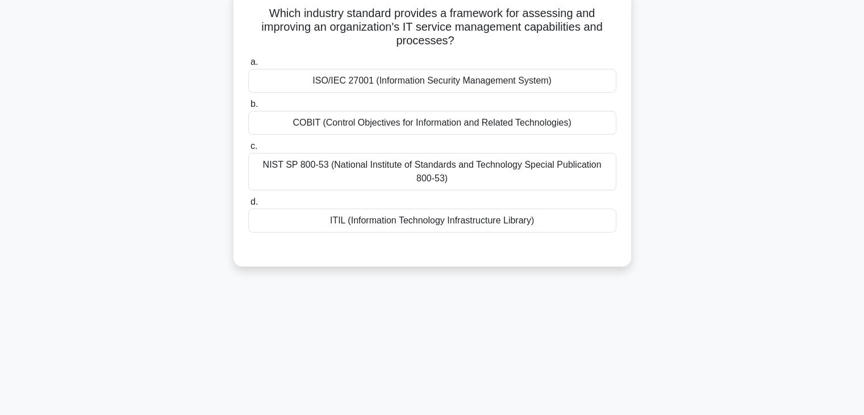
scroll to position [0, 0]
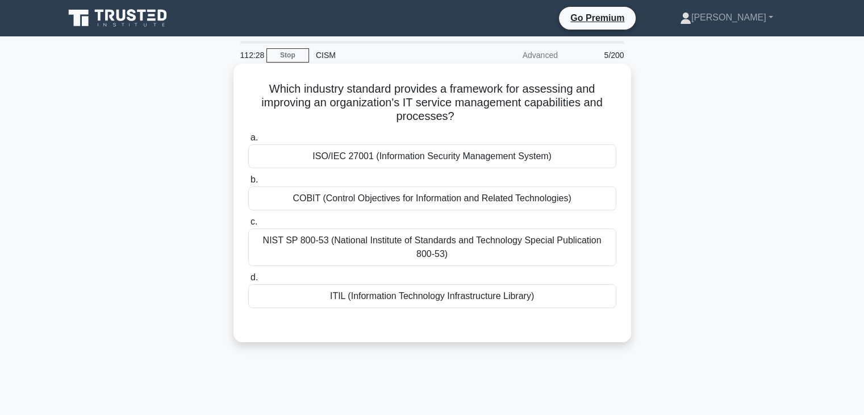
click at [471, 297] on div "ITIL (Information Technology Infrastructure Library)" at bounding box center [432, 296] width 368 height 24
click at [248, 281] on input "d. ITIL (Information Technology Infrastructure Library)" at bounding box center [248, 277] width 0 height 7
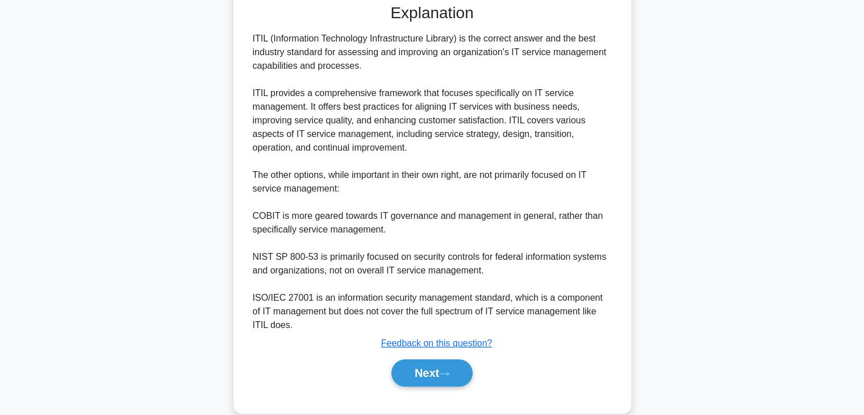
scroll to position [340, 0]
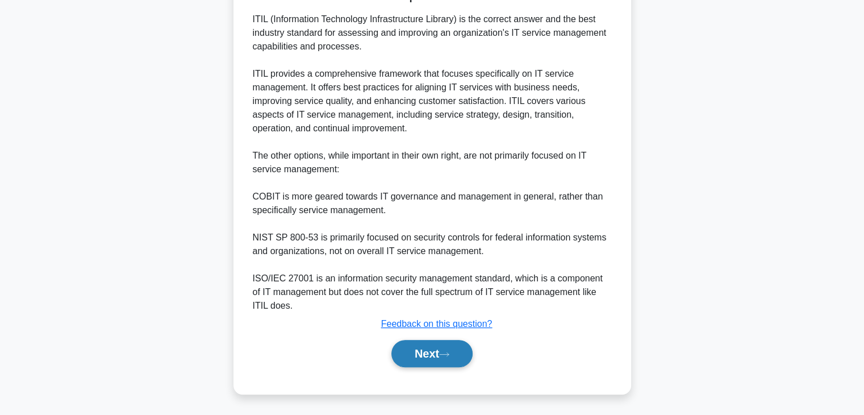
click at [436, 353] on button "Next" at bounding box center [431, 353] width 81 height 27
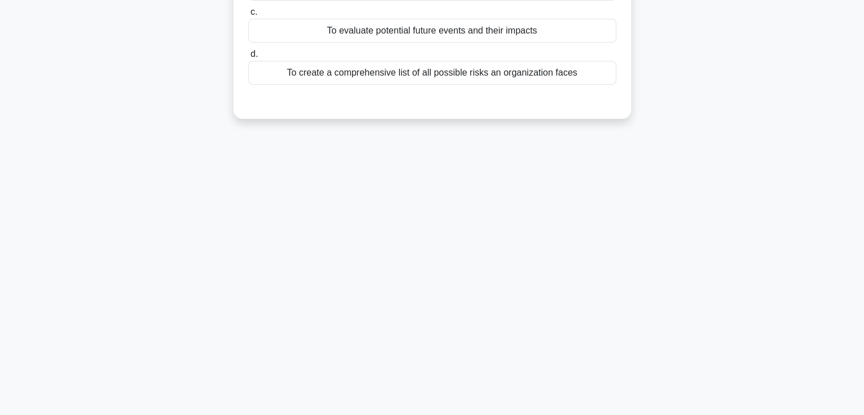
scroll to position [0, 0]
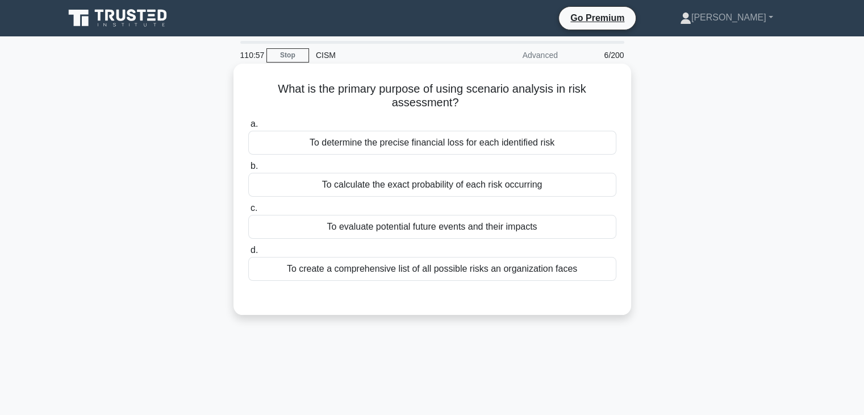
click at [417, 271] on div "To create a comprehensive list of all possible risks an organization faces" at bounding box center [432, 269] width 368 height 24
click at [248, 254] on input "d. To create a comprehensive list of all possible risks an organization faces" at bounding box center [248, 249] width 0 height 7
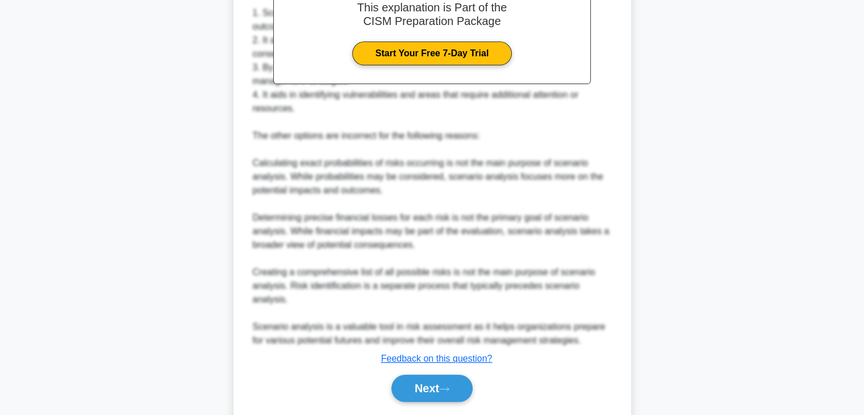
scroll to position [382, 0]
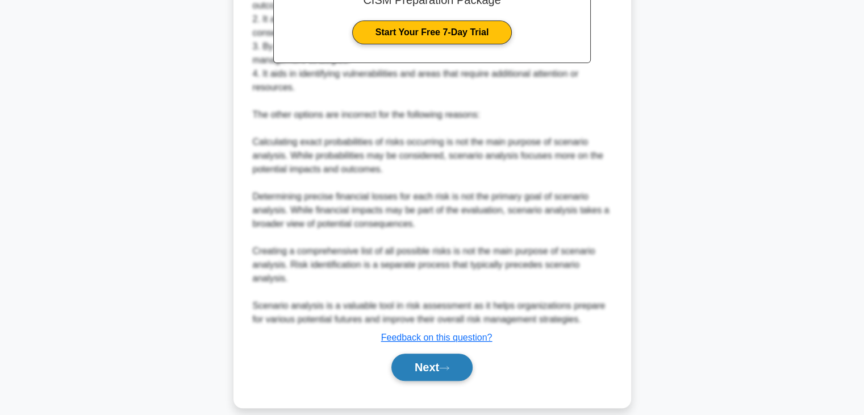
click at [433, 362] on button "Next" at bounding box center [431, 366] width 81 height 27
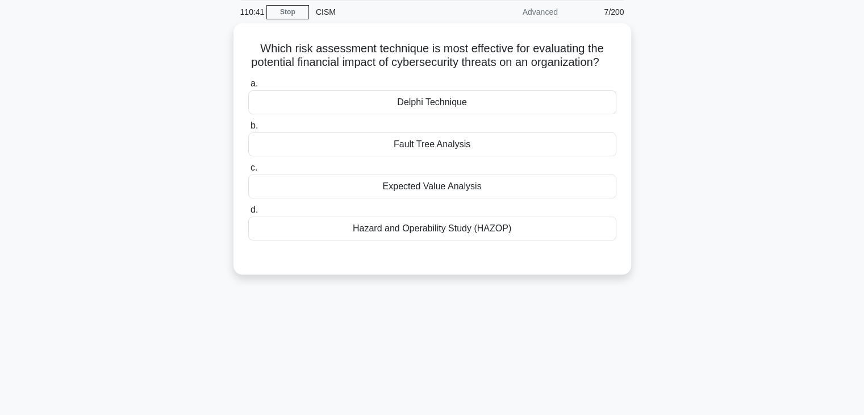
scroll to position [0, 0]
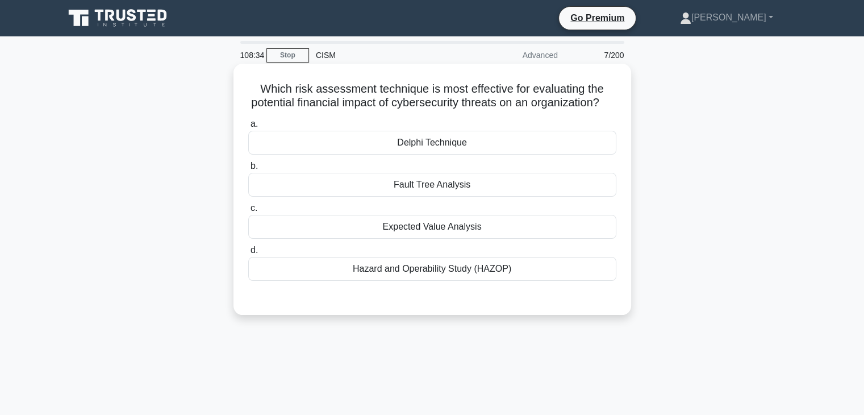
click at [574, 145] on div "Delphi Technique" at bounding box center [432, 143] width 368 height 24
click at [248, 128] on input "a. Delphi Technique" at bounding box center [248, 123] width 0 height 7
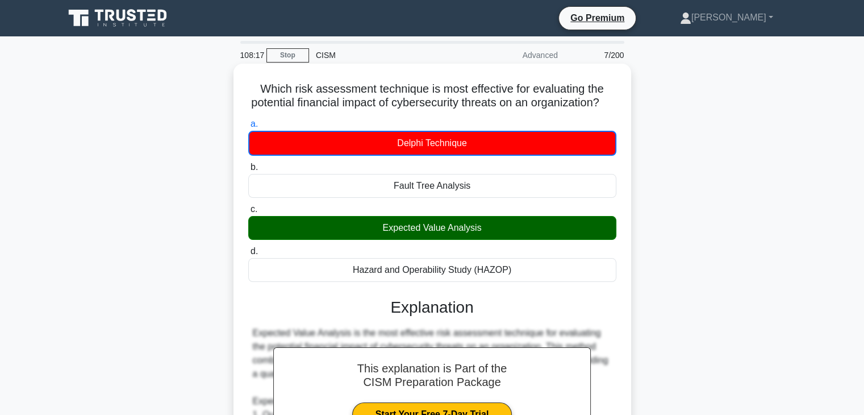
drag, startPoint x: 466, startPoint y: 160, endPoint x: 375, endPoint y: 160, distance: 91.4
click at [375, 156] on div "Delphi Technique" at bounding box center [432, 143] width 368 height 25
copy div "Delphi Technique"
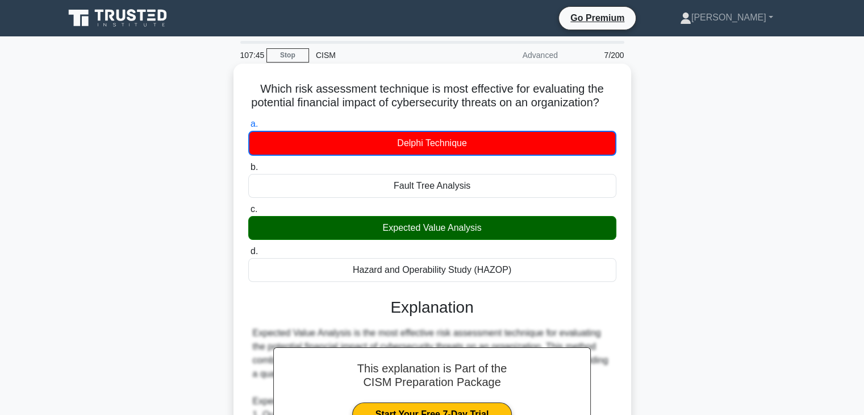
drag, startPoint x: 480, startPoint y: 202, endPoint x: 384, endPoint y: 203, distance: 96.0
click at [384, 198] on div "Fault Tree Analysis" at bounding box center [432, 186] width 368 height 24
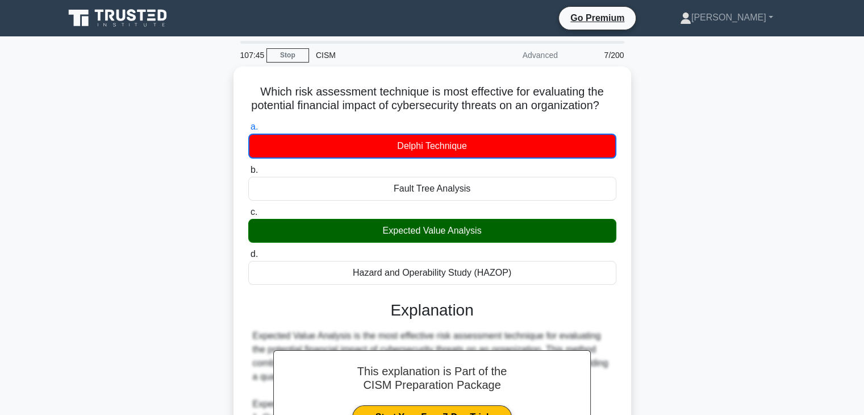
copy div "Fault Tree Analysis"
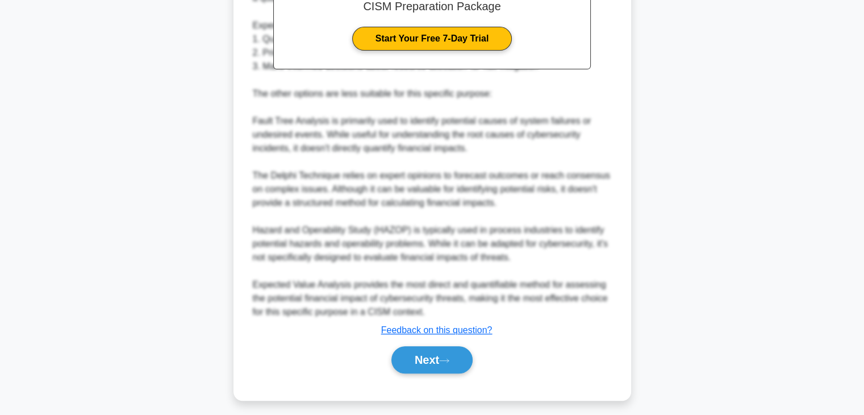
scroll to position [395, 0]
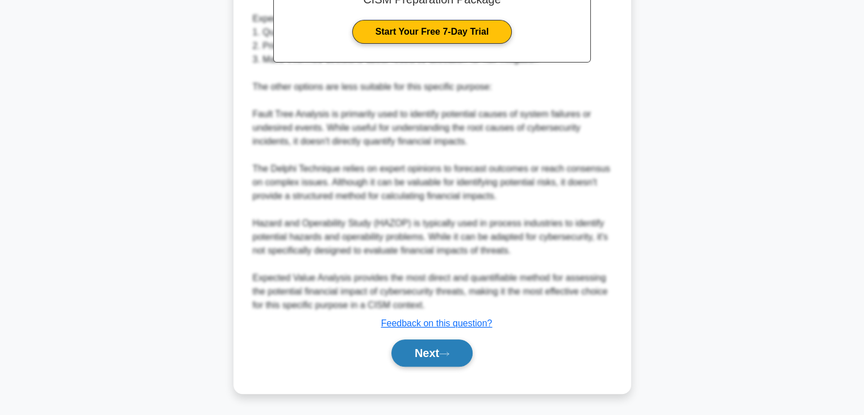
click at [421, 351] on button "Next" at bounding box center [431, 352] width 81 height 27
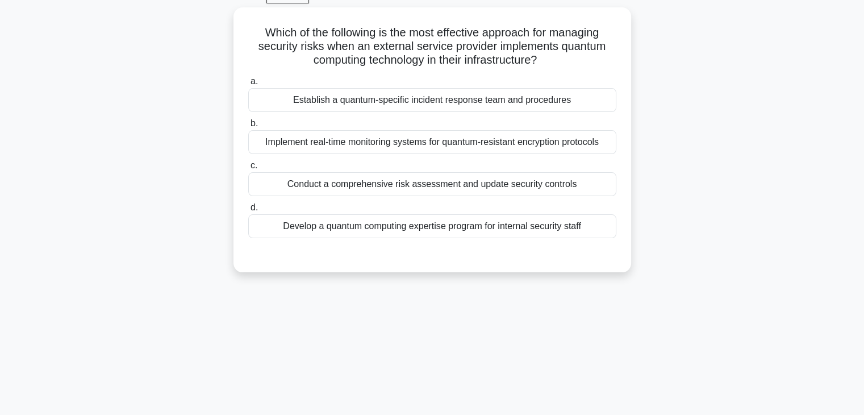
scroll to position [0, 0]
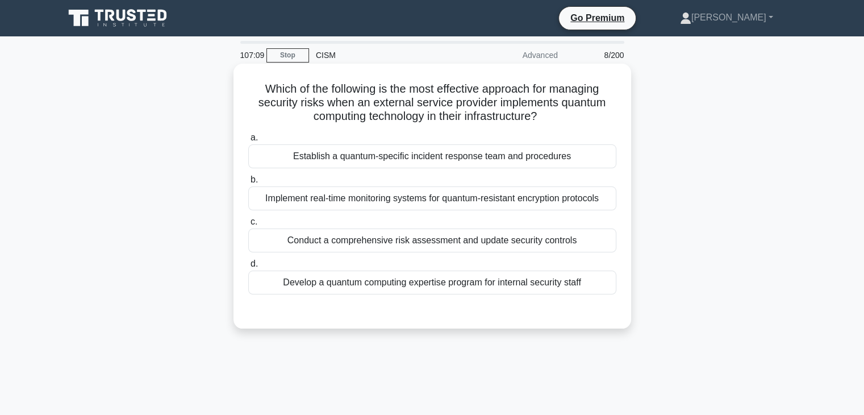
click at [426, 241] on div "Conduct a comprehensive risk assessment and update security controls" at bounding box center [432, 240] width 368 height 24
click at [248, 225] on input "c. Conduct a comprehensive risk assessment and update security controls" at bounding box center [248, 221] width 0 height 7
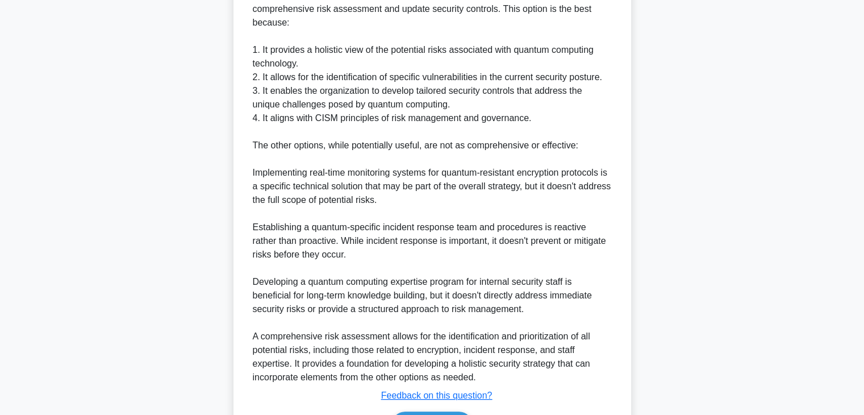
scroll to position [435, 0]
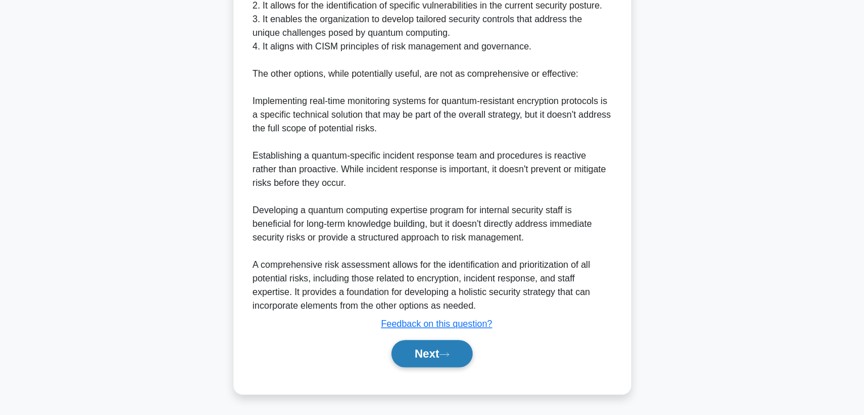
click at [433, 358] on button "Next" at bounding box center [431, 353] width 81 height 27
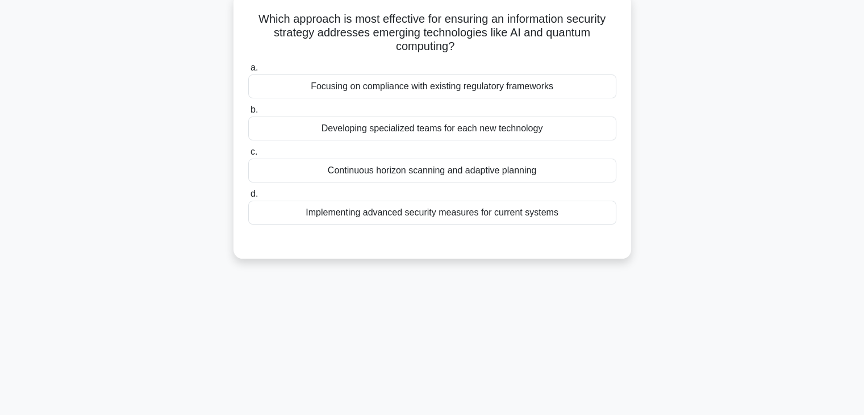
scroll to position [0, 0]
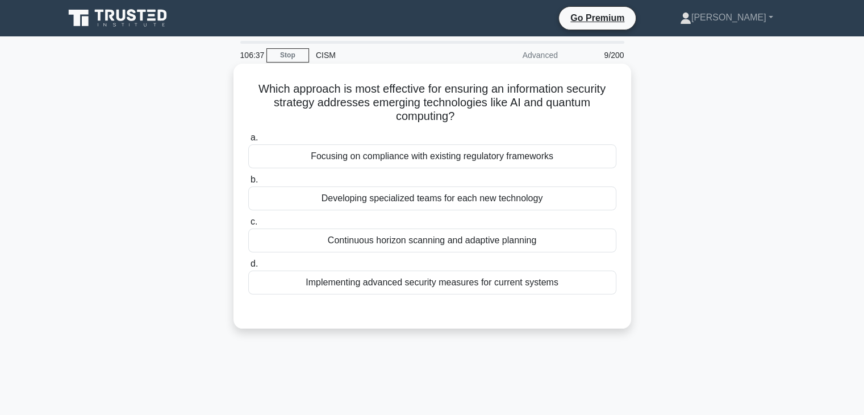
click at [375, 241] on div "Continuous horizon scanning and adaptive planning" at bounding box center [432, 240] width 368 height 24
click at [248, 225] on input "c. Continuous horizon scanning and adaptive planning" at bounding box center [248, 221] width 0 height 7
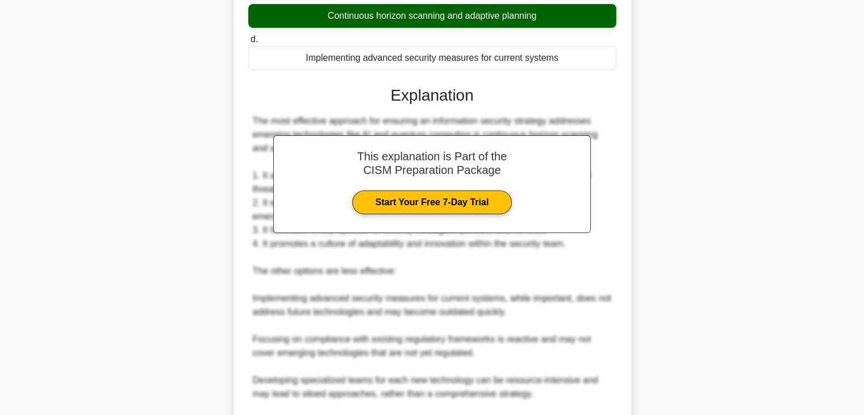
scroll to position [367, 0]
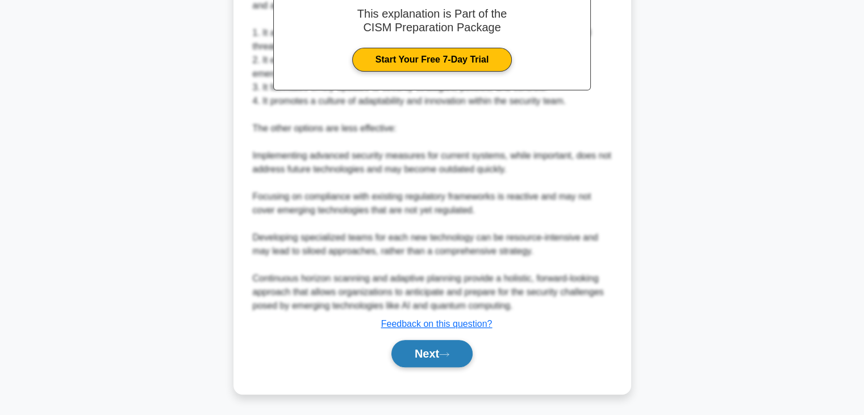
click at [429, 344] on button "Next" at bounding box center [431, 353] width 81 height 27
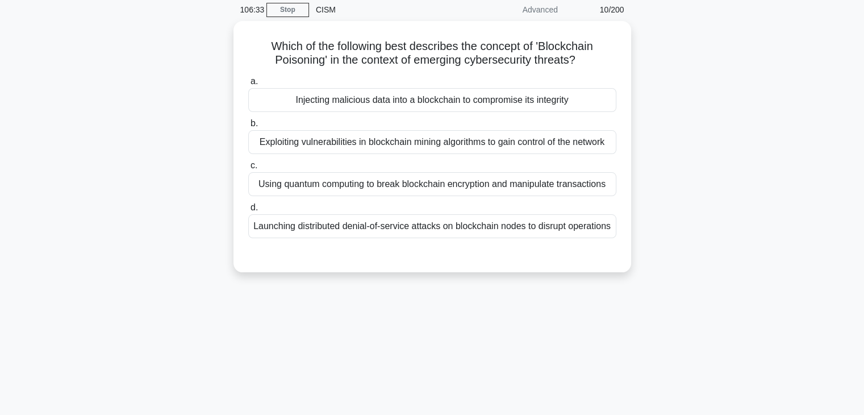
scroll to position [0, 0]
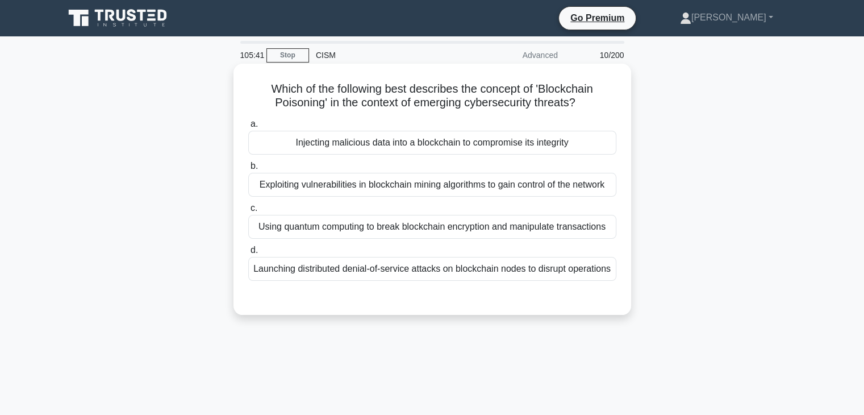
click at [550, 143] on div "Injecting malicious data into a blockchain to compromise its integrity" at bounding box center [432, 143] width 368 height 24
click at [248, 128] on input "a. Injecting malicious data into a blockchain to compromise its integrity" at bounding box center [248, 123] width 0 height 7
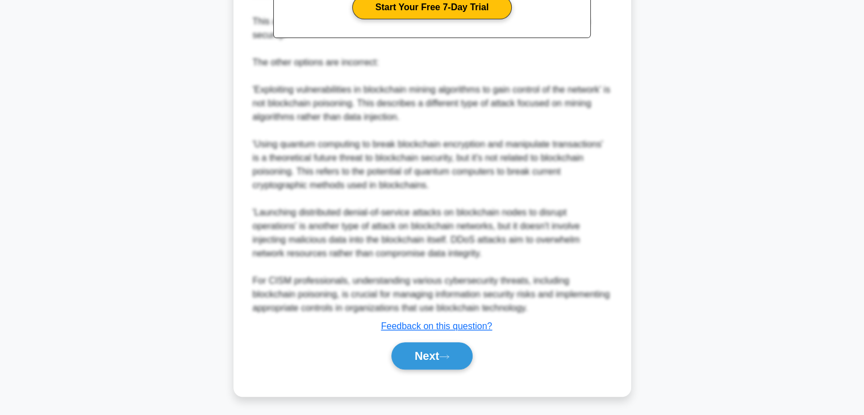
scroll to position [421, 0]
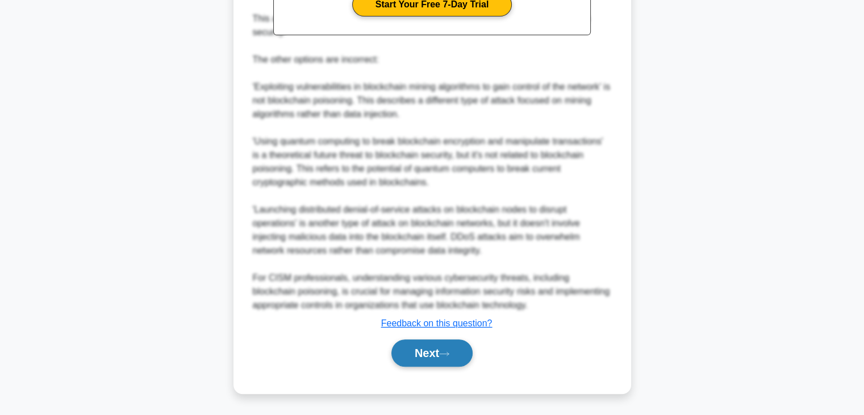
click at [434, 350] on button "Next" at bounding box center [431, 352] width 81 height 27
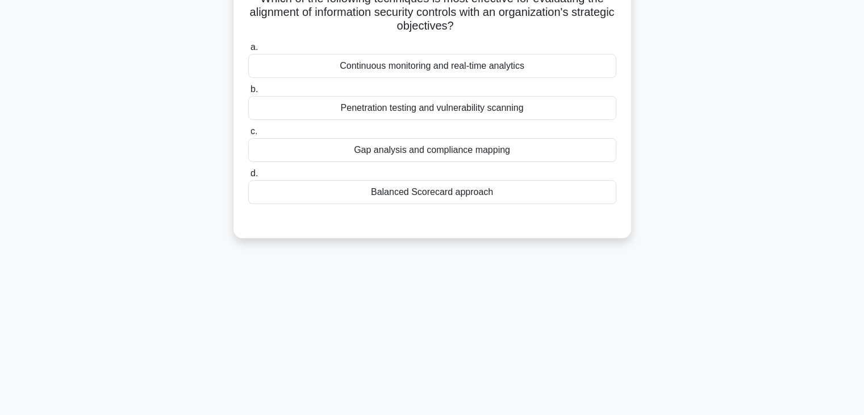
scroll to position [0, 0]
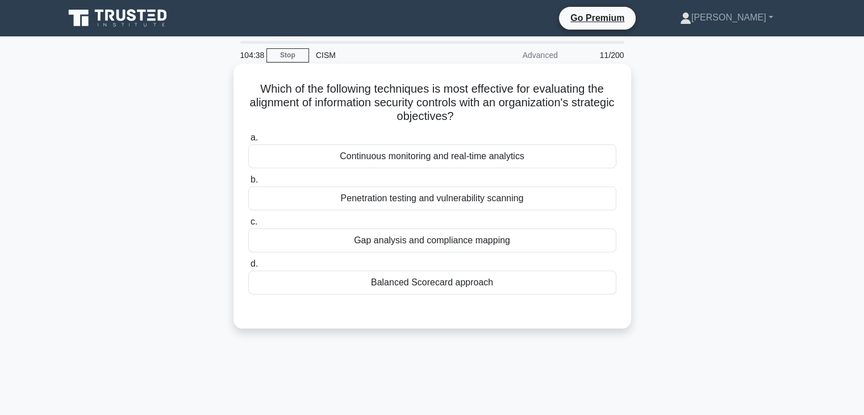
click at [466, 281] on div "Balanced Scorecard approach" at bounding box center [432, 282] width 368 height 24
click at [248, 267] on input "d. Balanced Scorecard approach" at bounding box center [248, 263] width 0 height 7
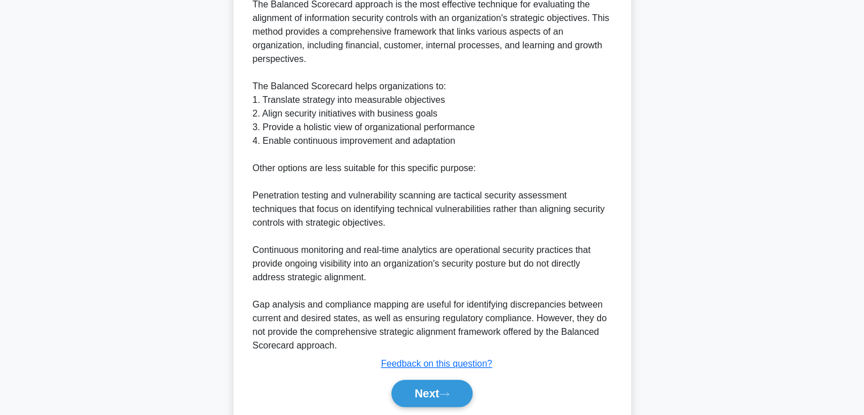
scroll to position [380, 0]
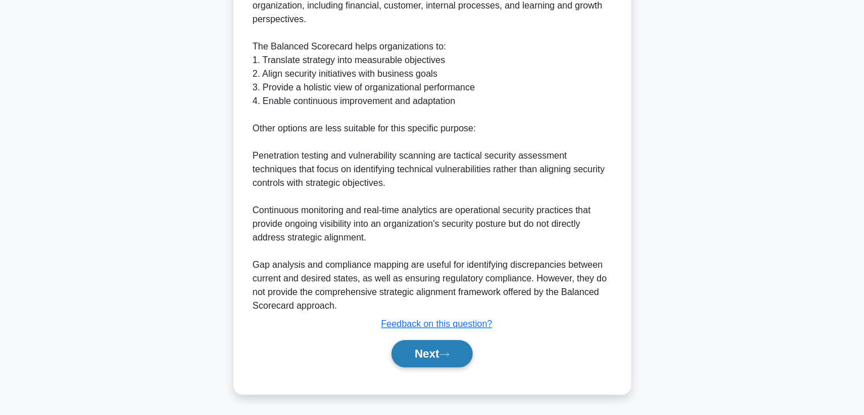
click at [445, 355] on icon at bounding box center [444, 354] width 10 height 6
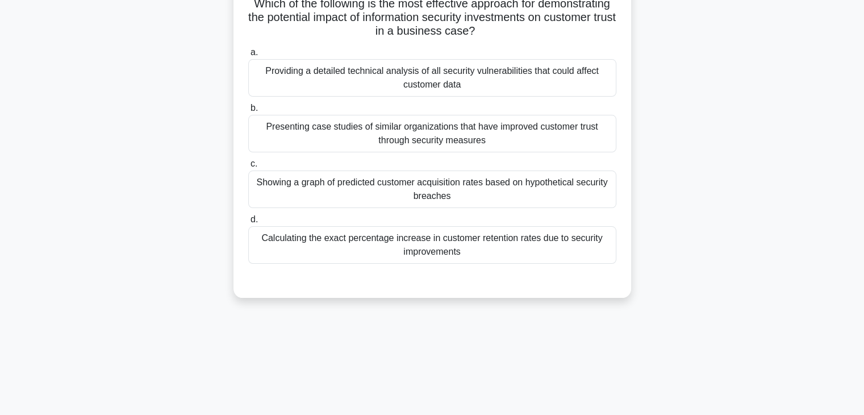
scroll to position [0, 0]
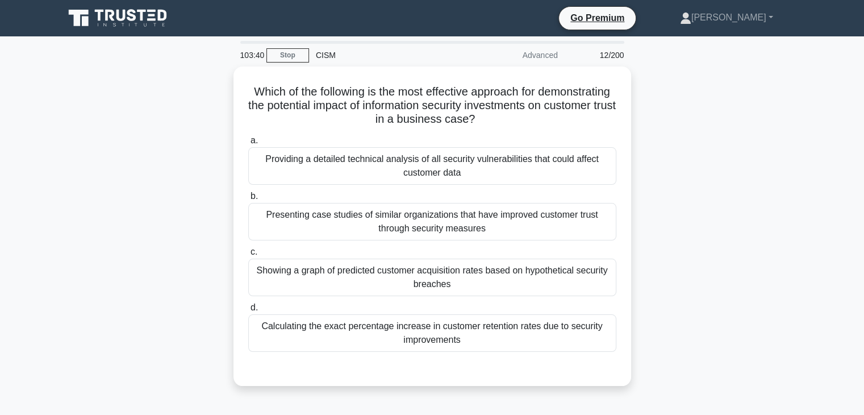
click at [541, 58] on div "Advanced" at bounding box center [514, 55] width 99 height 23
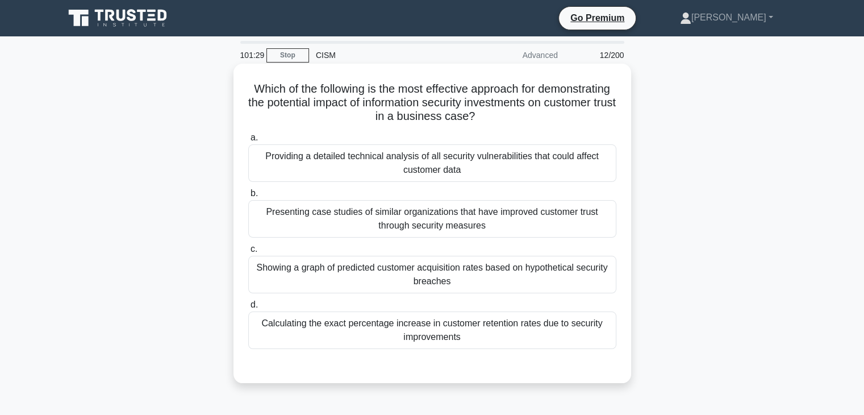
click at [413, 275] on div "Showing a graph of predicted customer acquisition rates based on hypothetical s…" at bounding box center [432, 274] width 368 height 37
click at [248, 253] on input "c. Showing a graph of predicted customer acquisition rates based on hypothetica…" at bounding box center [248, 248] width 0 height 7
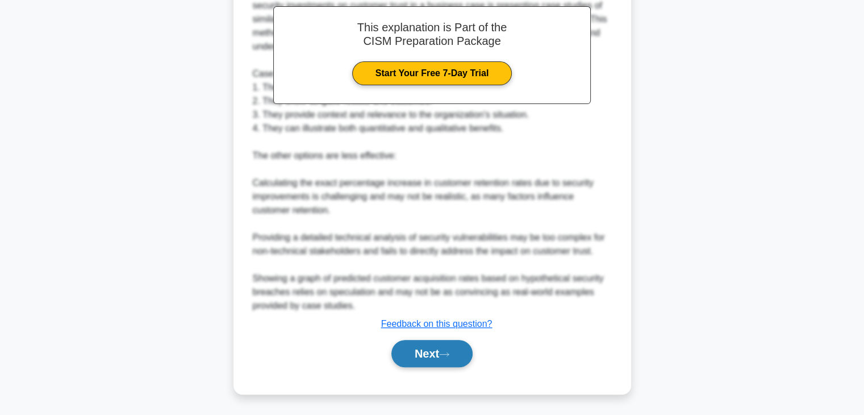
click at [422, 365] on button "Next" at bounding box center [431, 353] width 81 height 27
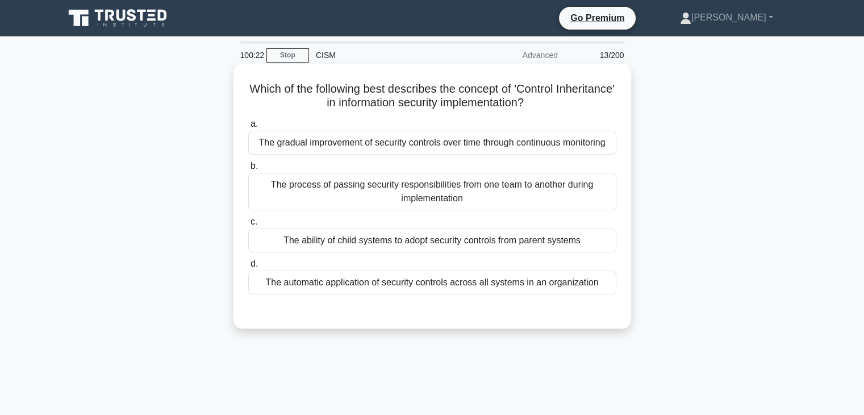
click at [476, 242] on div "The ability of child systems to adopt security controls from parent systems" at bounding box center [432, 240] width 368 height 24
click at [248, 225] on input "c. The ability of child systems to adopt security controls from parent systems" at bounding box center [248, 221] width 0 height 7
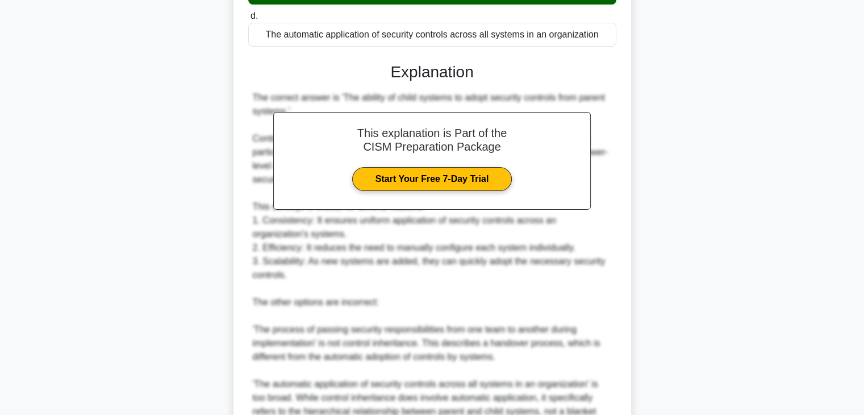
scroll to position [435, 0]
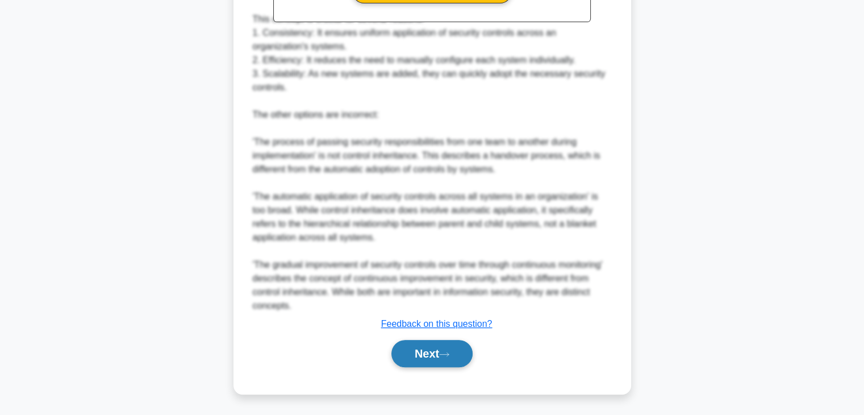
drag, startPoint x: 420, startPoint y: 351, endPoint x: 427, endPoint y: 347, distance: 7.9
click at [420, 351] on button "Next" at bounding box center [431, 353] width 81 height 27
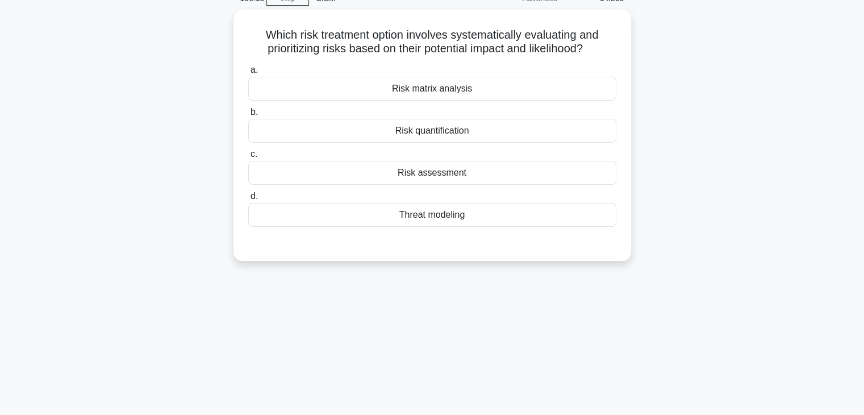
scroll to position [0, 0]
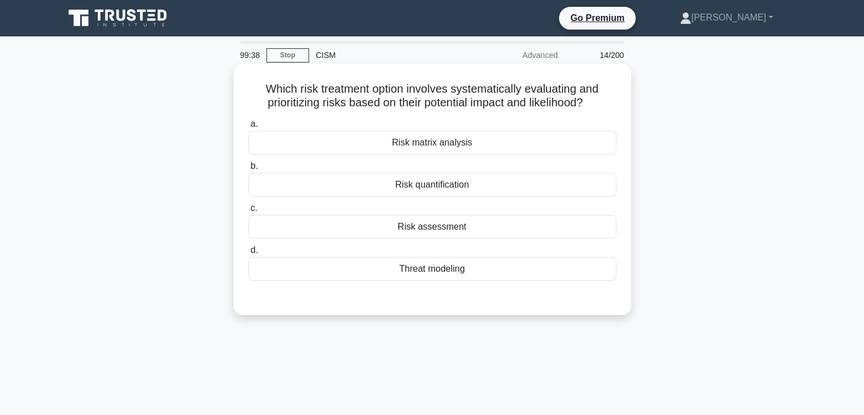
click at [487, 221] on div "Risk assessment" at bounding box center [432, 227] width 368 height 24
click at [248, 212] on input "c. Risk assessment" at bounding box center [248, 207] width 0 height 7
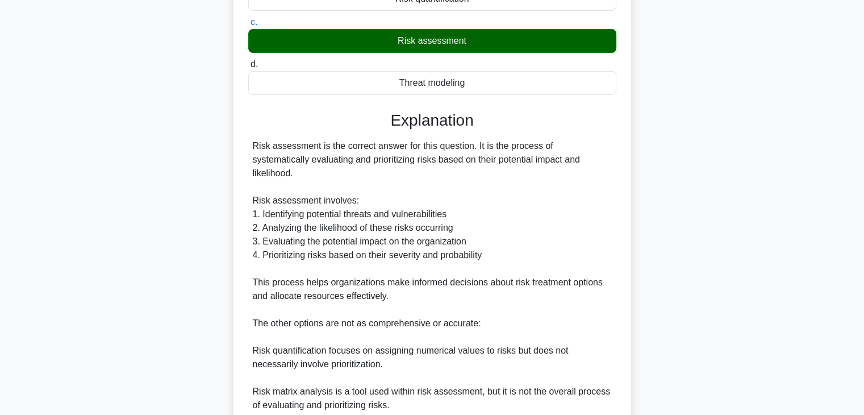
scroll to position [284, 0]
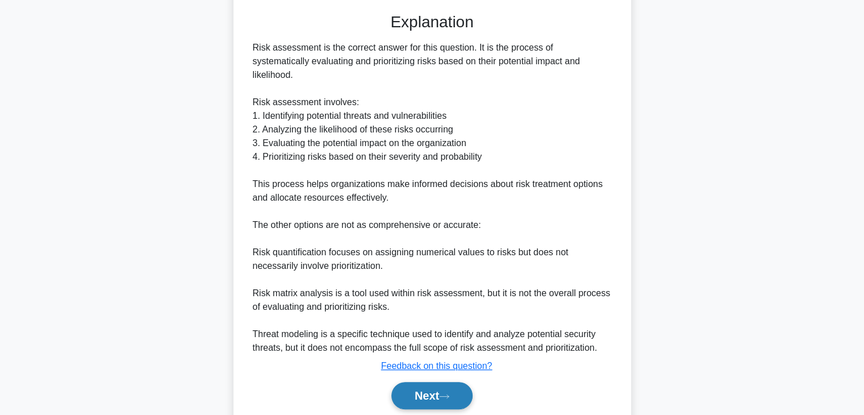
click at [434, 384] on button "Next" at bounding box center [431, 395] width 81 height 27
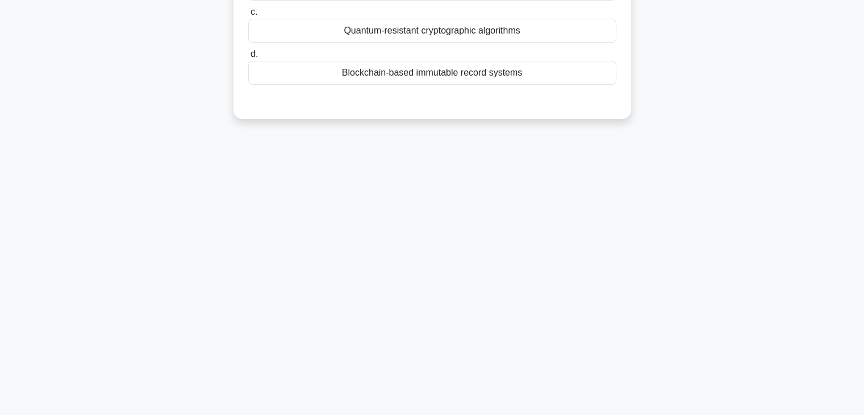
scroll to position [0, 0]
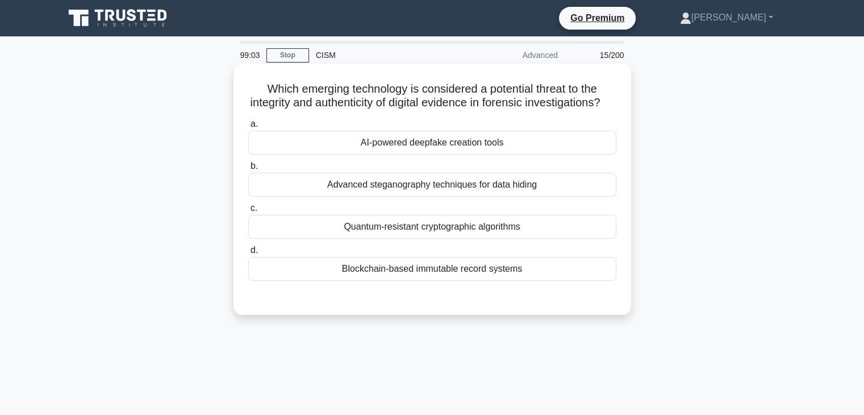
click at [522, 196] on div "Advanced steganography techniques for data hiding" at bounding box center [432, 185] width 368 height 24
click at [248, 170] on input "b. Advanced steganography techniques for data hiding" at bounding box center [248, 165] width 0 height 7
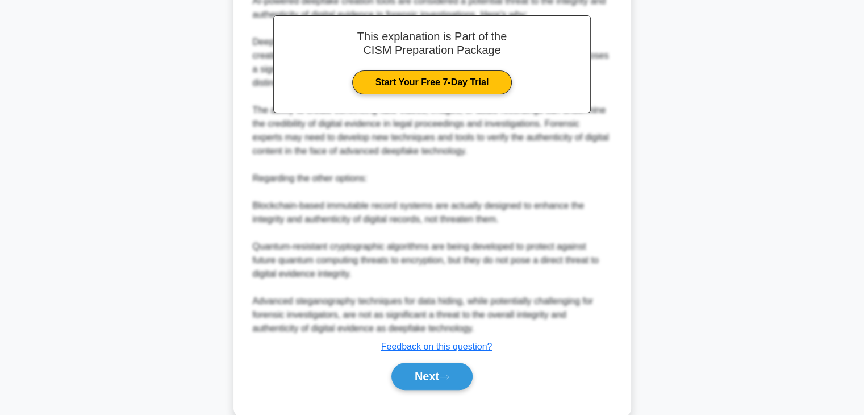
scroll to position [368, 0]
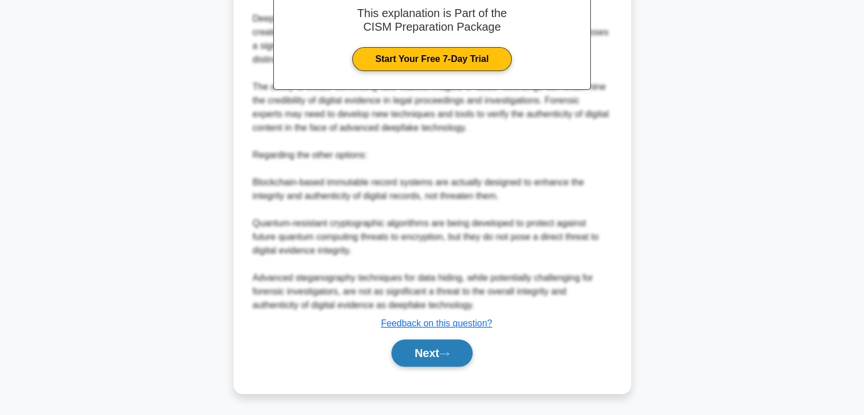
click at [434, 353] on button "Next" at bounding box center [431, 352] width 81 height 27
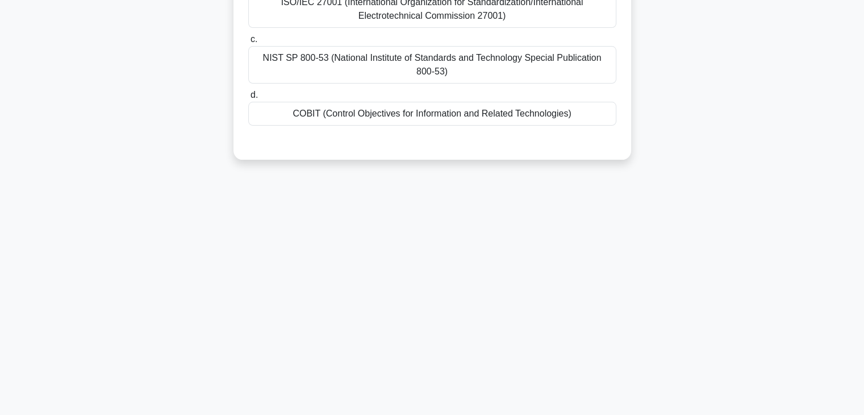
scroll to position [0, 0]
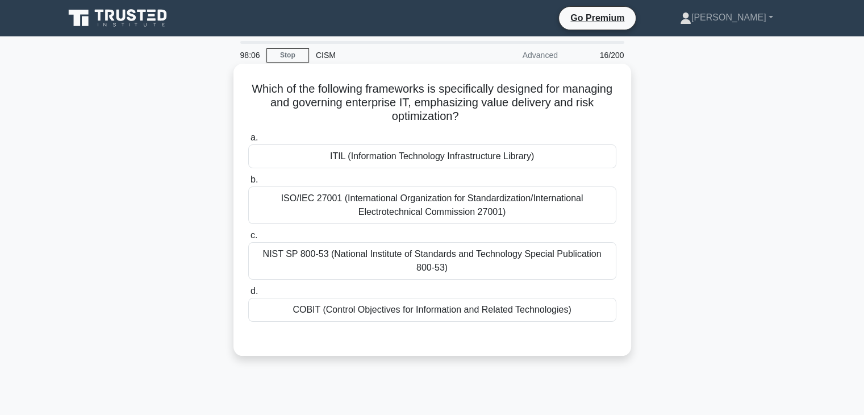
click at [474, 202] on div "ISO/IEC 27001 (International Organization for Standardization/International Ele…" at bounding box center [432, 204] width 368 height 37
click at [248, 183] on input "b. ISO/IEC 27001 (International Organization for Standardization/International …" at bounding box center [248, 179] width 0 height 7
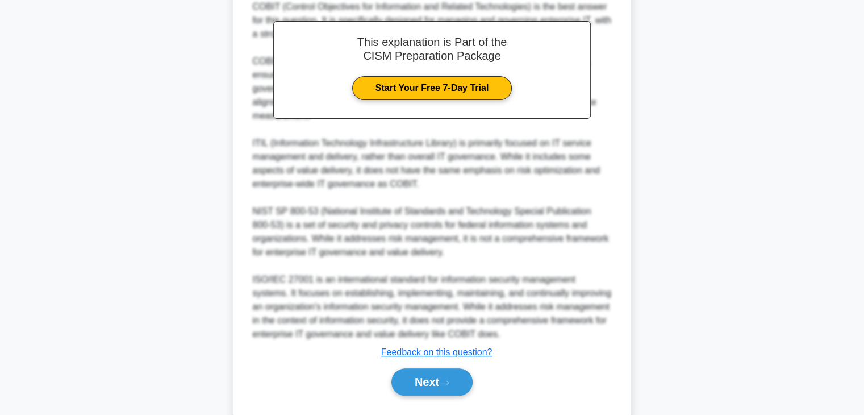
scroll to position [382, 0]
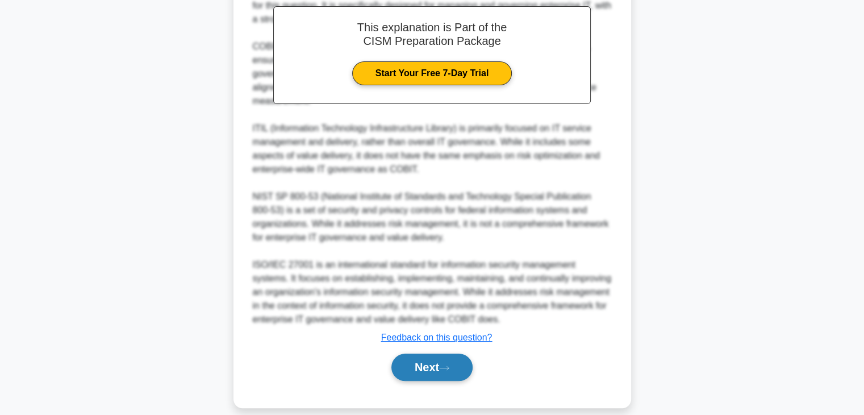
click at [419, 357] on button "Next" at bounding box center [431, 366] width 81 height 27
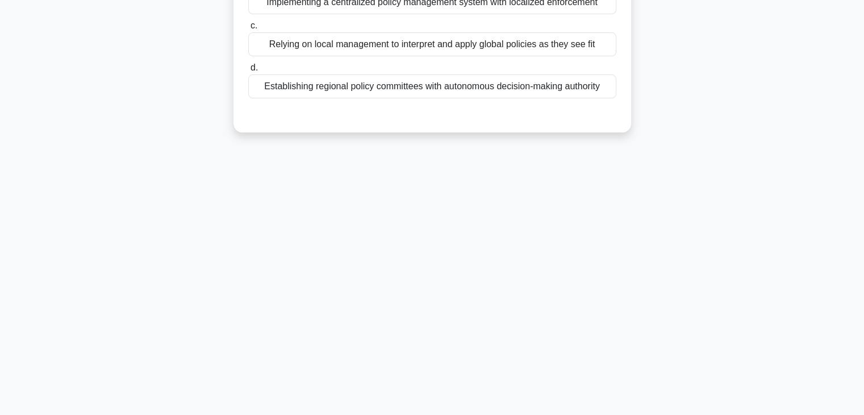
scroll to position [0, 0]
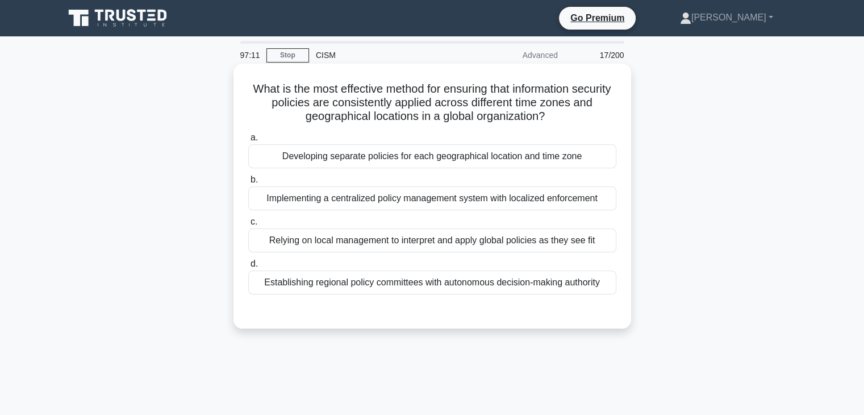
click at [477, 288] on div "Establishing regional policy committees with autonomous decision-making authori…" at bounding box center [432, 282] width 368 height 24
click at [248, 267] on input "d. Establishing regional policy committees with autonomous decision-making auth…" at bounding box center [248, 263] width 0 height 7
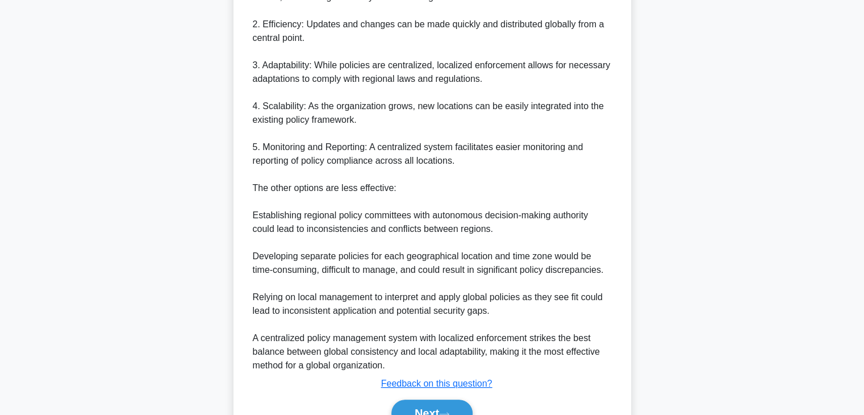
scroll to position [504, 0]
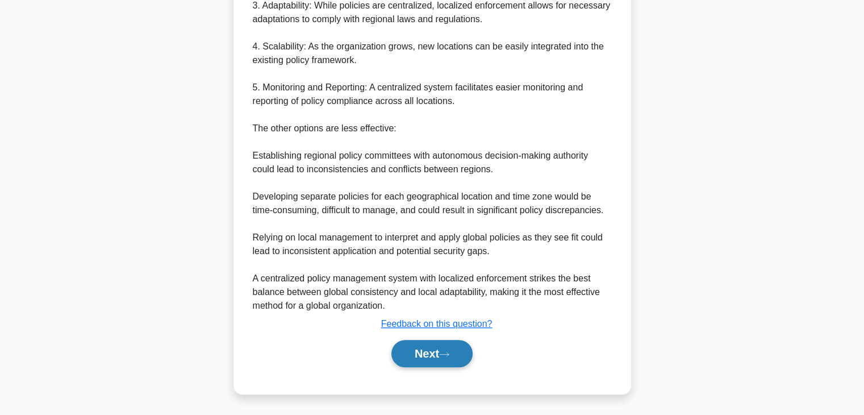
click at [454, 357] on button "Next" at bounding box center [431, 353] width 81 height 27
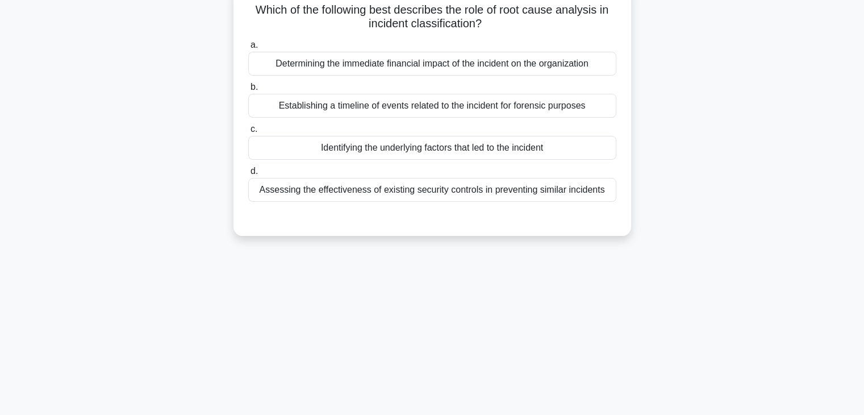
scroll to position [0, 0]
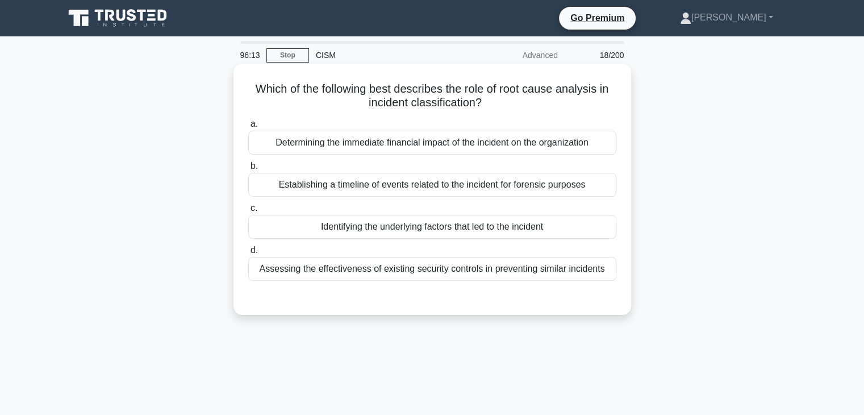
click at [570, 221] on div "Identifying the underlying factors that led to the incident" at bounding box center [432, 227] width 368 height 24
click at [248, 212] on input "c. Identifying the underlying factors that led to the incident" at bounding box center [248, 207] width 0 height 7
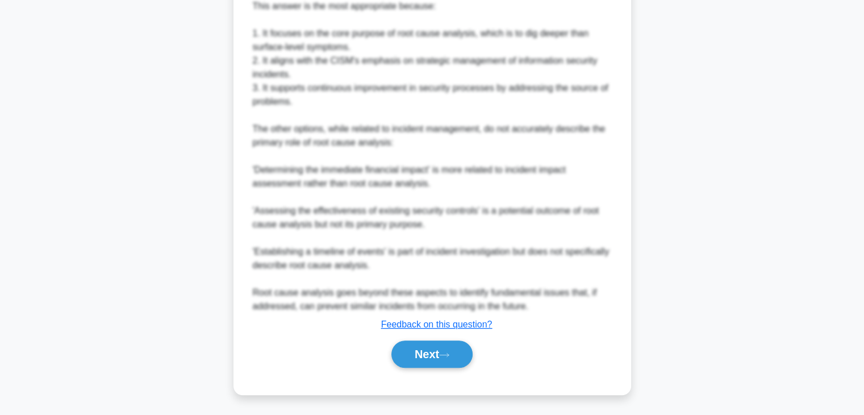
scroll to position [449, 0]
click at [441, 356] on button "Next" at bounding box center [431, 353] width 81 height 27
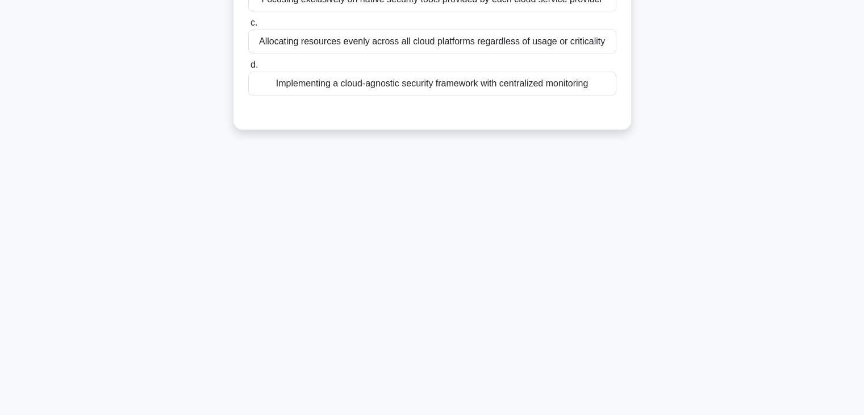
scroll to position [0, 0]
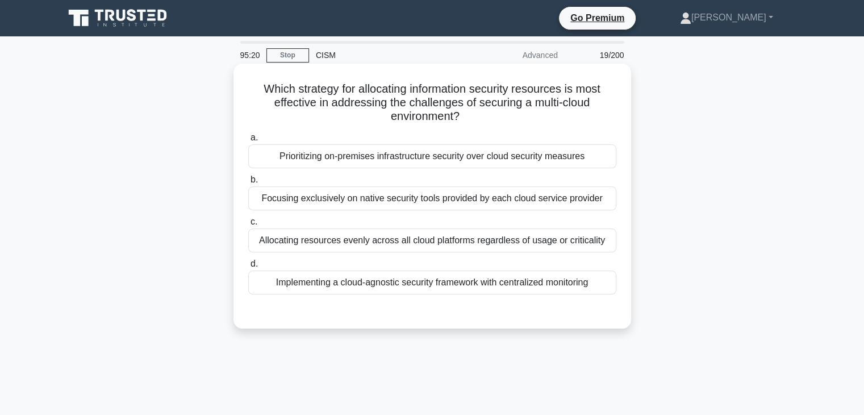
click at [416, 282] on div "Implementing a cloud-agnostic security framework with centralized monitoring" at bounding box center [432, 282] width 368 height 24
click at [248, 267] on input "d. Implementing a cloud-agnostic security framework with centralized monitoring" at bounding box center [248, 263] width 0 height 7
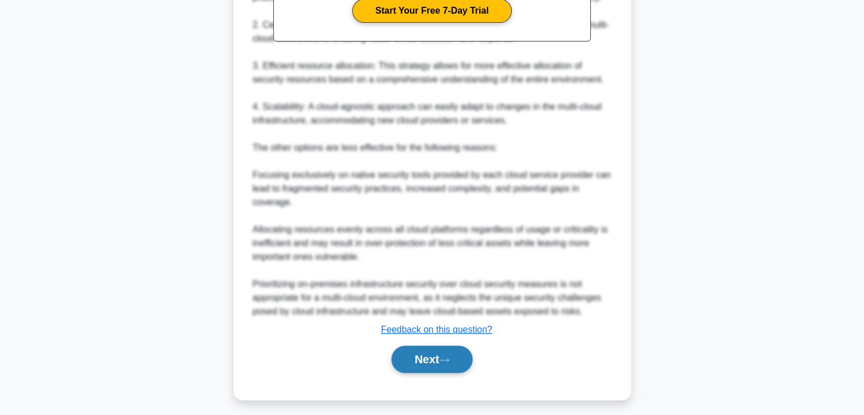
scroll to position [421, 0]
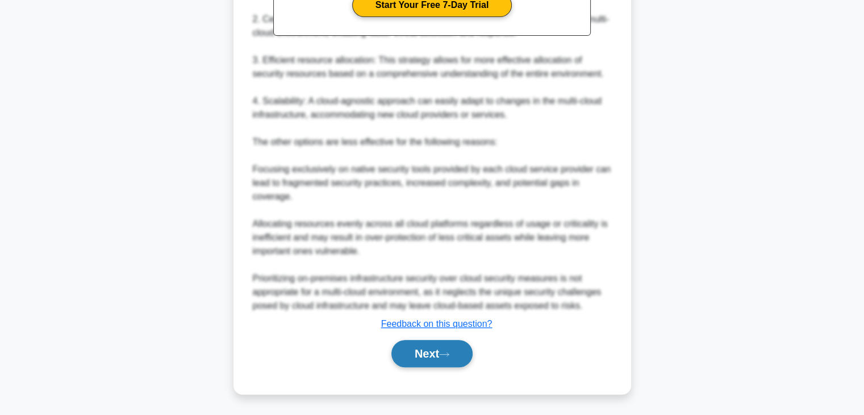
click at [461, 342] on button "Next" at bounding box center [431, 353] width 81 height 27
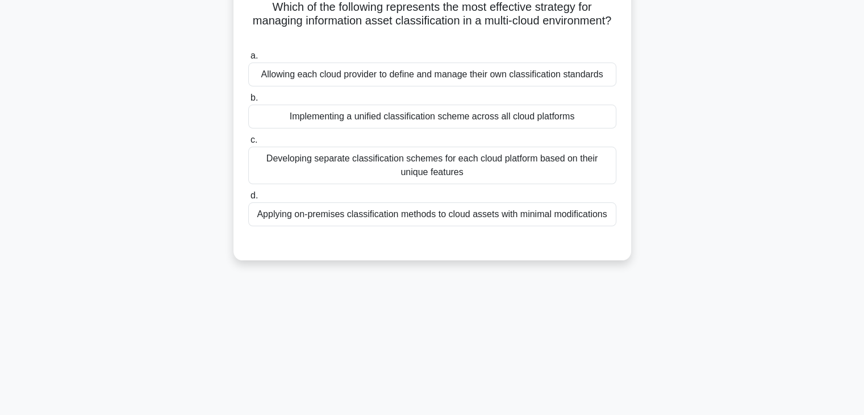
scroll to position [0, 0]
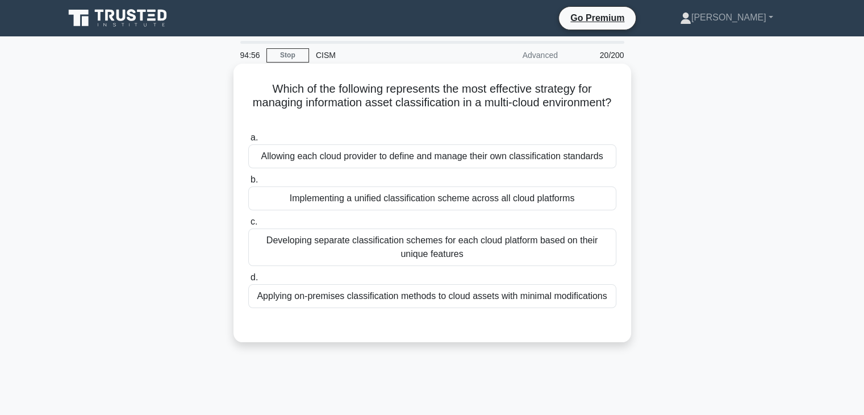
click at [479, 205] on div "Implementing a unified classification scheme across all cloud platforms" at bounding box center [432, 198] width 368 height 24
click at [248, 183] on input "b. Implementing a unified classification scheme across all cloud platforms" at bounding box center [248, 179] width 0 height 7
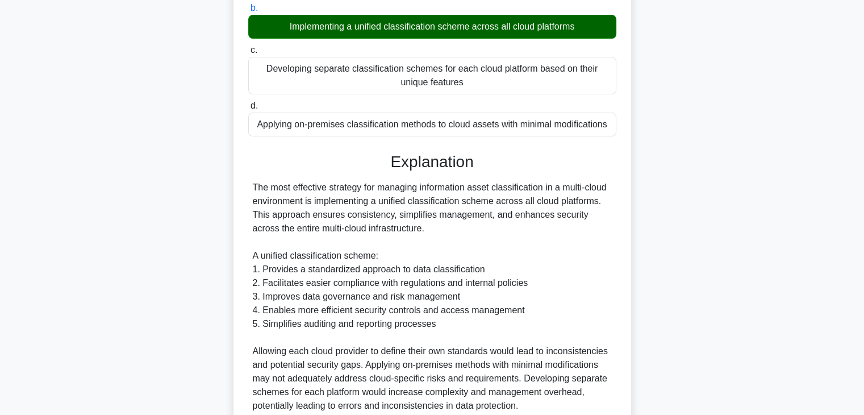
scroll to position [326, 0]
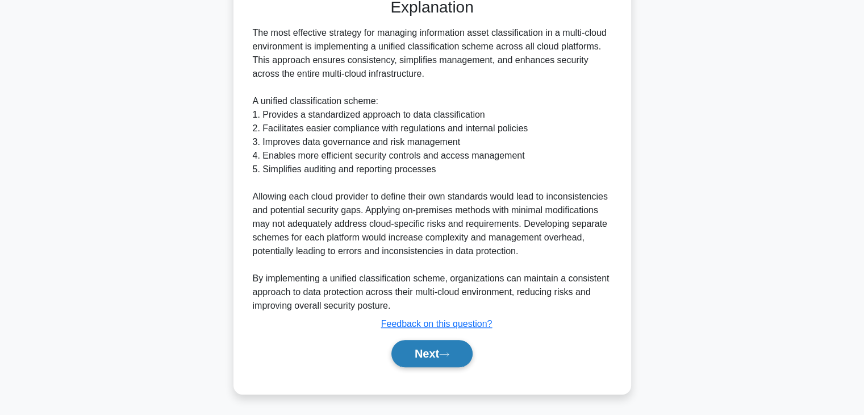
click at [432, 362] on button "Next" at bounding box center [431, 353] width 81 height 27
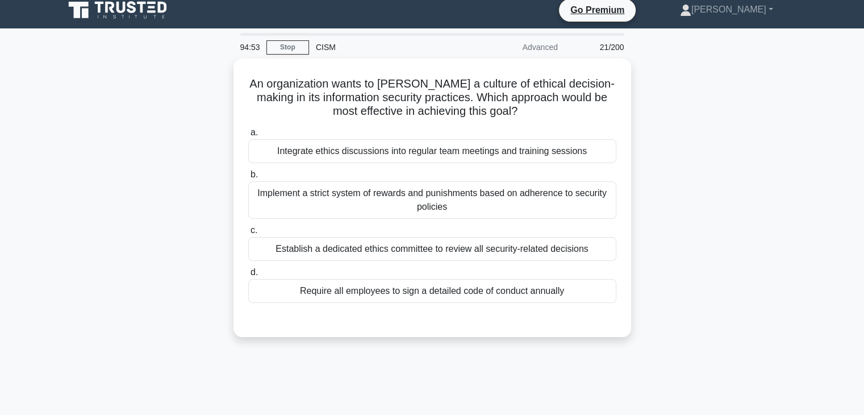
scroll to position [0, 0]
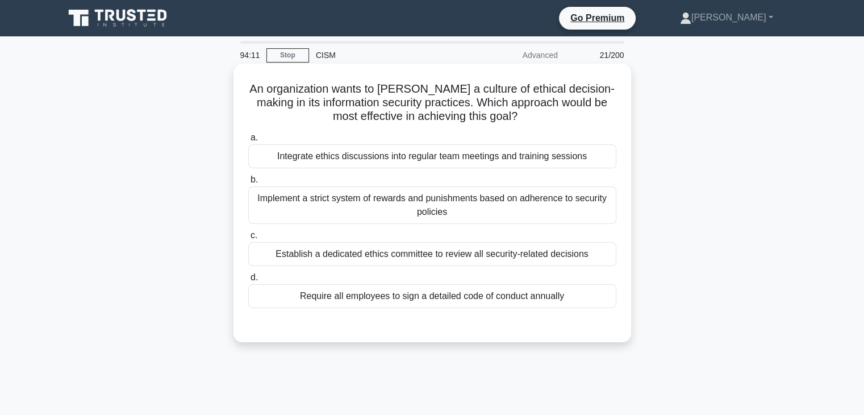
click at [463, 157] on div "Integrate ethics discussions into regular team meetings and training sessions" at bounding box center [432, 156] width 368 height 24
click at [248, 141] on input "a. Integrate ethics discussions into regular team meetings and training sessions" at bounding box center [248, 137] width 0 height 7
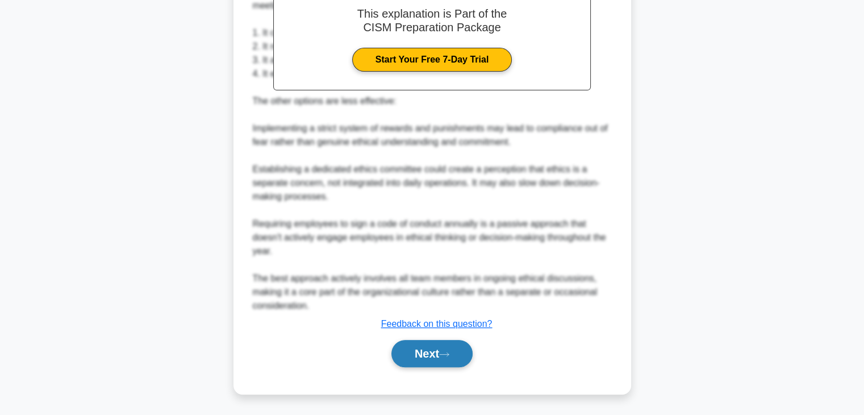
click at [438, 349] on button "Next" at bounding box center [431, 353] width 81 height 27
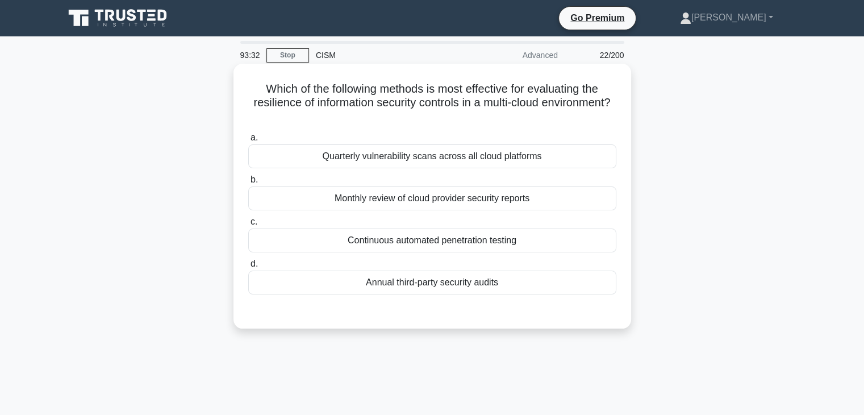
click at [536, 239] on div "Continuous automated penetration testing" at bounding box center [432, 240] width 368 height 24
click at [248, 225] on input "c. Continuous automated penetration testing" at bounding box center [248, 221] width 0 height 7
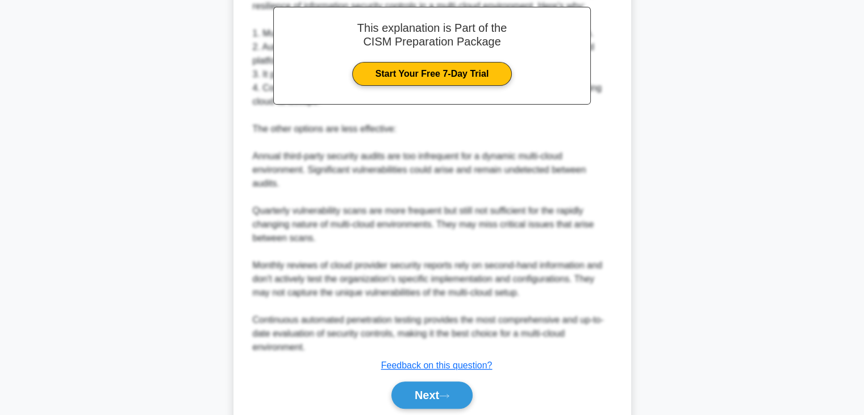
scroll to position [394, 0]
